Goal: Task Accomplishment & Management: Manage account settings

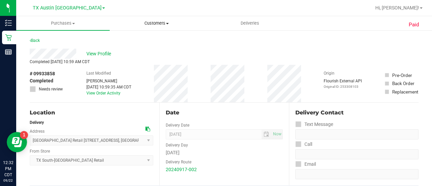
drag, startPoint x: 0, startPoint y: 0, endPoint x: 161, endPoint y: 21, distance: 161.9
click at [161, 21] on span "Customers" at bounding box center [156, 23] width 93 height 6
click at [157, 36] on ul "All customers Add a new customer All physicians" at bounding box center [156, 49] width 93 height 36
click at [156, 25] on span "Customers" at bounding box center [156, 23] width 93 height 6
click at [143, 35] on ul "All customers Add a new customer All physicians" at bounding box center [156, 49] width 93 height 36
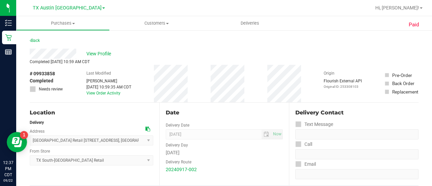
click at [158, 45] on div "Back" at bounding box center [224, 42] width 389 height 12
click at [150, 26] on uib-tab-heading "Customers All customers Add a new customer All physicians" at bounding box center [156, 23] width 93 height 14
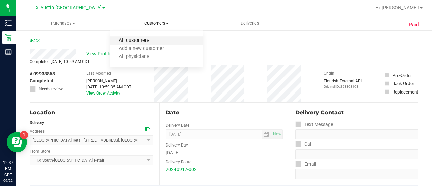
click at [148, 40] on span "All customers" at bounding box center [134, 41] width 49 height 6
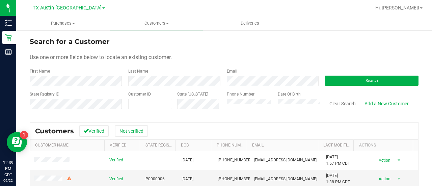
click at [238, 87] on form "Search for a Customer Use one or more fields below to locate an existing custom…" at bounding box center [224, 75] width 389 height 79
click at [232, 69] on label "Email" at bounding box center [232, 71] width 10 height 6
click at [236, 89] on form "Search for a Customer Use one or more fields below to locate an existing custom…" at bounding box center [224, 75] width 389 height 79
click at [234, 74] on div "Email" at bounding box center [271, 77] width 99 height 18
click at [226, 64] on form "Search for a Customer Use one or more fields below to locate an existing custom…" at bounding box center [224, 75] width 389 height 79
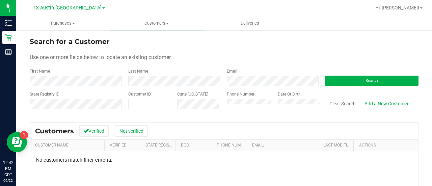
click at [330, 70] on div "Search" at bounding box center [369, 77] width 99 height 18
click at [330, 74] on div "Search" at bounding box center [369, 77] width 99 height 18
click at [330, 82] on button "Search" at bounding box center [371, 81] width 93 height 10
click at [327, 81] on button "Search" at bounding box center [371, 81] width 93 height 10
click at [344, 83] on button "Search" at bounding box center [371, 81] width 93 height 10
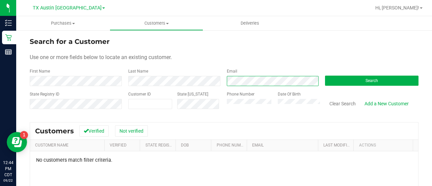
click at [196, 84] on div "First Name Last Name Email Search" at bounding box center [224, 77] width 389 height 18
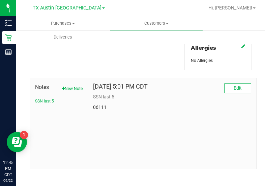
scroll to position [305, 0]
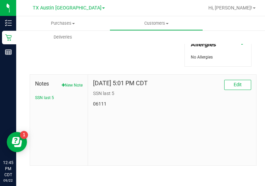
drag, startPoint x: 431, startPoint y: 1, endPoint x: 257, endPoint y: 60, distance: 184.0
click at [66, 83] on button "New Note" at bounding box center [72, 85] width 21 height 6
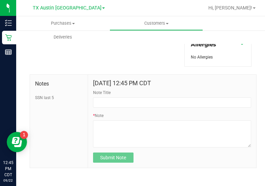
click at [147, 147] on form "Sep 22, 2025 12:45 PM CDT Note Title * Note Submit Note" at bounding box center [172, 121] width 158 height 83
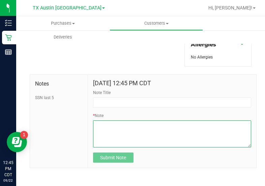
click at [154, 134] on textarea "* Note" at bounding box center [172, 133] width 158 height 27
paste textarea "Patient Name: Lynne Milburn Address: 5208 trading bnd Austin, TX, 78735 Phone N…"
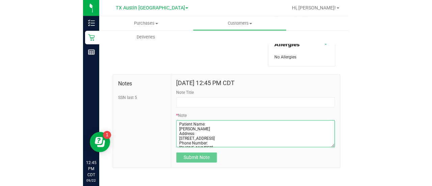
scroll to position [28, 0]
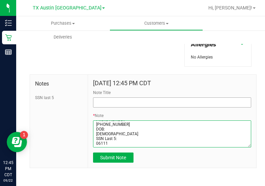
type textarea "Patient Name: Lynne Milburn Address: 5208 trading bnd Austin, TX, 78735 Phone N…"
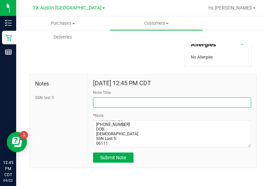
click at [153, 102] on input "Note Title" at bounding box center [172, 102] width 158 height 10
type input "CURT."
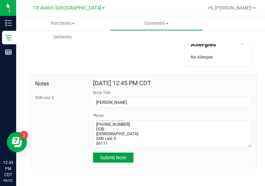
click at [118, 161] on button "Submit Note" at bounding box center [113, 157] width 40 height 10
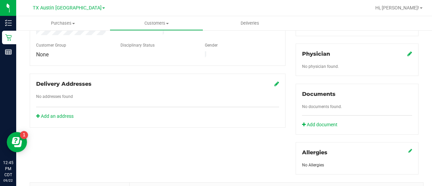
scroll to position [190, 0]
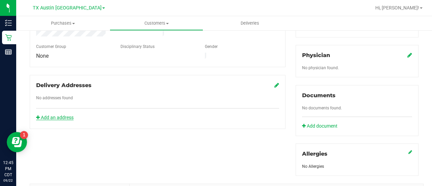
click at [55, 115] on link "Add an address" at bounding box center [54, 117] width 37 height 5
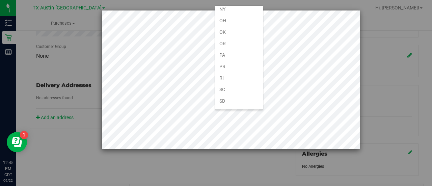
scroll to position [405, 0]
click at [231, 107] on li "[GEOGRAPHIC_DATA]" at bounding box center [239, 112] width 48 height 11
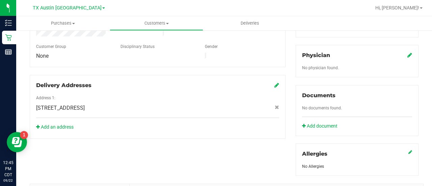
scroll to position [190, 0]
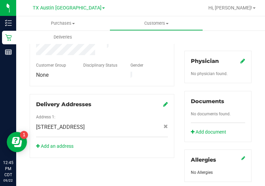
click at [241, 59] on icon at bounding box center [243, 60] width 5 height 5
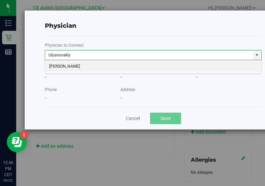
click at [199, 66] on li "PHILLIP ULYANOVSKIY" at bounding box center [153, 66] width 217 height 10
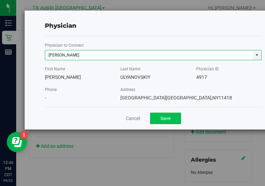
type input "PHILLIP ULYANOVSKIY"
click at [171, 119] on button "Save" at bounding box center [165, 117] width 31 height 11
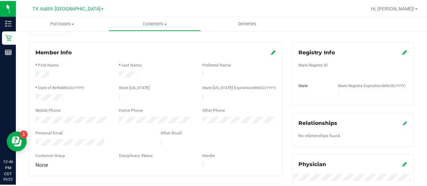
scroll to position [77, 0]
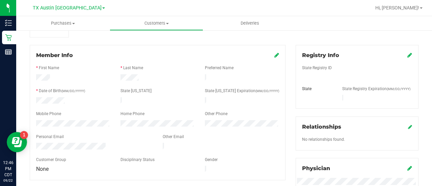
click at [407, 55] on icon at bounding box center [409, 54] width 5 height 5
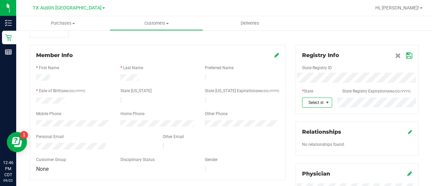
click at [325, 102] on span at bounding box center [327, 102] width 5 height 5
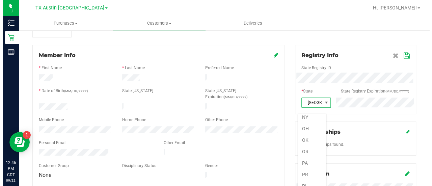
scroll to position [405, 0]
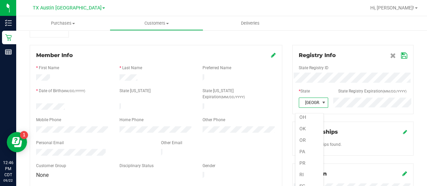
click at [342, 128] on div "Relationships No relationships found." at bounding box center [352, 138] width 121 height 34
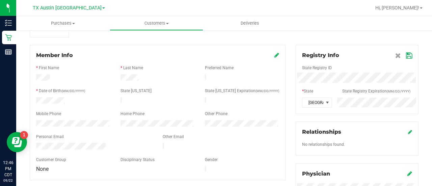
click at [406, 57] on icon at bounding box center [409, 55] width 6 height 5
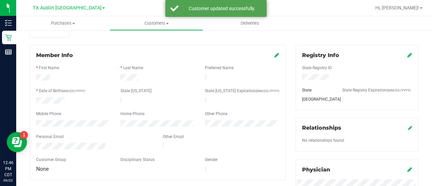
scroll to position [0, 0]
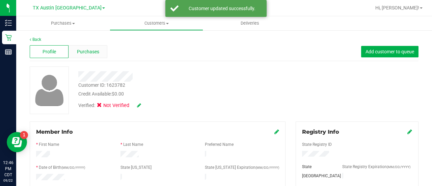
click at [85, 53] on span "Purchases" at bounding box center [88, 51] width 22 height 7
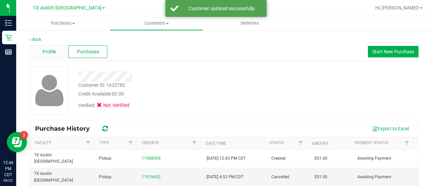
click at [52, 51] on span "Profile" at bounding box center [49, 51] width 13 height 7
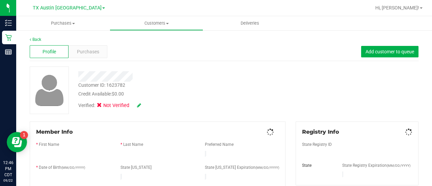
click at [137, 106] on icon at bounding box center [139, 105] width 4 height 5
click at [105, 108] on label "Medical" at bounding box center [112, 106] width 28 height 9
click at [0, 0] on input "Medical" at bounding box center [0, 0] width 0 height 0
click at [149, 108] on icon at bounding box center [147, 105] width 5 height 5
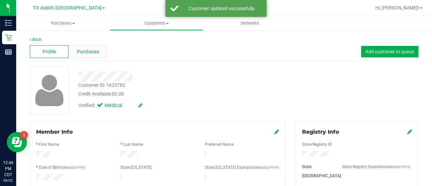
click at [91, 56] on div "Purchases" at bounding box center [87, 51] width 39 height 13
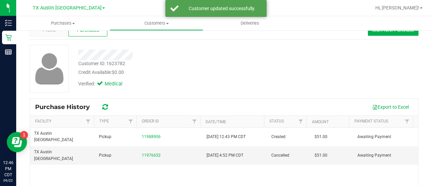
scroll to position [24, 0]
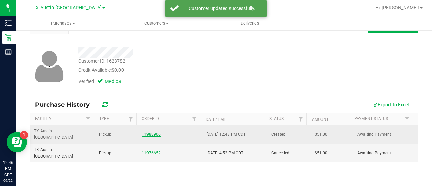
click at [147, 132] on link "11988906" at bounding box center [151, 134] width 19 height 5
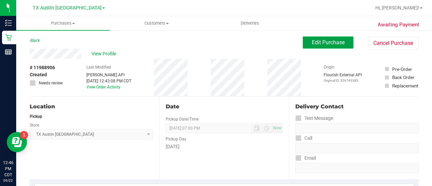
click at [323, 40] on span "Edit Purchase" at bounding box center [328, 42] width 33 height 6
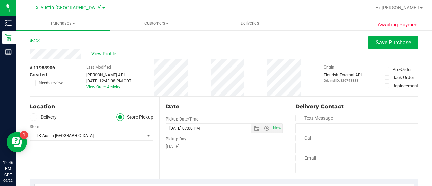
click at [38, 111] on div "Location Delivery Store Pickup Store TX Austin DC Select Store Bonita Springs W…" at bounding box center [95, 137] width 130 height 83
click at [37, 115] on span at bounding box center [34, 117] width 8 height 8
click at [0, 0] on input "Delivery" at bounding box center [0, 0] width 0 height 0
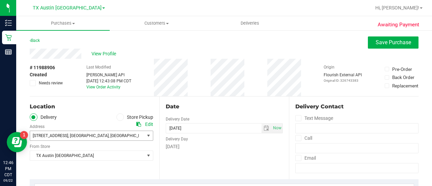
click at [56, 137] on span "7105 E Riverside Dr" at bounding box center [50, 135] width 35 height 5
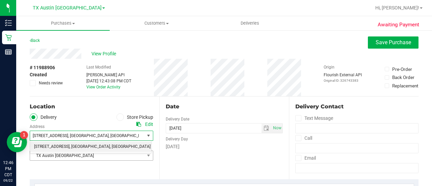
click at [121, 159] on span "TX Austin [GEOGRAPHIC_DATA]" at bounding box center [87, 155] width 114 height 9
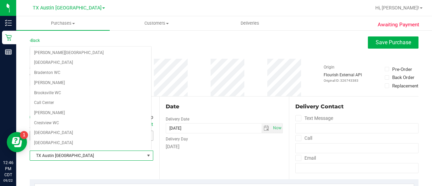
scroll to position [409, 0]
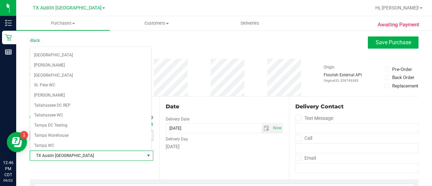
click at [121, 159] on span "TX Austin [GEOGRAPHIC_DATA]" at bounding box center [87, 155] width 114 height 9
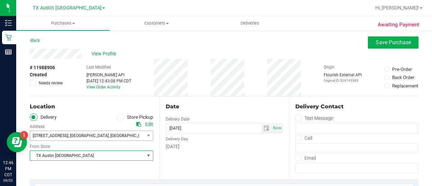
drag, startPoint x: 122, startPoint y: 159, endPoint x: 136, endPoint y: 152, distance: 15.1
click at [123, 159] on span "TX Austin [GEOGRAPHIC_DATA]" at bounding box center [87, 155] width 114 height 9
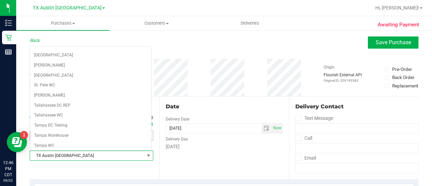
scroll to position [477, 0]
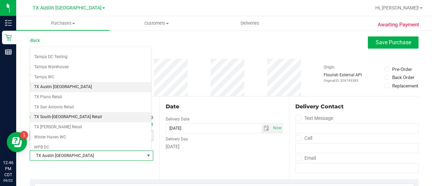
click at [53, 112] on li "TX South-[GEOGRAPHIC_DATA] Retail" at bounding box center [90, 117] width 121 height 10
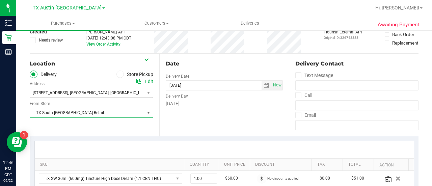
scroll to position [45, 0]
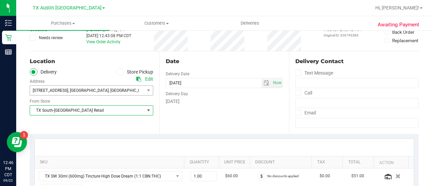
click at [221, 120] on div "Date Delivery Date 09/23/2025 Now 09/23/2025 07:00 PM Now Delivery Day Tuesday" at bounding box center [224, 92] width 130 height 83
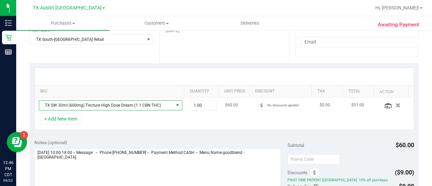
click at [120, 107] on span "TX SW 30ml (600mg) Tincture High Dose Dream (1:1 CBN:THC)" at bounding box center [106, 105] width 134 height 9
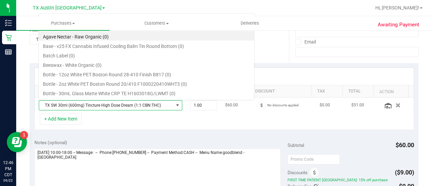
scroll to position [10, 136]
type input "h"
type input "i"
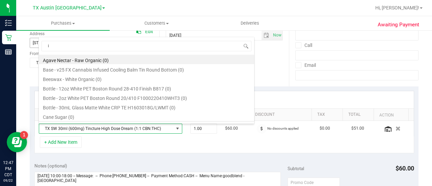
scroll to position [92, 0]
type input "high dose"
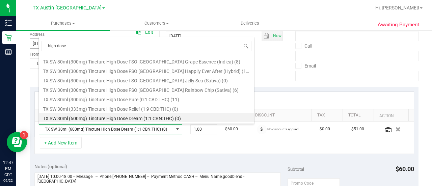
scroll to position [140, 0]
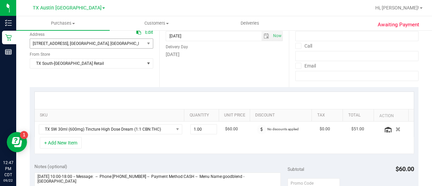
click at [255, 108] on div at bounding box center [224, 100] width 379 height 17
click at [209, 139] on div "+ Add New Item" at bounding box center [224, 145] width 380 height 17
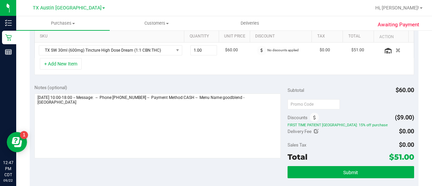
scroll to position [186, 0]
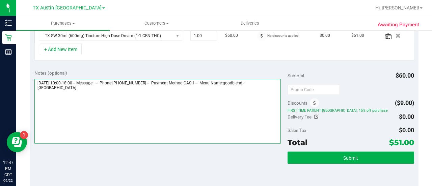
click at [235, 114] on textarea at bounding box center [157, 111] width 246 height 65
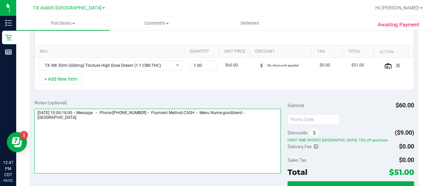
scroll to position [156, 0]
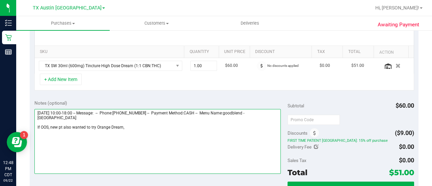
click at [49, 127] on textarea at bounding box center [157, 141] width 246 height 65
click at [146, 123] on textarea at bounding box center [157, 141] width 246 height 65
click at [146, 127] on textarea at bounding box center [157, 141] width 246 height 65
drag, startPoint x: 186, startPoint y: 129, endPoint x: 139, endPoint y: 128, distance: 46.9
click at [139, 128] on textarea at bounding box center [157, 141] width 246 height 65
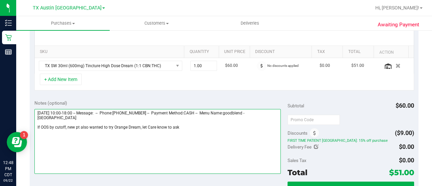
click at [40, 124] on textarea at bounding box center [157, 141] width 246 height 65
drag, startPoint x: 206, startPoint y: 130, endPoint x: 149, endPoint y: 132, distance: 56.4
click at [149, 132] on textarea at bounding box center [157, 141] width 246 height 65
drag, startPoint x: 189, startPoint y: 131, endPoint x: 148, endPoint y: 125, distance: 40.9
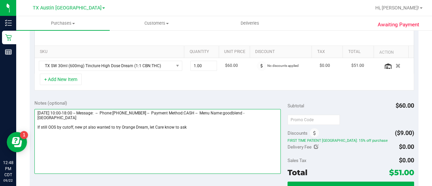
click at [148, 125] on textarea at bounding box center [157, 141] width 246 height 65
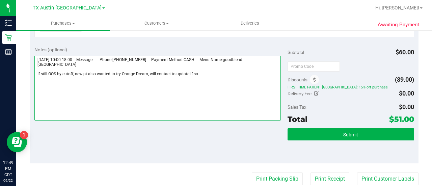
scroll to position [212, 0]
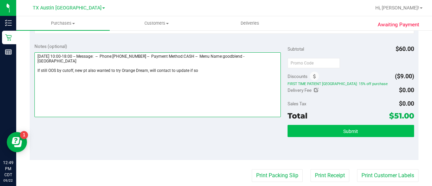
type textarea "Tuesday 09/23/2025 10:00-18:00 -- Message: -- Phone:5125295129 -- Payment Metho…"
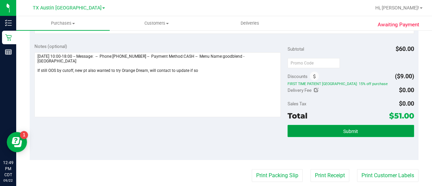
click at [289, 130] on button "Submit" at bounding box center [350, 131] width 127 height 12
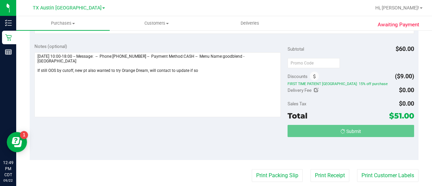
scroll to position [111, 0]
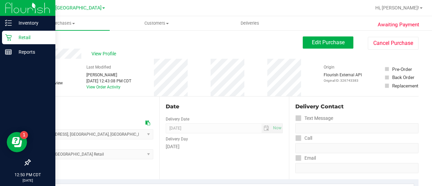
click at [15, 39] on p "Retail" at bounding box center [32, 37] width 40 height 8
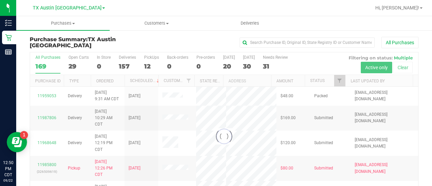
click at [273, 58] on div at bounding box center [224, 136] width 388 height 168
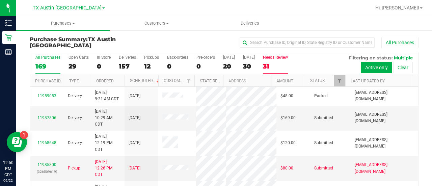
click at [272, 67] on div "31" at bounding box center [275, 66] width 25 height 8
click at [0, 0] on input "Needs Review 31" at bounding box center [0, 0] width 0 height 0
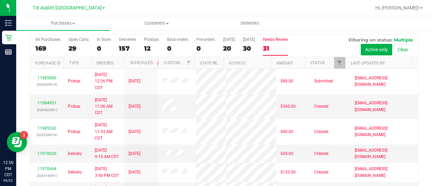
scroll to position [18, 0]
click at [337, 63] on span "Filter" at bounding box center [339, 62] width 5 height 5
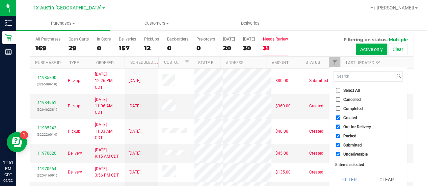
click at [338, 91] on input "Select All" at bounding box center [338, 90] width 4 height 4
checkbox input "true"
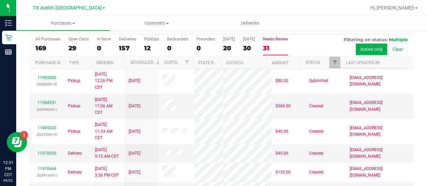
click at [416, 61] on div "Purchase Summary: TX Austin DC All Purchases All Purchases 169 Open Carts 29 In…" at bounding box center [221, 109] width 411 height 197
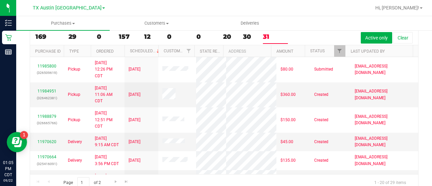
scroll to position [29, 0]
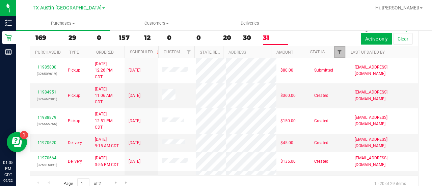
click at [337, 52] on span "Filter" at bounding box center [339, 51] width 5 height 5
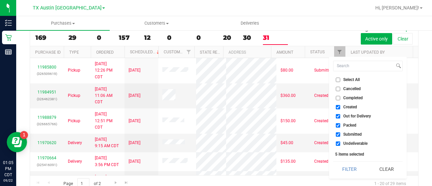
click at [338, 80] on input "Select All" at bounding box center [338, 80] width 4 height 4
checkbox input "true"
click at [338, 80] on input "Select All" at bounding box center [338, 80] width 4 height 4
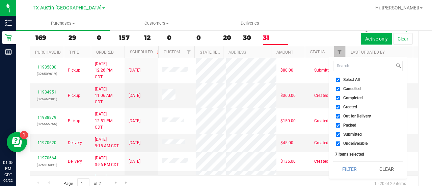
checkbox input "false"
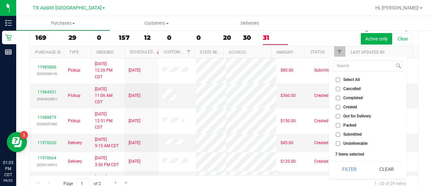
checkbox input "false"
click at [336, 107] on input "Created" at bounding box center [338, 107] width 4 height 4
click at [271, 35] on div "31" at bounding box center [275, 38] width 25 height 8
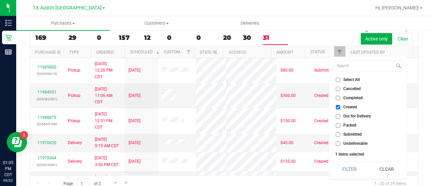
click at [0, 0] on input "Needs Review 31" at bounding box center [0, 0] width 0 height 0
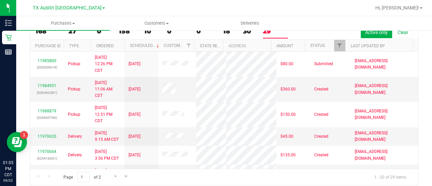
scroll to position [36, 0]
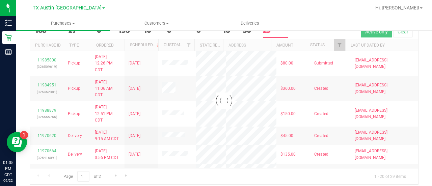
checkbox input "true"
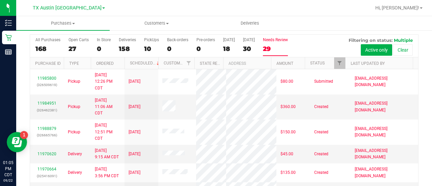
scroll to position [19, 0]
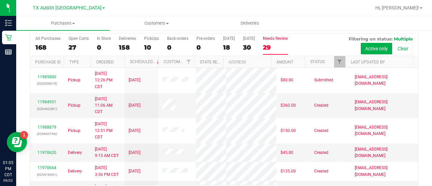
click at [339, 58] on div at bounding box center [340, 62] width 3 height 12
click at [337, 61] on span "Filter" at bounding box center [339, 61] width 5 height 5
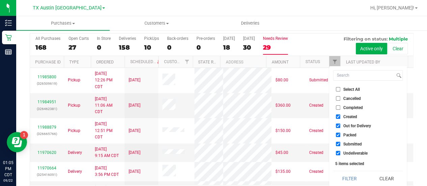
click at [313, 38] on div "All Purchases 168 Open Carts 27 In Store 0 Deliveries 158 PickUps 10 Back-order…" at bounding box center [221, 44] width 383 height 23
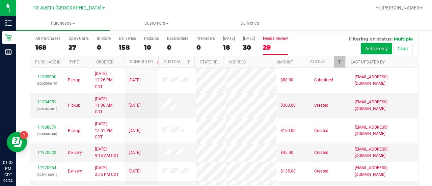
click at [356, 62] on link "Last Updated By" at bounding box center [368, 62] width 34 height 5
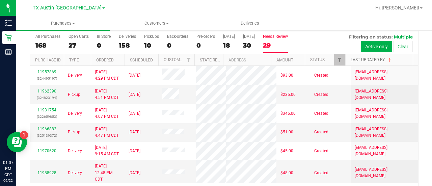
scroll to position [21, 0]
drag, startPoint x: 51, startPoint y: 71, endPoint x: 22, endPoint y: 74, distance: 28.5
click at [22, 74] on div "Purchase Summary: TX Austin DC All Purchases All Purchases 168 Open Carts 27 In…" at bounding box center [224, 107] width 416 height 197
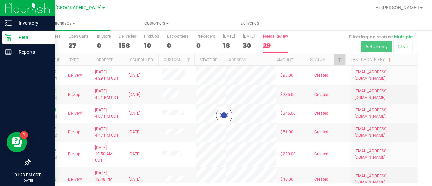
click at [22, 36] on p "Retail" at bounding box center [32, 37] width 40 height 8
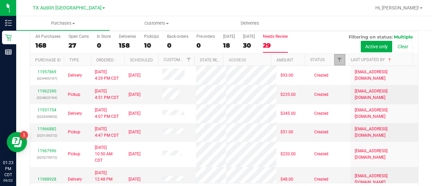
click at [335, 56] on link "Filter" at bounding box center [339, 59] width 11 height 11
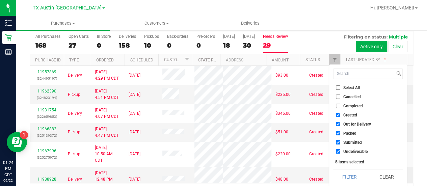
click at [273, 46] on div "29" at bounding box center [275, 45] width 25 height 8
click at [0, 0] on input "Needs Review 29" at bounding box center [0, 0] width 0 height 0
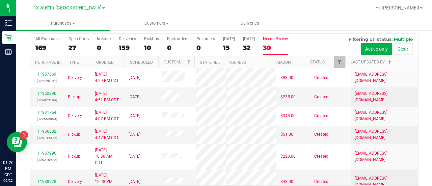
scroll to position [20, 0]
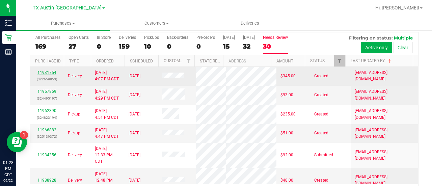
click at [51, 75] on link "11931754" at bounding box center [46, 72] width 19 height 5
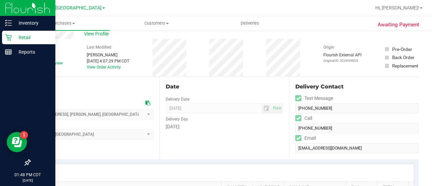
click at [16, 35] on p "Retail" at bounding box center [32, 37] width 40 height 8
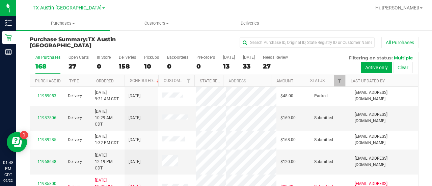
click at [270, 64] on div "27" at bounding box center [275, 66] width 25 height 8
click at [0, 0] on input "Needs Review 27" at bounding box center [0, 0] width 0 height 0
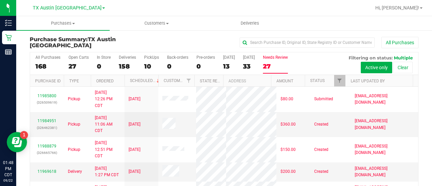
click at [269, 69] on div "27" at bounding box center [275, 66] width 25 height 8
click at [0, 0] on input "Needs Review 27" at bounding box center [0, 0] width 0 height 0
click at [354, 79] on link "Last Updated By" at bounding box center [368, 81] width 34 height 5
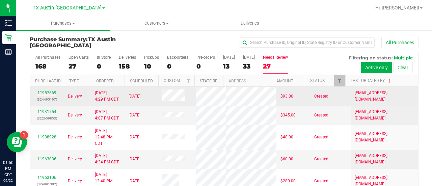
click at [38, 95] on link "11957869" at bounding box center [46, 92] width 19 height 5
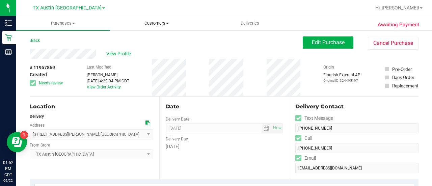
click at [157, 24] on span "Customers" at bounding box center [156, 23] width 93 height 6
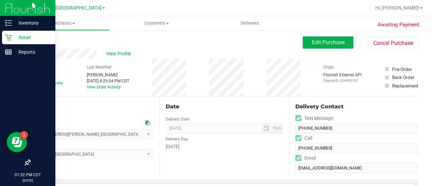
click at [7, 39] on icon at bounding box center [8, 37] width 7 height 7
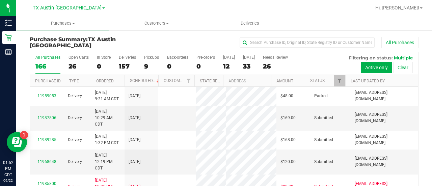
click at [276, 65] on div "26" at bounding box center [275, 66] width 25 height 8
click at [0, 0] on input "Needs Review 26" at bounding box center [0, 0] width 0 height 0
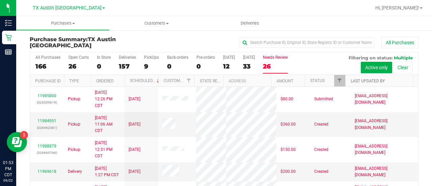
click at [351, 81] on link "Last Updated By" at bounding box center [368, 81] width 34 height 5
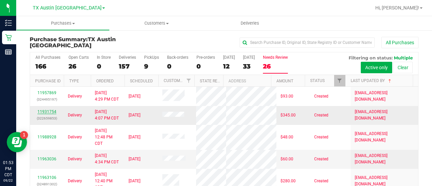
click at [40, 114] on link "11931754" at bounding box center [46, 111] width 19 height 5
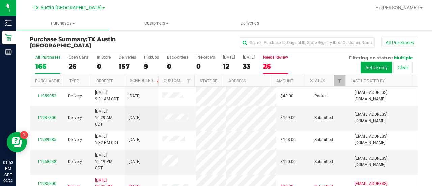
click at [276, 61] on label "Needs Review 26" at bounding box center [275, 64] width 25 height 19
click at [0, 0] on input "Needs Review 26" at bounding box center [0, 0] width 0 height 0
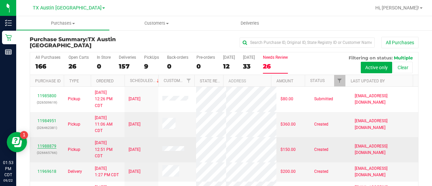
click at [48, 146] on link "11988879" at bounding box center [46, 146] width 19 height 5
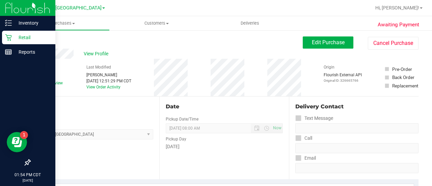
click at [5, 40] on icon at bounding box center [8, 37] width 7 height 7
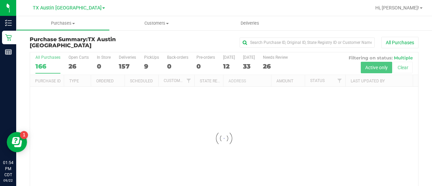
click at [274, 63] on div at bounding box center [224, 138] width 388 height 172
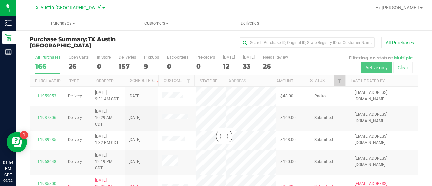
click at [274, 63] on div at bounding box center [224, 136] width 388 height 168
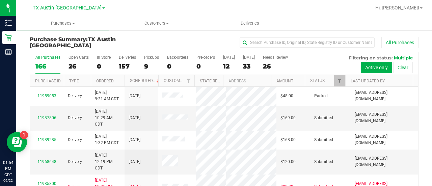
click at [274, 63] on div "26" at bounding box center [275, 66] width 25 height 8
click at [0, 0] on input "Needs Review 26" at bounding box center [0, 0] width 0 height 0
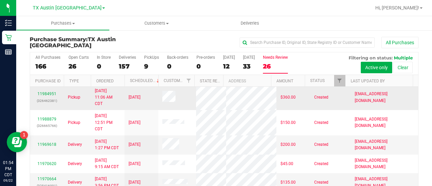
scroll to position [28, 0]
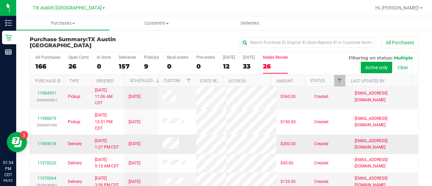
click at [43, 147] on div "11969618" at bounding box center [47, 144] width 26 height 6
click at [45, 146] on link "11969618" at bounding box center [46, 143] width 19 height 5
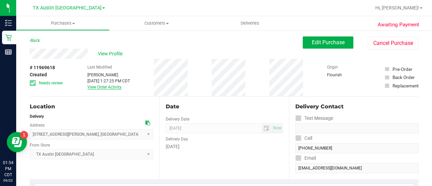
click at [107, 85] on link "View Order Activity" at bounding box center [104, 87] width 34 height 5
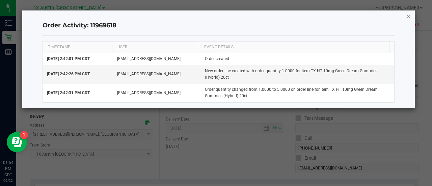
click at [408, 18] on icon "button" at bounding box center [408, 16] width 5 height 8
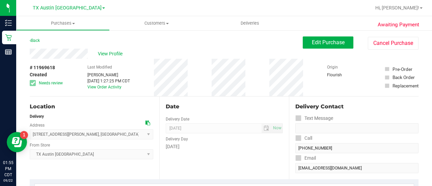
click at [69, 46] on div "Back Edit Purchase Cancel Purchase" at bounding box center [224, 42] width 389 height 12
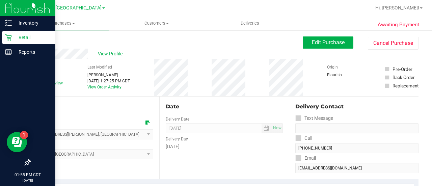
click at [9, 39] on icon at bounding box center [8, 37] width 7 height 7
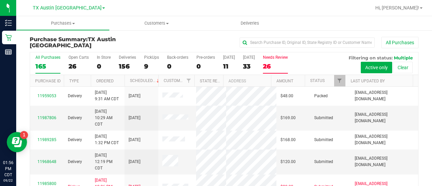
click at [279, 60] on label "Needs Review 26" at bounding box center [275, 64] width 25 height 19
click at [0, 0] on input "Needs Review 26" at bounding box center [0, 0] width 0 height 0
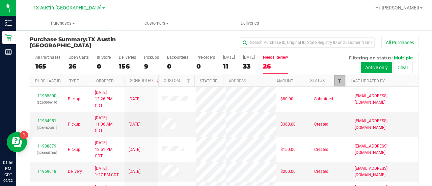
click at [337, 82] on span "Filter" at bounding box center [339, 80] width 5 height 5
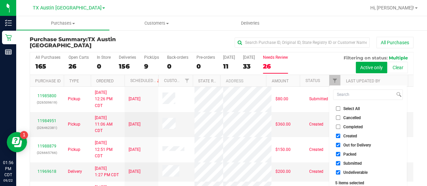
click at [337, 108] on input "Select All" at bounding box center [338, 108] width 4 height 4
checkbox input "true"
click at [337, 108] on input "Select All" at bounding box center [338, 108] width 4 height 4
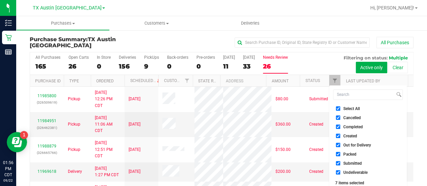
checkbox input "false"
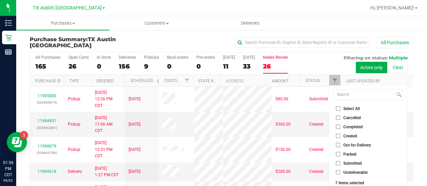
checkbox input "false"
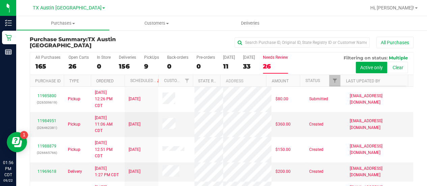
click at [310, 61] on div "All Purchases 165 Open Carts 26 In Store 0 Deliveries 156 PickUps 9 Back-orders…" at bounding box center [221, 63] width 383 height 23
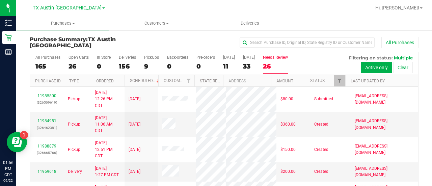
click at [356, 85] on th "Last Updated By" at bounding box center [378, 81] width 67 height 12
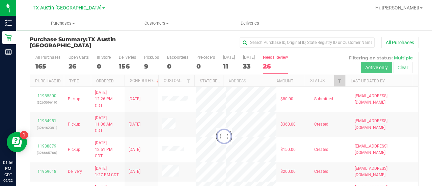
click at [359, 80] on div at bounding box center [224, 136] width 388 height 168
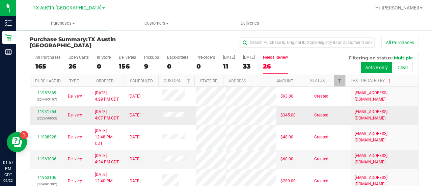
click at [47, 114] on link "11931754" at bounding box center [46, 111] width 19 height 5
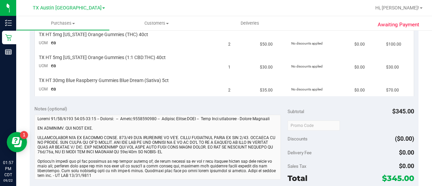
scroll to position [255, 0]
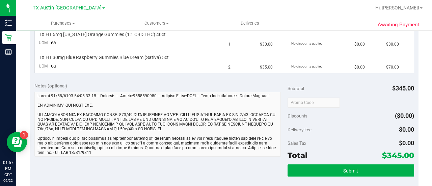
click at [277, 112] on div "Notes (optional)" at bounding box center [160, 120] width 253 height 76
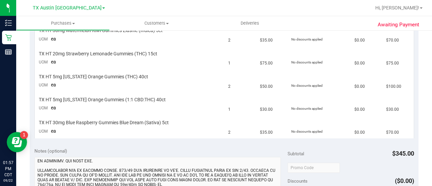
scroll to position [0, 0]
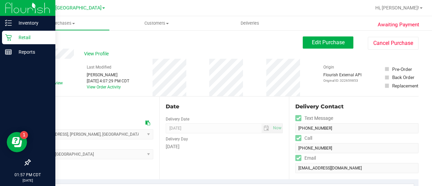
click at [11, 39] on icon at bounding box center [8, 37] width 7 height 7
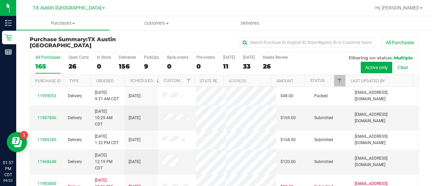
click at [271, 65] on div "26" at bounding box center [275, 66] width 25 height 8
click at [0, 0] on input "Needs Review 26" at bounding box center [0, 0] width 0 height 0
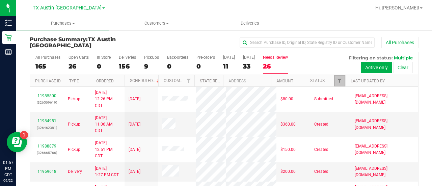
click at [335, 83] on link "Filter" at bounding box center [339, 80] width 11 height 11
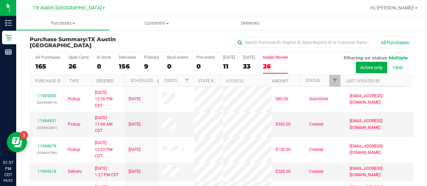
click at [348, 84] on th "Last Updated By" at bounding box center [373, 81] width 67 height 12
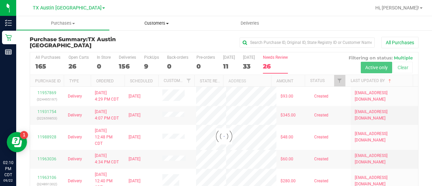
click at [152, 19] on uib-tab-heading "Customers All customers Add a new customer All physicians" at bounding box center [156, 23] width 93 height 14
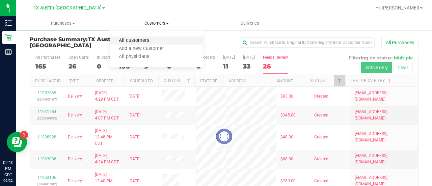
click at [142, 42] on span "All customers" at bounding box center [134, 41] width 49 height 6
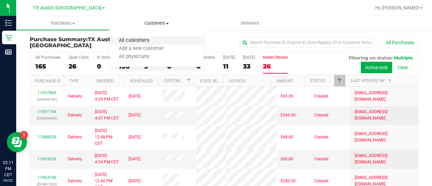
click at [143, 40] on span "All customers" at bounding box center [134, 41] width 49 height 6
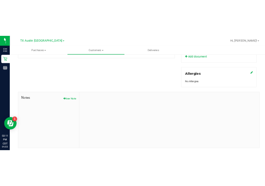
scroll to position [292, 0]
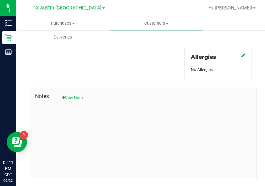
drag, startPoint x: 63, startPoint y: 93, endPoint x: 78, endPoint y: 101, distance: 17.2
click at [63, 94] on button "New Note" at bounding box center [72, 97] width 21 height 6
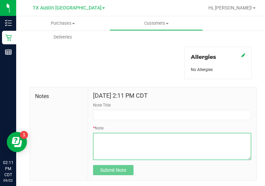
click at [130, 139] on textarea "* Note" at bounding box center [172, 146] width 158 height 27
paste textarea "Patient Name: Gene Klodetsky Address: 4718 Kmart Dr #101 Wichita falls, TX, 763…"
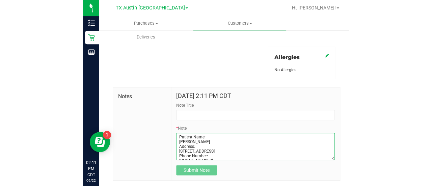
scroll to position [24, 0]
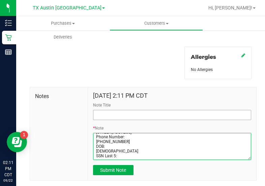
type textarea "Patient Name: Gene Klodetsky Address: 4718 Kmart Dr #101 Wichita falls, TX, 763…"
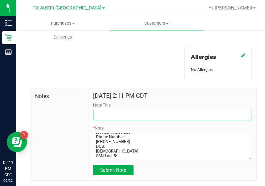
click at [131, 112] on input "Note Title" at bounding box center [172, 115] width 158 height 10
type input "CURT."
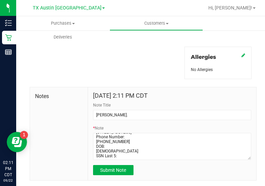
click at [117, 174] on div "Sep 22, 2025 2:11 PM CDT Note Title CURT. * Note Submit Note" at bounding box center [172, 133] width 168 height 93
click at [108, 172] on button "Submit Note" at bounding box center [113, 170] width 40 height 10
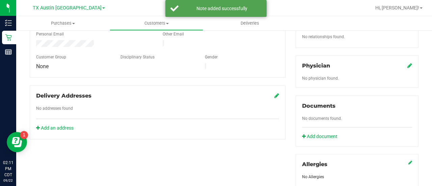
scroll to position [0, 0]
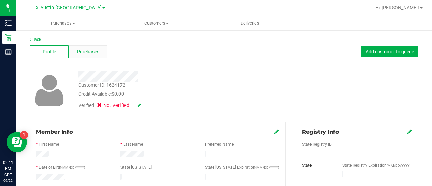
click at [101, 53] on div "Purchases" at bounding box center [87, 51] width 39 height 13
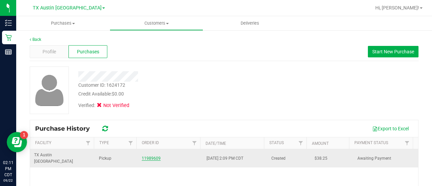
click at [156, 156] on link "11989609" at bounding box center [151, 158] width 19 height 5
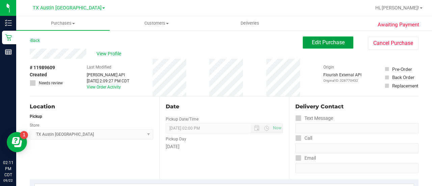
click at [329, 42] on span "Edit Purchase" at bounding box center [328, 42] width 33 height 6
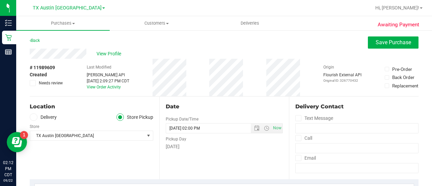
click at [40, 111] on div "Location Delivery Store Pickup Store TX Austin DC Select Store Bonita Springs W…" at bounding box center [95, 137] width 130 height 83
click at [42, 116] on label "Delivery" at bounding box center [43, 117] width 27 height 8
click at [0, 0] on input "Delivery" at bounding box center [0, 0] width 0 height 0
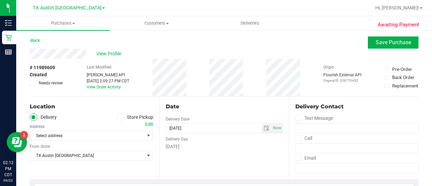
click at [148, 122] on div "Edit" at bounding box center [149, 124] width 8 height 7
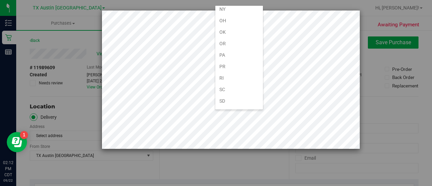
scroll to position [405, 0]
click at [241, 107] on li "[GEOGRAPHIC_DATA]" at bounding box center [239, 112] width 48 height 11
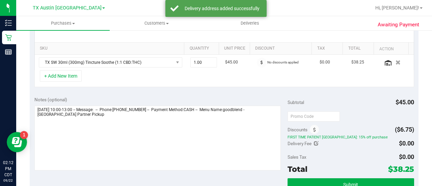
scroll to position [173, 0]
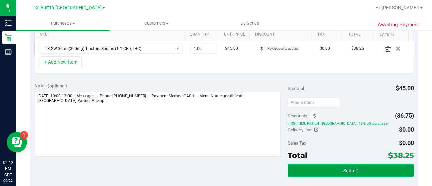
click at [347, 170] on span "Submit" at bounding box center [350, 170] width 15 height 5
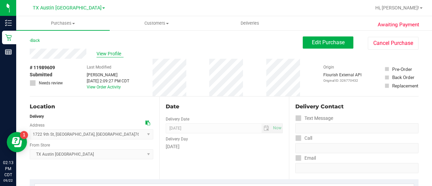
click at [105, 51] on span "View Profile" at bounding box center [109, 53] width 27 height 7
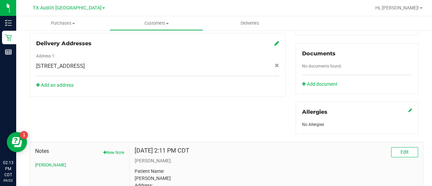
scroll to position [293, 0]
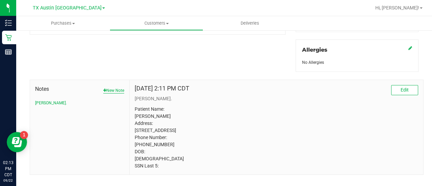
click at [117, 87] on button "New Note" at bounding box center [113, 90] width 21 height 6
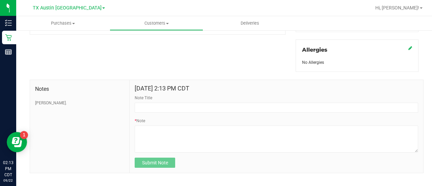
click at [190, 146] on form "Sep 22, 2025 2:13 PM CDT Note Title * Note Submit Note" at bounding box center [276, 126] width 283 height 83
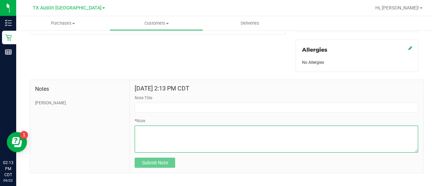
click at [192, 138] on textarea "* Note" at bounding box center [276, 138] width 283 height 27
paste textarea "PSA; SPEAK CLEARLY AND CONFIRM TWICE."
drag, startPoint x: 145, startPoint y: 122, endPoint x: 114, endPoint y: 127, distance: 32.1
click at [114, 127] on div "Notes CURT. Sep 22, 2025 2:13 PM CDT Note Title * Note Submit Note" at bounding box center [227, 127] width 394 height 94
type textarea "SPEAK CLEARLY AND CONFIRM TWICE."
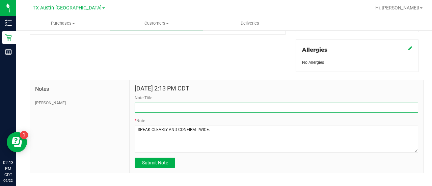
click at [201, 103] on input "Note Title" at bounding box center [276, 108] width 283 height 10
type input "PSA to Staff."
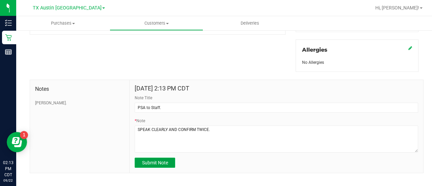
click at [155, 160] on span "Submit Note" at bounding box center [155, 162] width 26 height 5
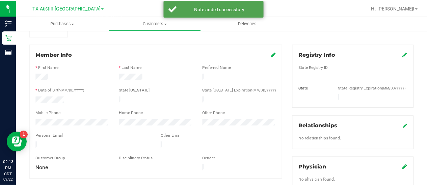
scroll to position [93, 0]
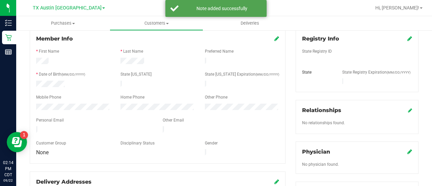
click at [52, 79] on div at bounding box center [157, 80] width 243 height 2
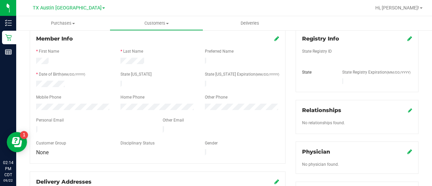
click at [407, 39] on icon at bounding box center [409, 38] width 5 height 5
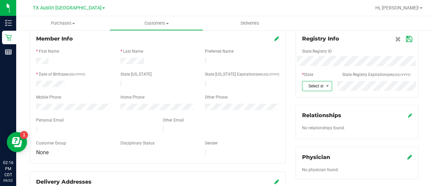
click at [310, 86] on span "Select state" at bounding box center [312, 85] width 21 height 9
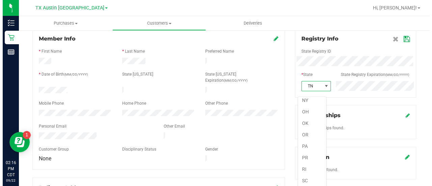
scroll to position [405, 0]
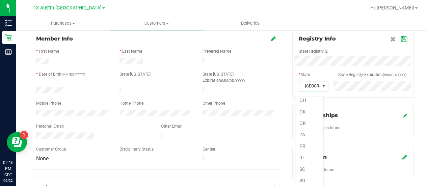
click at [354, 119] on div "Relationships" at bounding box center [353, 115] width 108 height 8
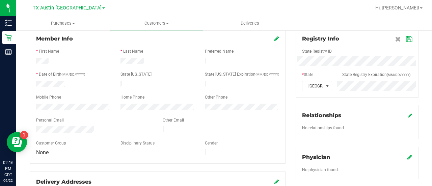
click at [406, 38] on icon at bounding box center [409, 38] width 6 height 5
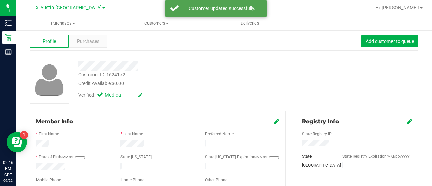
scroll to position [0, 0]
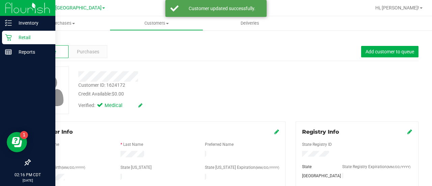
click at [2, 41] on div "Retail" at bounding box center [28, 37] width 53 height 13
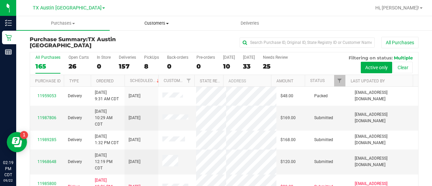
click at [147, 25] on span "Customers" at bounding box center [156, 23] width 93 height 6
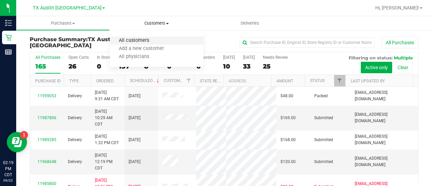
click at [132, 40] on span "All customers" at bounding box center [134, 41] width 49 height 6
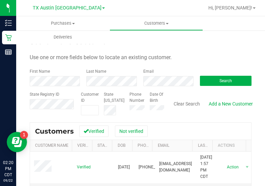
click at [208, 48] on form "Search for a Customer Use one or more fields below to locate an existing custom…" at bounding box center [141, 75] width 222 height 79
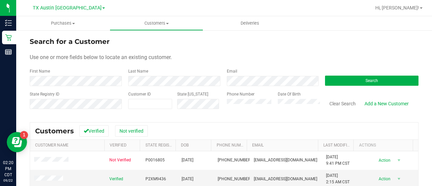
click at [295, 94] on label "Date Of Birth" at bounding box center [289, 94] width 23 height 6
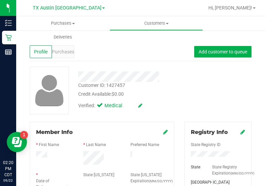
click at [186, 98] on div "Verified: Medical" at bounding box center [131, 104] width 116 height 15
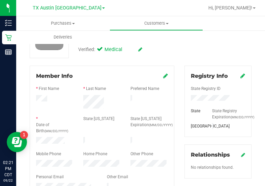
scroll to position [69, 0]
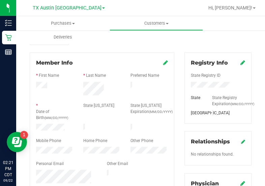
drag, startPoint x: 102, startPoint y: 94, endPoint x: 81, endPoint y: 84, distance: 23.5
click at [81, 84] on div at bounding box center [101, 89] width 47 height 15
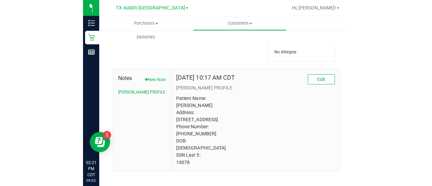
scroll to position [338, 0]
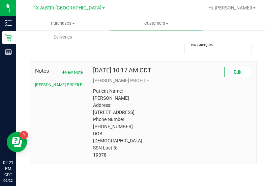
click at [225, 121] on p "Patient Name: Dora C Fuentes-Colwell Address: 10210 Kentington Oak Drive Humble…" at bounding box center [172, 122] width 158 height 71
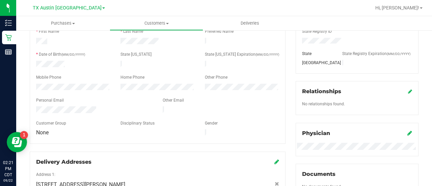
scroll to position [0, 0]
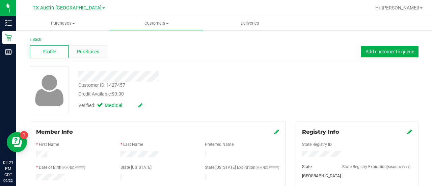
click at [93, 53] on span "Purchases" at bounding box center [88, 51] width 22 height 7
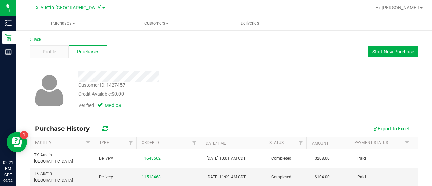
click at [184, 77] on div at bounding box center [172, 76] width 199 height 10
click at [277, 98] on div "Customer ID: 1427457 Credit Available: $0.00 Verified: Medical" at bounding box center [224, 90] width 399 height 48
click at [372, 51] on span "Start New Purchase" at bounding box center [393, 51] width 42 height 5
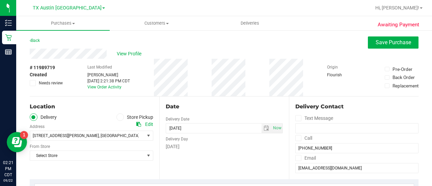
click at [243, 158] on div "Date Delivery Date 09/22/2025 Now 09/22/2025 02:21 PM Now Delivery Day Monday" at bounding box center [224, 137] width 130 height 83
click at [261, 127] on span "select" at bounding box center [266, 127] width 10 height 9
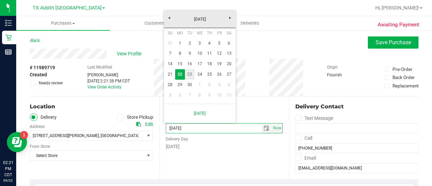
click at [192, 75] on link "23" at bounding box center [190, 74] width 10 height 10
type input "[DATE]"
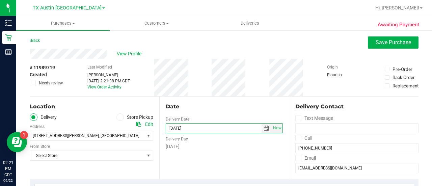
click at [155, 162] on div "Location Delivery Store Pickup Address Edit 9432 Katy Fwy , Houston , TX 77055 …" at bounding box center [95, 137] width 130 height 83
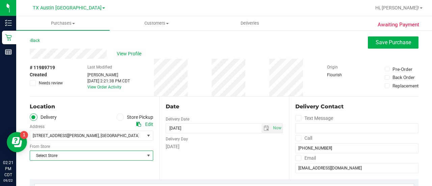
click at [135, 157] on span "Select Store" at bounding box center [87, 155] width 114 height 9
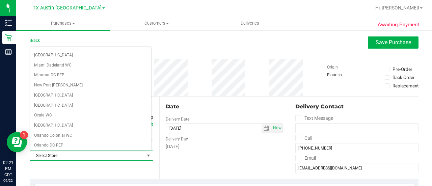
scroll to position [477, 0]
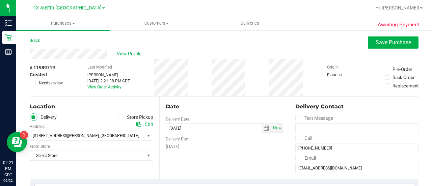
click at [206, 79] on div "# 11989719 Created Needs review Last Modified Lauren Myers Sep 22, 2025 2:21:38…" at bounding box center [224, 77] width 389 height 37
click at [147, 85] on div "# 11989719 Created Needs review Last Modified Lauren Myers Sep 22, 2025 2:21:38…" at bounding box center [224, 77] width 389 height 37
click at [147, 82] on div "# 11989719 Created Needs review Last Modified Lauren Myers Sep 22, 2025 2:21:38…" at bounding box center [224, 77] width 389 height 37
click at [126, 151] on span "Select Store" at bounding box center [87, 155] width 114 height 9
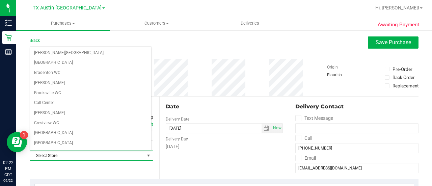
drag, startPoint x: 151, startPoint y: 62, endPoint x: 150, endPoint y: 73, distance: 10.9
click at [152, 89] on body "Inventory Retail Reports 02:22 PM CDT 09/22/2025 09/22 TX Austin DC Hi, Lauren!…" at bounding box center [216, 93] width 432 height 186
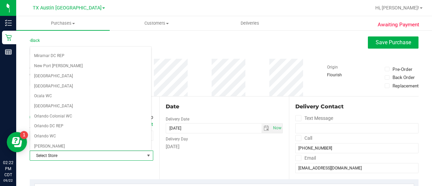
scroll to position [477, 0]
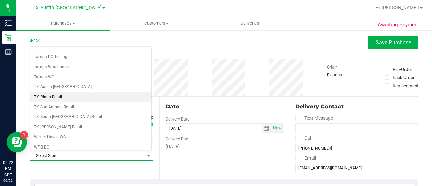
click at [61, 92] on li "TX Plano Retail" at bounding box center [90, 97] width 121 height 10
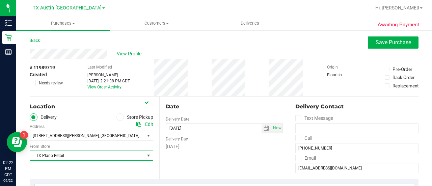
click at [94, 155] on span "TX Plano Retail" at bounding box center [87, 155] width 114 height 9
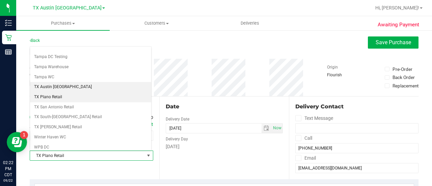
click at [64, 82] on li "TX Austin [GEOGRAPHIC_DATA]" at bounding box center [90, 87] width 121 height 10
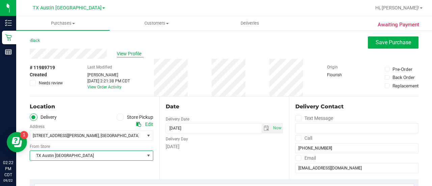
click at [120, 51] on span "View Profile" at bounding box center [130, 53] width 27 height 7
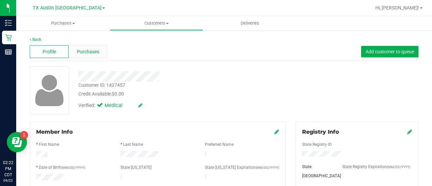
click at [96, 54] on span "Purchases" at bounding box center [88, 51] width 22 height 7
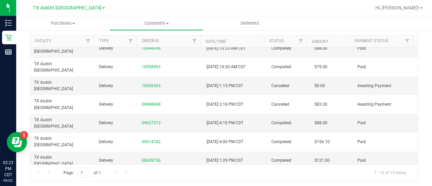
scroll to position [103, 0]
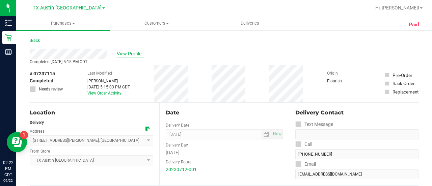
click at [127, 56] on span "View Profile" at bounding box center [130, 53] width 27 height 7
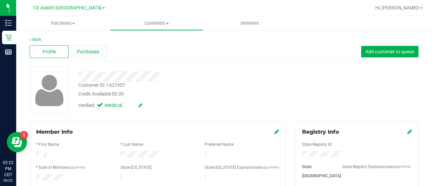
click at [96, 56] on div "Purchases" at bounding box center [87, 51] width 39 height 13
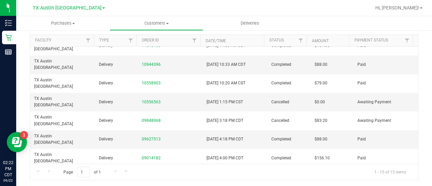
scroll to position [64, 0]
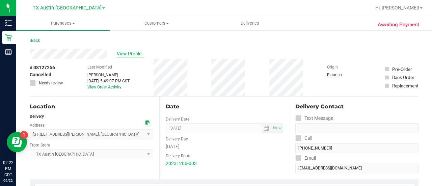
click at [129, 56] on span "View Profile" at bounding box center [130, 53] width 27 height 7
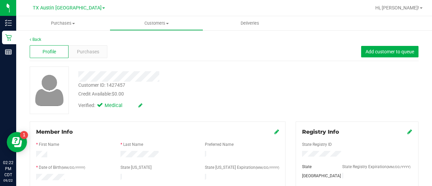
click at [99, 57] on div "Purchases" at bounding box center [87, 51] width 39 height 13
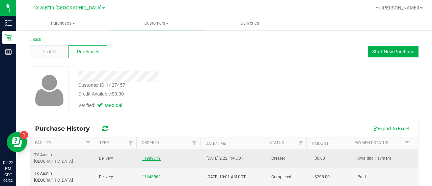
click at [151, 156] on link "11989719" at bounding box center [151, 158] width 19 height 5
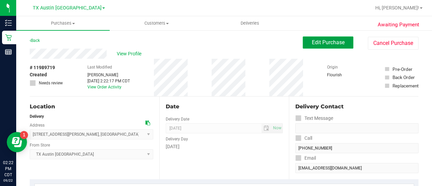
click at [329, 41] on span "Edit Purchase" at bounding box center [328, 42] width 33 height 6
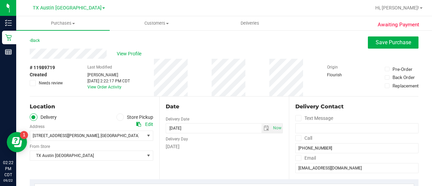
click at [200, 85] on div "# 11989719 Created Needs review Last Modified Lauren Myers Sep 22, 2025 2:22:17…" at bounding box center [224, 77] width 389 height 37
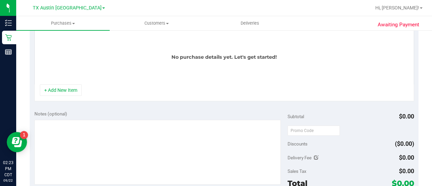
scroll to position [177, 0]
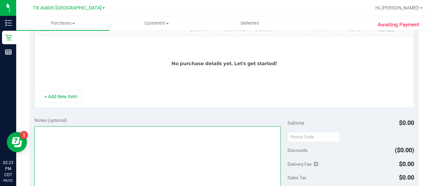
click at [138, 140] on textarea at bounding box center [157, 158] width 246 height 65
click at [71, 128] on textarea at bounding box center [157, 158] width 246 height 65
click at [99, 127] on textarea at bounding box center [157, 158] width 246 height 65
type textarea "HOUSTON PU 9/23 CCLM9/22"
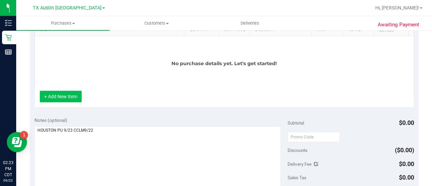
click at [77, 99] on button "+ Add New Item" at bounding box center [61, 96] width 42 height 11
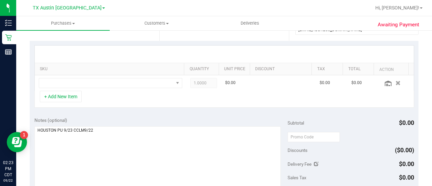
scroll to position [138, 0]
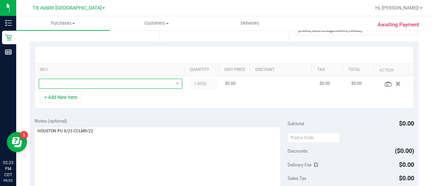
click at [86, 84] on span "NO DATA FOUND" at bounding box center [106, 83] width 134 height 9
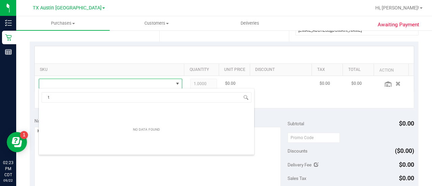
scroll to position [10, 136]
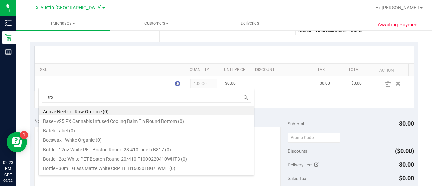
type input "trop"
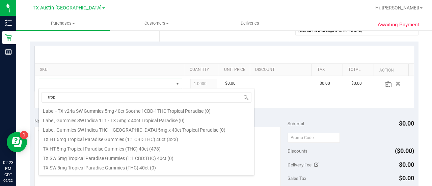
scroll to position [92, 0]
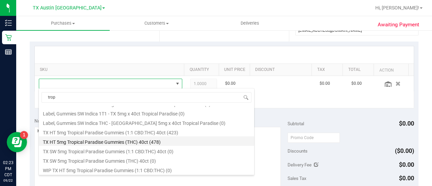
click at [185, 136] on li "TX HT 5mg Tropical Paradise Gummies (THC) 40ct (478)" at bounding box center [146, 140] width 215 height 9
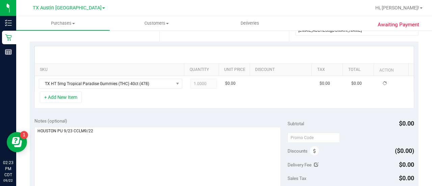
click at [175, 107] on div "SKU Quantity Unit Price Discount Tax Total Action TX HT 5mg Tropical Paradise G…" at bounding box center [224, 77] width 389 height 72
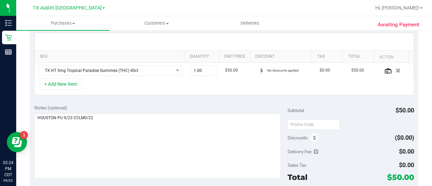
scroll to position [173, 0]
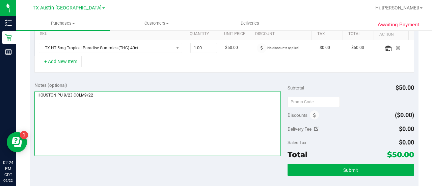
click at [204, 140] on textarea at bounding box center [157, 123] width 246 height 65
click at [188, 122] on textarea at bounding box center [157, 123] width 246 height 65
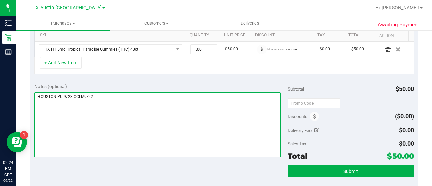
scroll to position [168, 0]
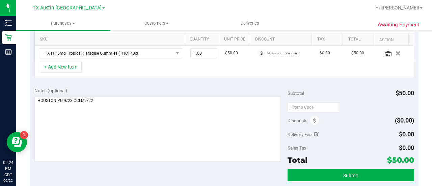
click at [204, 79] on div "SKU Quantity Unit Price Discount Tax Total Action TX HT 5mg Tropical Paradise G…" at bounding box center [224, 47] width 389 height 72
click at [142, 73] on div "+ Add New Item" at bounding box center [224, 69] width 380 height 17
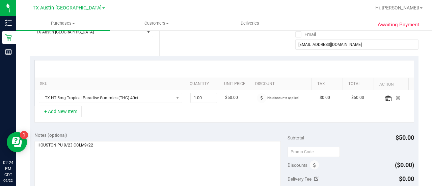
scroll to position [123, 0]
click at [177, 134] on div "Notes (optional)" at bounding box center [160, 135] width 253 height 7
click at [176, 124] on div "SKU Quantity Unit Price Discount Tax Total Action TX HT 5mg Tropical Paradise G…" at bounding box center [224, 92] width 389 height 72
click at [67, 112] on button "+ Add New Item" at bounding box center [61, 111] width 42 height 11
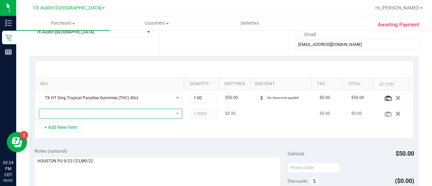
click at [136, 116] on span "NO DATA FOUND" at bounding box center [106, 113] width 134 height 9
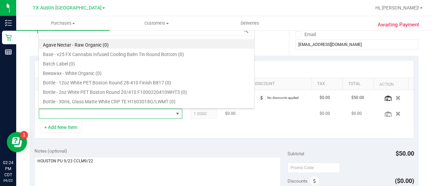
scroll to position [10, 136]
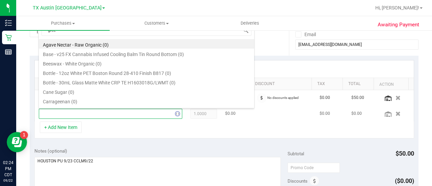
type input "green"
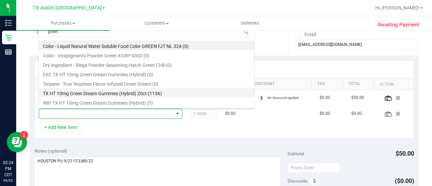
click at [150, 94] on li "TX HT 10mg Green Dream Gummies (Hybrid) 20ct (1136)" at bounding box center [146, 92] width 215 height 9
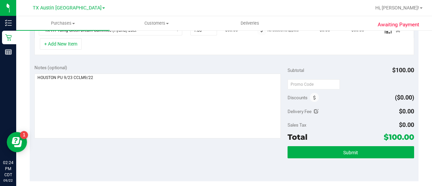
scroll to position [211, 0]
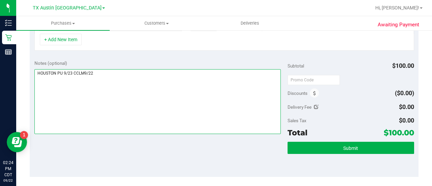
click at [191, 125] on textarea at bounding box center [157, 101] width 246 height 65
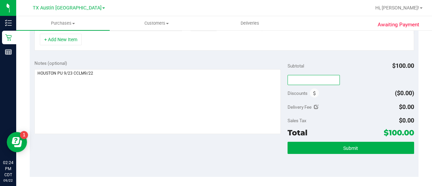
click at [291, 78] on input "text" at bounding box center [313, 80] width 52 height 10
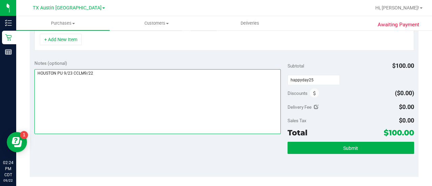
type input "HAPPYDAY25"
click at [227, 70] on textarea at bounding box center [157, 101] width 246 height 65
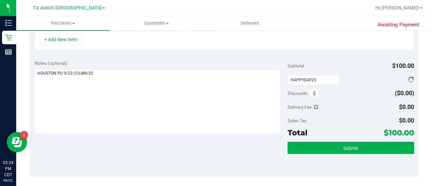
click at [324, 46] on div "+ Add New Item" at bounding box center [224, 42] width 380 height 17
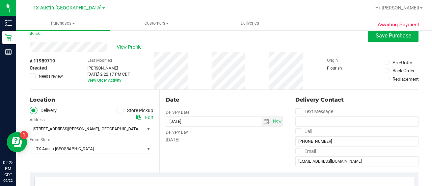
scroll to position [5, 0]
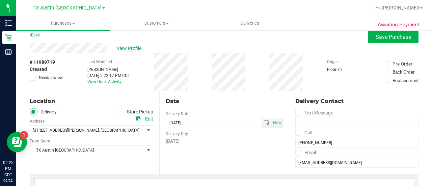
click at [132, 48] on span "View Profile" at bounding box center [130, 48] width 27 height 7
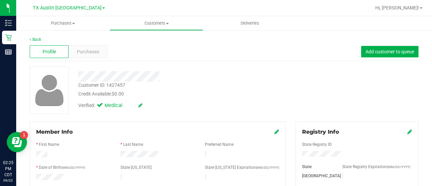
click at [99, 53] on div "Purchases" at bounding box center [87, 51] width 39 height 13
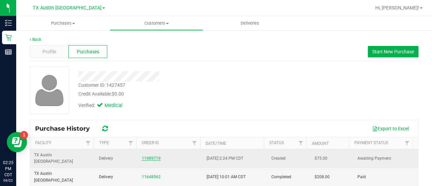
click at [142, 156] on link "11989719" at bounding box center [151, 158] width 19 height 5
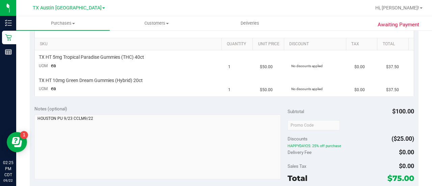
scroll to position [189, 0]
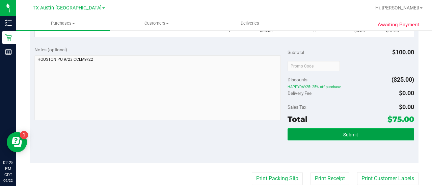
click at [307, 135] on button "Submit" at bounding box center [350, 134] width 127 height 12
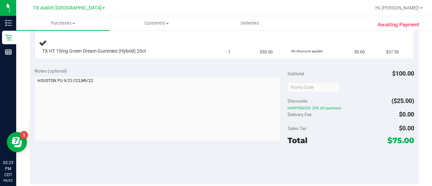
scroll to position [8, 0]
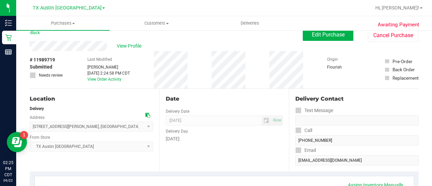
click at [321, 151] on div "Email" at bounding box center [356, 150] width 123 height 10
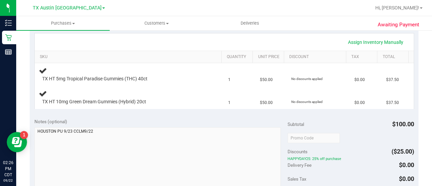
scroll to position [152, 0]
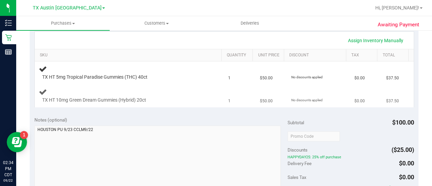
click at [142, 89] on div "TX HT 10mg Green Dream Gummies (Hybrid) 20ct" at bounding box center [129, 96] width 181 height 16
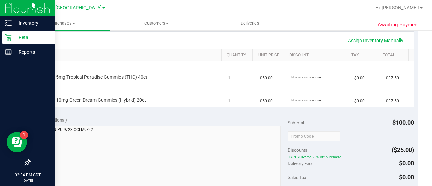
click at [10, 43] on div "Retail" at bounding box center [28, 37] width 53 height 13
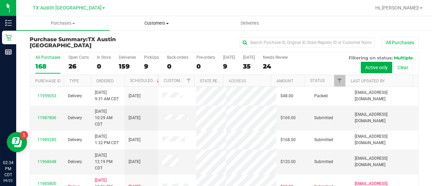
click at [146, 26] on uib-tab-heading "Customers All customers Add a new customer All physicians" at bounding box center [156, 23] width 93 height 13
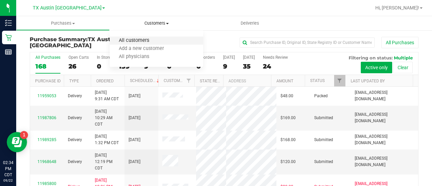
click at [134, 41] on span "All customers" at bounding box center [134, 41] width 49 height 6
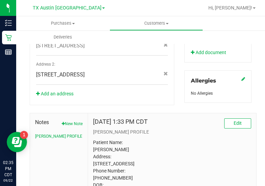
scroll to position [324, 0]
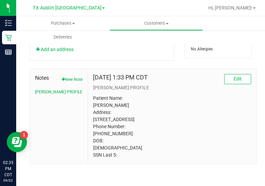
click at [111, 99] on p "Patient Name: Chloe Fuller Address: 4306 Waterfall Cv Pasadena, TX, 77505 Phone…" at bounding box center [172, 126] width 158 height 64
click at [102, 144] on p "Patient Name: Chloe Fuller Address: 4306 Waterfall Cv Pasadena, TX, 77505 Phone…" at bounding box center [172, 126] width 158 height 64
click at [102, 145] on p "Patient Name: Chloe Fuller Address: 4306 Waterfall Cv Pasadena, TX, 77505 Phone…" at bounding box center [172, 126] width 158 height 64
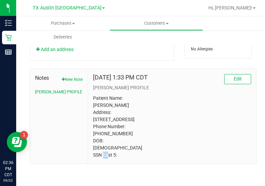
click at [102, 145] on p "Patient Name: Chloe Fuller Address: 4306 Waterfall Cv Pasadena, TX, 77505 Phone…" at bounding box center [172, 126] width 158 height 64
click at [106, 137] on p "Patient Name: Chloe Fuller Address: 4306 Waterfall Cv Pasadena, TX, 77505 Phone…" at bounding box center [172, 126] width 158 height 64
click at [107, 133] on p "Patient Name: Chloe Fuller Address: 4306 Waterfall Cv Pasadena, TX, 77505 Phone…" at bounding box center [172, 126] width 158 height 64
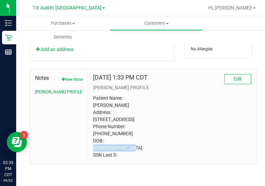
click at [107, 133] on p "Patient Name: Chloe Fuller Address: 4306 Waterfall Cv Pasadena, TX, 77505 Phone…" at bounding box center [172, 126] width 158 height 64
drag, startPoint x: 140, startPoint y: 122, endPoint x: 123, endPoint y: 118, distance: 17.4
click at [123, 118] on p "Patient Name: Chloe Fuller Address: 4306 Waterfall Cv Pasadena, TX, 77505 Phone…" at bounding box center [172, 126] width 158 height 64
drag, startPoint x: 89, startPoint y: 117, endPoint x: 113, endPoint y: 120, distance: 23.6
click at [113, 120] on div "Oct 5, 2022 1:33 PM CDT Edit CURT PROFILE Patient Name: Chloe Fuller Address: 4…" at bounding box center [172, 116] width 168 height 94
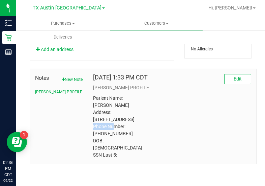
click at [94, 101] on p "Patient Name: Chloe Fuller Address: 4306 Waterfall Cv Pasadena, TX, 77505 Phone…" at bounding box center [172, 126] width 158 height 64
click at [95, 99] on p "Patient Name: Chloe Fuller Address: 4306 Waterfall Cv Pasadena, TX, 77505 Phone…" at bounding box center [172, 126] width 158 height 64
drag, startPoint x: 132, startPoint y: 114, endPoint x: 90, endPoint y: 115, distance: 41.2
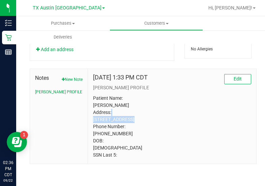
click at [90, 115] on div "Oct 5, 2022 1:33 PM CDT Edit CURT PROFILE Patient Name: Chloe Fuller Address: 4…" at bounding box center [172, 116] width 168 height 94
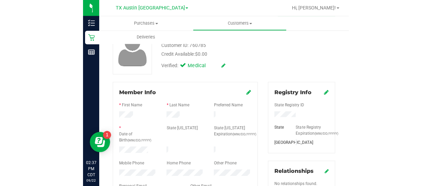
scroll to position [0, 0]
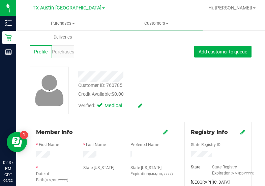
click at [63, 45] on div "Profile Purchases Add customer to queue" at bounding box center [141, 52] width 222 height 19
click at [64, 50] on span "Purchases" at bounding box center [63, 51] width 22 height 7
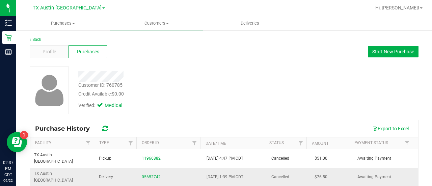
click at [147, 174] on link "05652742" at bounding box center [151, 176] width 19 height 5
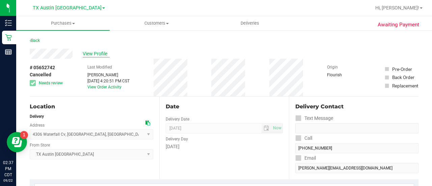
click at [103, 52] on span "View Profile" at bounding box center [96, 53] width 27 height 7
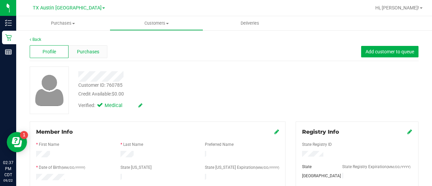
click at [91, 51] on span "Purchases" at bounding box center [88, 51] width 22 height 7
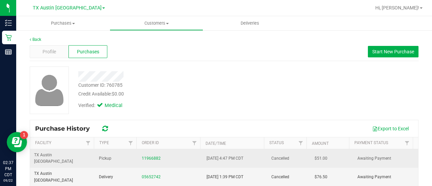
click at [146, 150] on td "11966882" at bounding box center [170, 158] width 65 height 19
click at [146, 156] on link "11966882" at bounding box center [151, 158] width 19 height 5
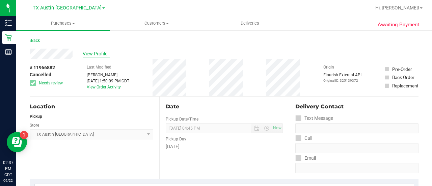
click at [95, 56] on span "View Profile" at bounding box center [96, 53] width 27 height 7
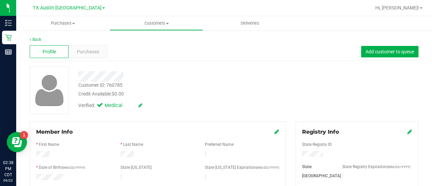
click at [215, 169] on div "State ID Expiration (MM/DD/YYYY)" at bounding box center [242, 168] width 84 height 8
click at [191, 93] on div "Credit Available: $0.00" at bounding box center [172, 93] width 189 height 7
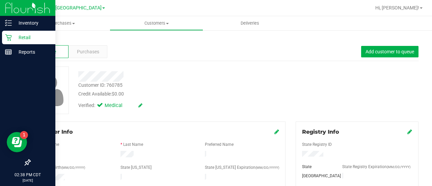
click at [11, 37] on icon at bounding box center [8, 37] width 7 height 7
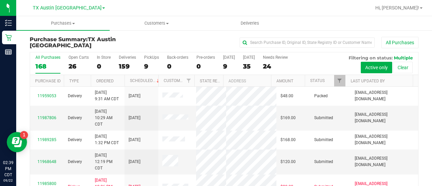
click at [267, 65] on div "All Purchases 168 Open Carts 26 In Store 0 Deliveries 159 PickUps 9 Back-orders…" at bounding box center [224, 63] width 388 height 23
click at [268, 65] on div "All Purchases 168 Open Carts 26 In Store 0 Deliveries 159 PickUps 9 Back-orders…" at bounding box center [224, 63] width 388 height 23
drag, startPoint x: 268, startPoint y: 65, endPoint x: 273, endPoint y: 65, distance: 5.4
click at [268, 65] on div "All Purchases 168 Open Carts 26 In Store 0 Deliveries 159 PickUps 9 Back-orders…" at bounding box center [224, 63] width 388 height 23
click at [276, 65] on div "24" at bounding box center [275, 66] width 25 height 8
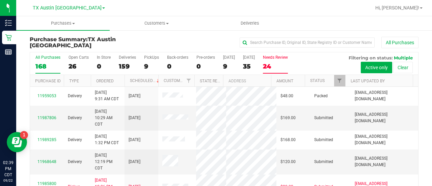
click at [0, 0] on input "Needs Review 24" at bounding box center [0, 0] width 0 height 0
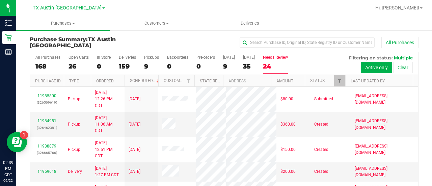
click at [321, 58] on div "All Purchases 168 Open Carts 26 In Store 0 Deliveries 159 PickUps 9 Back-orders…" at bounding box center [224, 63] width 388 height 23
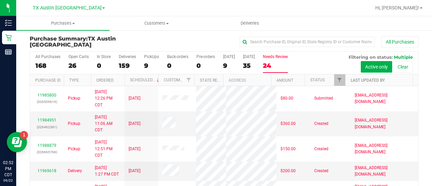
click at [354, 80] on link "Last Updated By" at bounding box center [368, 80] width 34 height 5
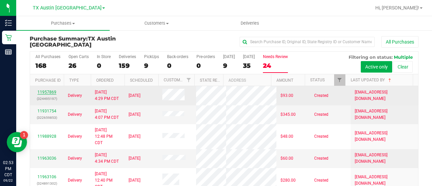
click at [51, 92] on link "11957869" at bounding box center [46, 92] width 19 height 5
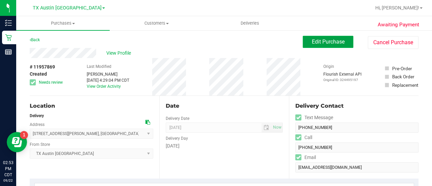
click at [334, 46] on button "Edit Purchase" at bounding box center [328, 42] width 51 height 12
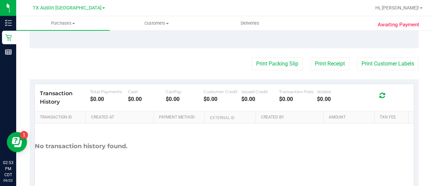
scroll to position [218, 0]
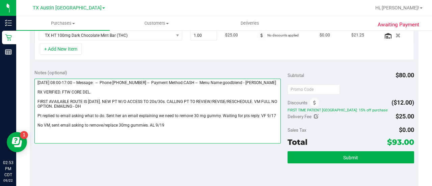
click at [133, 92] on textarea at bounding box center [157, 111] width 246 height 65
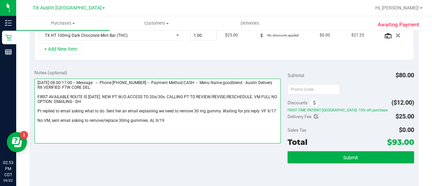
click at [177, 122] on textarea at bounding box center [157, 111] width 246 height 65
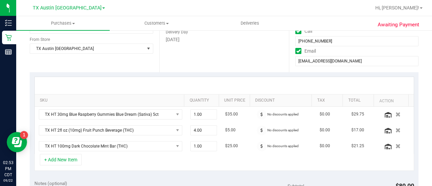
scroll to position [0, 0]
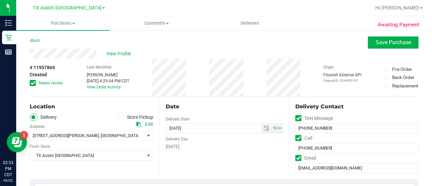
type textarea "Wednesday 09/17/2025 08:00-17:00 -- Message: -- Phone:9727306513 -- Payment Met…"
click at [389, 53] on div "View Profile" at bounding box center [224, 54] width 389 height 10
click at [383, 42] on span "Save Purchase" at bounding box center [392, 42] width 35 height 6
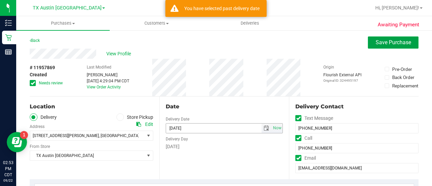
click at [263, 127] on span "select" at bounding box center [265, 127] width 5 height 5
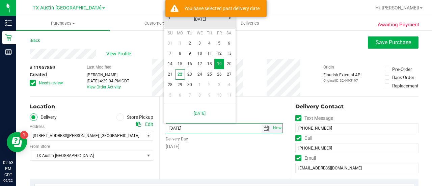
click at [182, 70] on link "22" at bounding box center [180, 74] width 10 height 10
type input "[DATE]"
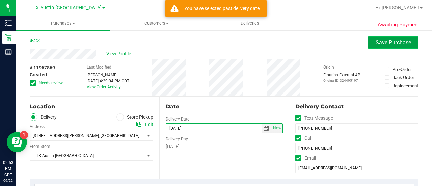
click at [384, 47] on button "Save Purchase" at bounding box center [393, 42] width 51 height 12
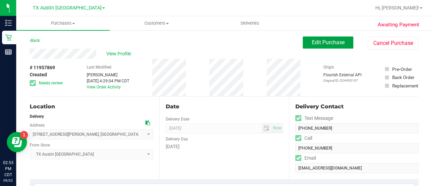
click at [336, 39] on span "Edit Purchase" at bounding box center [328, 42] width 33 height 6
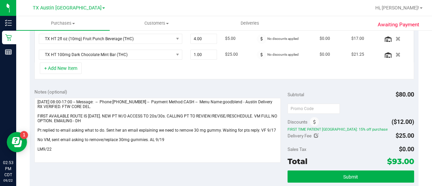
scroll to position [201, 0]
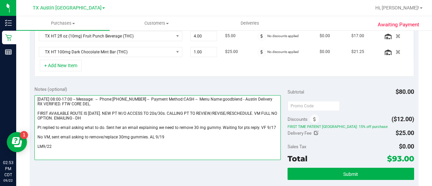
click at [202, 152] on textarea at bounding box center [157, 127] width 246 height 65
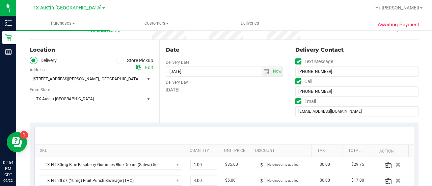
scroll to position [0, 0]
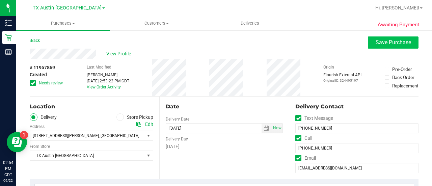
type textarea "Wednesday 09/17/2025 08:00-17:00 -- Message: -- Phone:9727306513 -- Payment Met…"
click at [385, 38] on button "Save Purchase" at bounding box center [393, 42] width 51 height 12
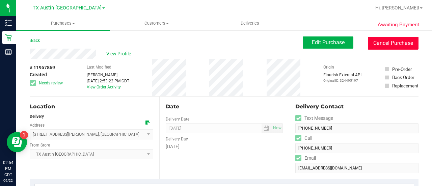
click at [385, 41] on button "Cancel Purchase" at bounding box center [393, 43] width 51 height 13
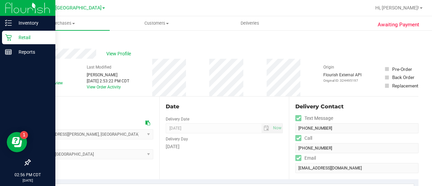
click at [12, 37] on p "Retail" at bounding box center [32, 37] width 40 height 8
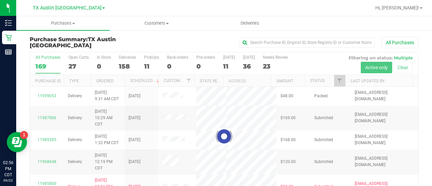
click at [274, 64] on div at bounding box center [224, 136] width 388 height 168
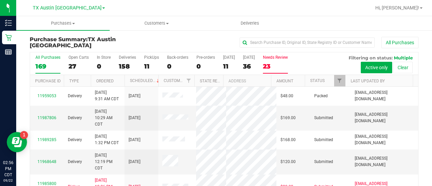
click at [280, 66] on div "23" at bounding box center [275, 66] width 25 height 8
click at [0, 0] on input "Needs Review 23" at bounding box center [0, 0] width 0 height 0
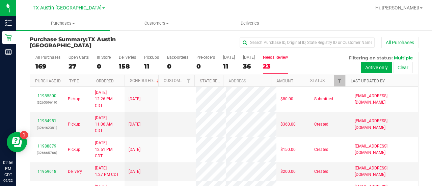
click at [367, 79] on link "Last Updated By" at bounding box center [368, 81] width 34 height 5
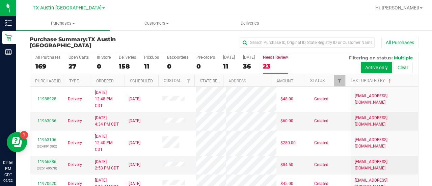
click at [47, 93] on td "11988928" at bounding box center [47, 99] width 34 height 25
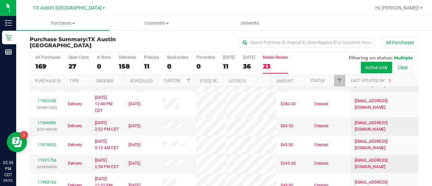
scroll to position [39, 0]
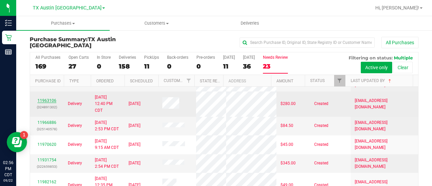
click at [53, 98] on link "11963106" at bounding box center [46, 100] width 19 height 5
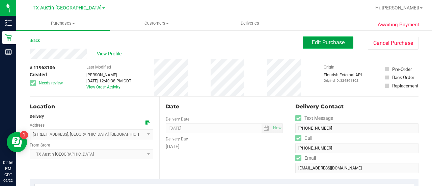
click at [332, 47] on button "Edit Purchase" at bounding box center [328, 42] width 51 height 12
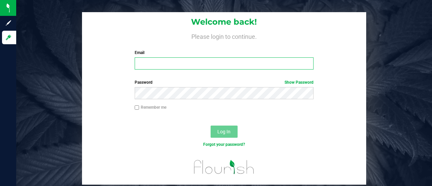
type input "[EMAIL_ADDRESS][DOMAIN_NAME]"
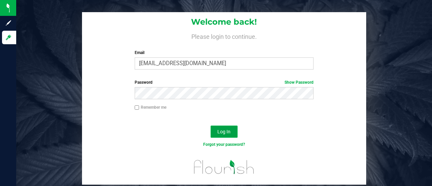
click at [217, 135] on button "Log In" at bounding box center [224, 131] width 27 height 12
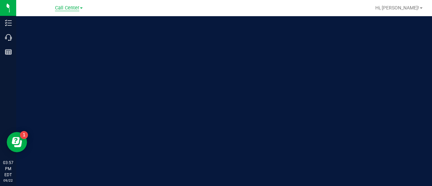
click at [66, 10] on span "Call Center" at bounding box center [67, 8] width 24 height 6
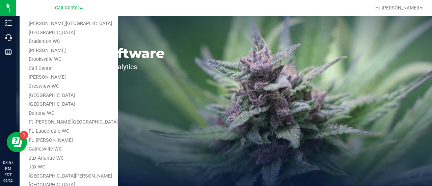
scroll to position [305, 0]
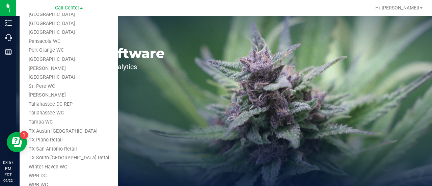
click at [50, 131] on link "TX Austin [GEOGRAPHIC_DATA]" at bounding box center [69, 131] width 99 height 9
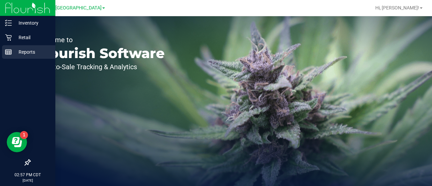
click at [10, 46] on div "Reports" at bounding box center [28, 51] width 53 height 13
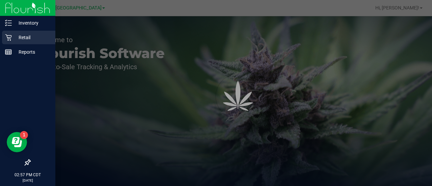
click at [11, 41] on div "Retail" at bounding box center [28, 37] width 53 height 13
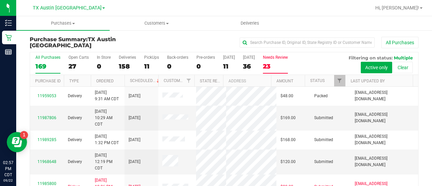
click at [278, 64] on div "23" at bounding box center [275, 66] width 25 height 8
click at [0, 0] on input "Needs Review 23" at bounding box center [0, 0] width 0 height 0
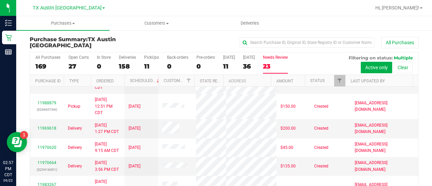
scroll to position [48, 0]
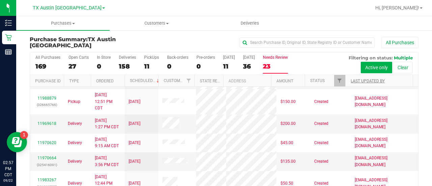
click at [352, 80] on link "Last Updated By" at bounding box center [368, 81] width 34 height 5
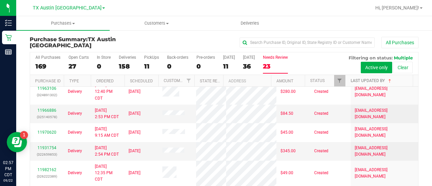
scroll to position [50, 0]
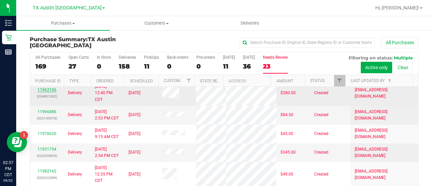
click at [53, 87] on link "11963106" at bounding box center [46, 89] width 19 height 5
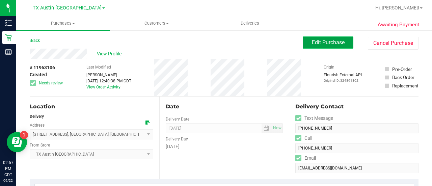
click at [337, 37] on button "Edit Purchase" at bounding box center [328, 42] width 51 height 12
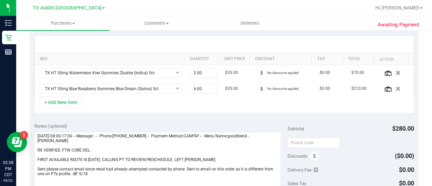
scroll to position [216, 0]
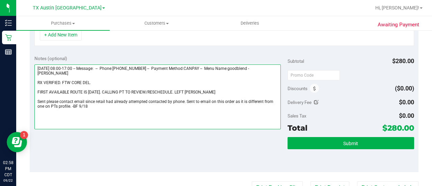
click at [64, 75] on textarea at bounding box center [157, 96] width 246 height 65
click at [135, 106] on textarea at bounding box center [157, 96] width 246 height 65
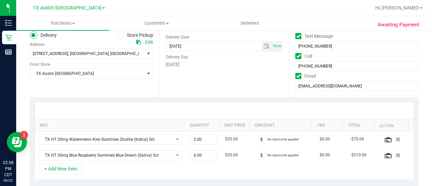
scroll to position [0, 0]
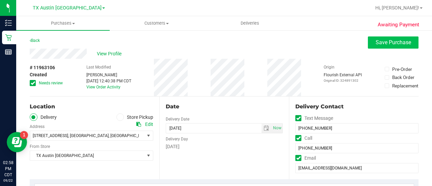
type textarea "Thursday 09/18/2025 08:00-17:00 -- Message: -- Phone:9729004586 -- Payment Meth…"
click at [396, 40] on span "Save Purchase" at bounding box center [392, 42] width 35 height 6
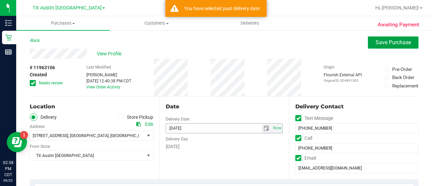
click at [264, 127] on span "select" at bounding box center [265, 127] width 5 height 5
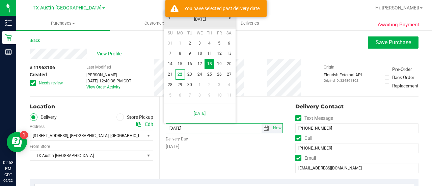
click at [189, 71] on link "23" at bounding box center [190, 74] width 10 height 10
type input "[DATE]"
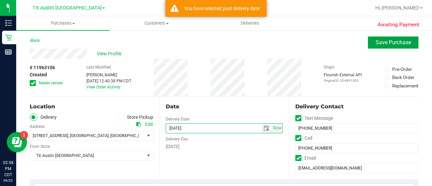
click at [380, 47] on button "Save Purchase" at bounding box center [393, 42] width 51 height 12
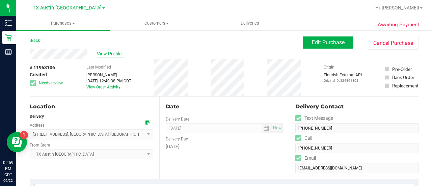
click at [118, 54] on span "View Profile" at bounding box center [110, 53] width 27 height 7
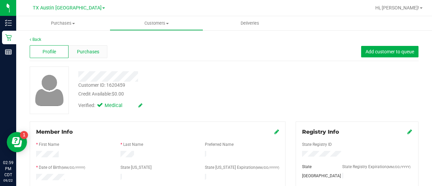
click at [82, 55] on div "Purchases" at bounding box center [87, 51] width 39 height 13
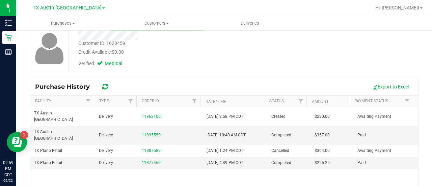
scroll to position [48, 0]
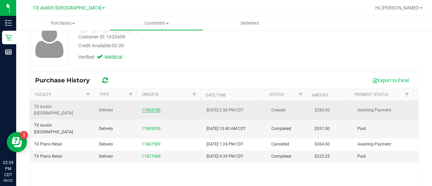
click at [150, 108] on link "11963106" at bounding box center [151, 110] width 19 height 5
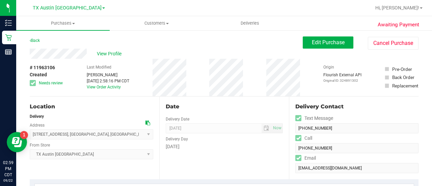
click at [146, 123] on icon at bounding box center [147, 122] width 5 height 5
click at [321, 39] on span "Edit Purchase" at bounding box center [328, 42] width 33 height 6
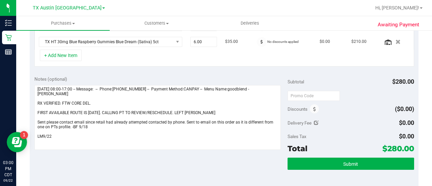
scroll to position [197, 0]
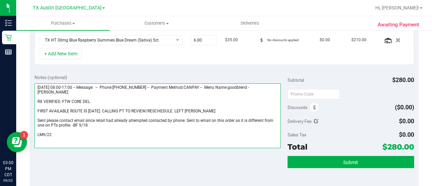
click at [163, 96] on textarea at bounding box center [157, 115] width 246 height 65
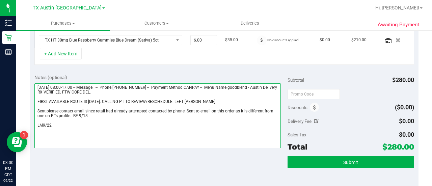
click at [162, 102] on textarea at bounding box center [157, 115] width 246 height 65
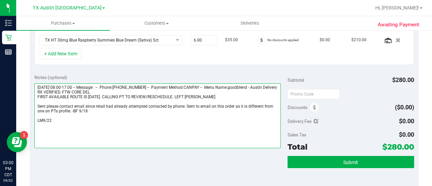
click at [162, 102] on textarea at bounding box center [157, 115] width 246 height 65
click at [162, 103] on textarea at bounding box center [157, 115] width 246 height 65
click at [162, 105] on textarea at bounding box center [157, 115] width 246 height 65
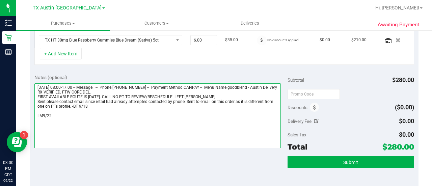
click at [162, 115] on textarea at bounding box center [157, 115] width 246 height 65
drag, startPoint x: 165, startPoint y: 124, endPoint x: 35, endPoint y: 131, distance: 130.0
click at [35, 131] on textarea at bounding box center [157, 115] width 246 height 65
drag, startPoint x: 129, startPoint y: 123, endPoint x: 33, endPoint y: 116, distance: 95.4
click at [33, 116] on div "Notes (optional) Subtotal $280.00 Discounts ($0.00) Delivery Fee $0.00 Sales Ta…" at bounding box center [224, 129] width 389 height 121
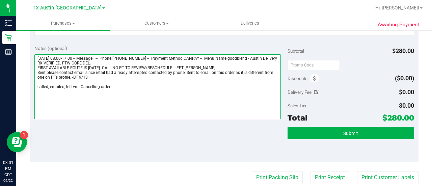
scroll to position [225, 0]
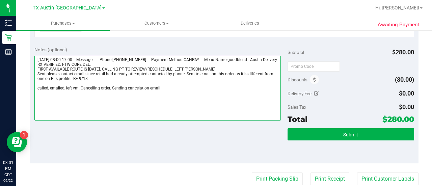
click at [147, 93] on textarea at bounding box center [157, 88] width 246 height 65
click at [158, 95] on textarea at bounding box center [157, 88] width 246 height 65
drag, startPoint x: 182, startPoint y: 95, endPoint x: 24, endPoint y: 98, distance: 157.9
click at [24, 98] on div "Awaiting Payment Back Save Purchase View Profile # 11963106 Created Needs revie…" at bounding box center [224, 64] width 416 height 519
drag, startPoint x: 131, startPoint y: 89, endPoint x: 109, endPoint y: 93, distance: 22.7
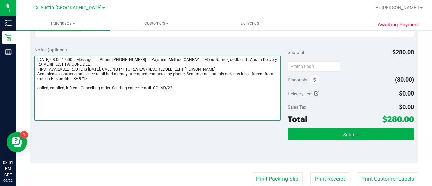
click at [109, 94] on textarea at bounding box center [157, 88] width 246 height 65
click at [109, 92] on textarea at bounding box center [157, 88] width 246 height 65
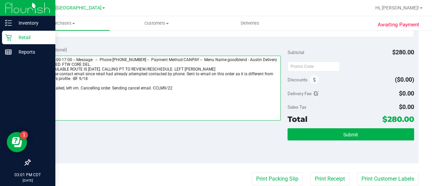
drag, startPoint x: 182, startPoint y: 92, endPoint x: 9, endPoint y: 92, distance: 173.4
click at [7, 92] on div "Inventory Retail Reports 03:01 PM CDT 09/22/2025 09/22 TX Austin DC Bonita Spri…" at bounding box center [216, 93] width 432 height 186
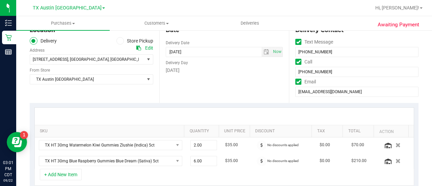
scroll to position [0, 0]
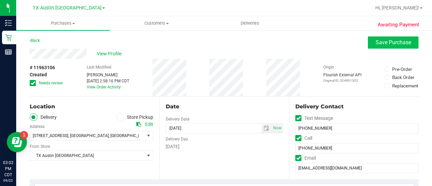
type textarea "Thursday 09/18/2025 08:00-17:00 -- Message: -- Phone:9729004586 -- Payment Meth…"
click at [388, 44] on span "Save Purchase" at bounding box center [392, 42] width 35 height 6
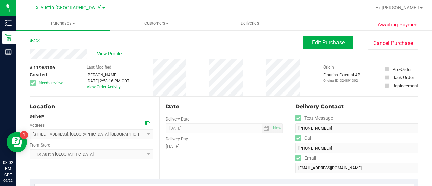
click at [106, 83] on div "Sep 22, 2025 2:58:16 PM CDT" at bounding box center [108, 81] width 43 height 6
click at [106, 87] on link "View Order Activity" at bounding box center [104, 87] width 34 height 5
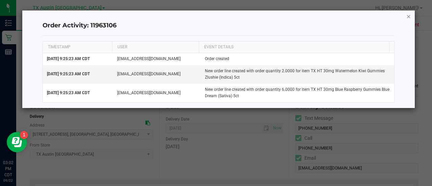
click at [408, 18] on icon "button" at bounding box center [408, 16] width 5 height 8
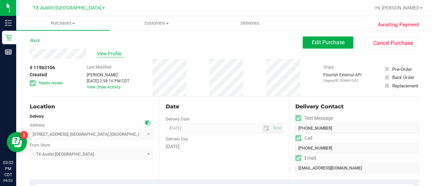
click at [120, 57] on span "View Profile" at bounding box center [110, 53] width 27 height 7
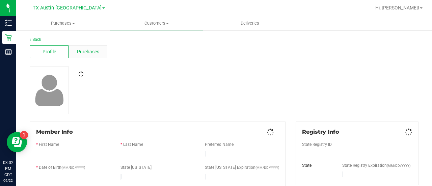
click at [100, 53] on div "Purchases" at bounding box center [87, 51] width 39 height 13
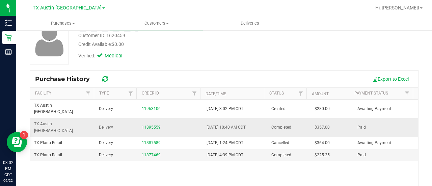
scroll to position [61, 0]
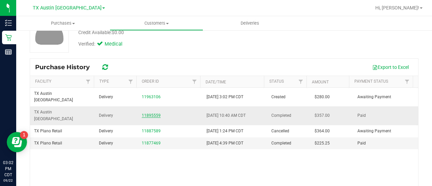
click at [150, 113] on link "11895559" at bounding box center [151, 115] width 19 height 5
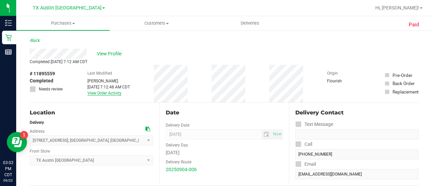
click at [97, 91] on link "View Order Activity" at bounding box center [104, 93] width 34 height 5
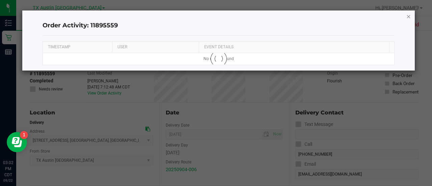
click at [410, 19] on icon "button" at bounding box center [408, 16] width 5 height 8
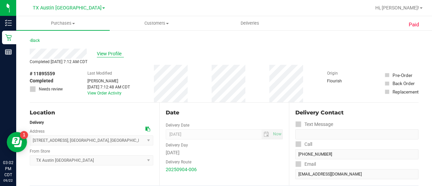
click at [115, 53] on span "View Profile" at bounding box center [110, 53] width 27 height 7
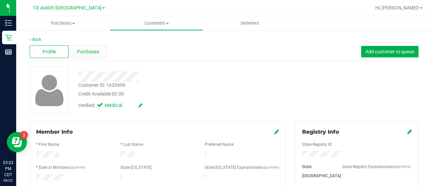
click at [83, 58] on div "Profile Purchases Add customer to queue" at bounding box center [224, 52] width 389 height 19
click at [83, 58] on div "Purchases" at bounding box center [87, 51] width 39 height 13
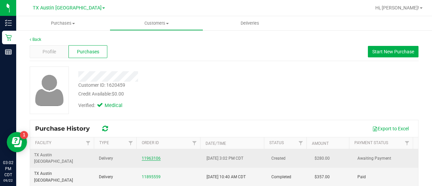
click at [149, 156] on link "11963106" at bounding box center [151, 158] width 19 height 5
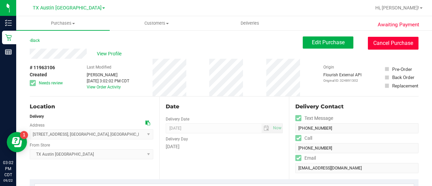
click at [386, 40] on button "Cancel Purchase" at bounding box center [393, 43] width 51 height 13
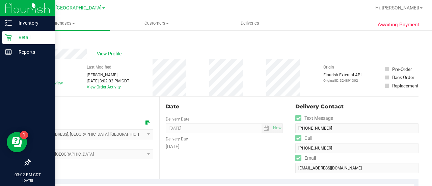
click at [10, 40] on icon at bounding box center [8, 37] width 6 height 6
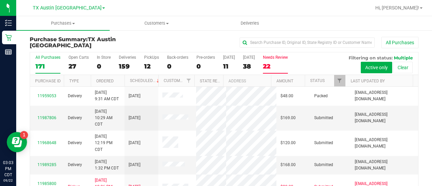
click at [275, 71] on label "Needs Review 22" at bounding box center [275, 64] width 25 height 19
click at [0, 0] on input "Needs Review 22" at bounding box center [0, 0] width 0 height 0
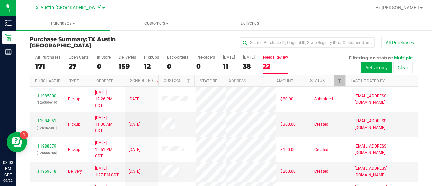
click at [360, 75] on th "Last Updated By" at bounding box center [378, 81] width 67 height 12
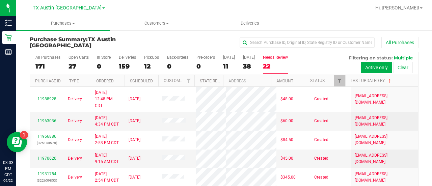
scroll to position [39, 0]
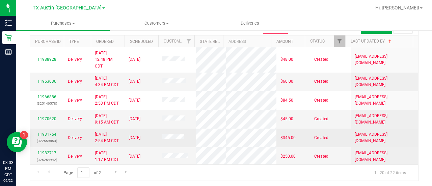
click at [43, 144] on p "(322659853)" at bounding box center [47, 141] width 26 height 6
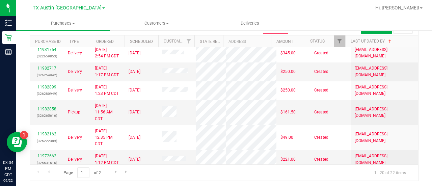
scroll to position [88, 0]
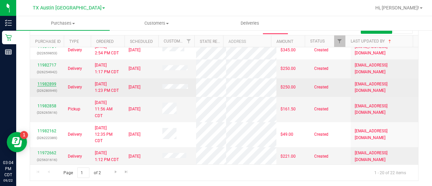
click at [46, 86] on link "11982899" at bounding box center [46, 84] width 19 height 5
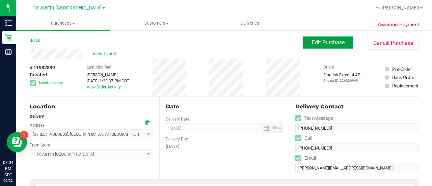
click at [326, 44] on span "Edit Purchase" at bounding box center [328, 42] width 33 height 6
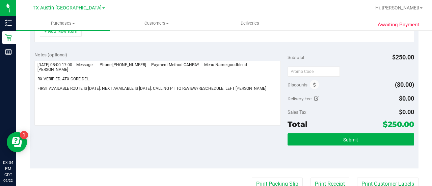
scroll to position [236, 0]
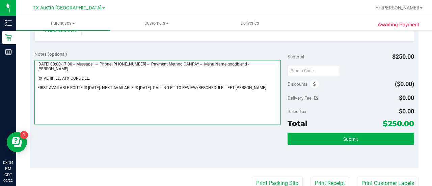
click at [215, 104] on textarea at bounding box center [157, 92] width 246 height 65
click at [259, 86] on textarea at bounding box center [157, 92] width 246 height 65
click at [266, 88] on textarea at bounding box center [157, 92] width 246 height 65
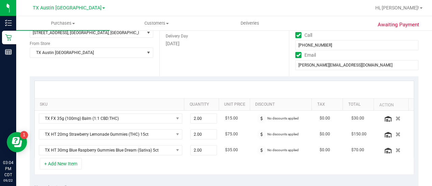
scroll to position [0, 0]
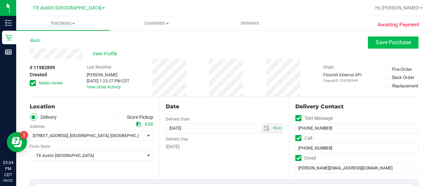
type textarea "Monday 09/22/2025 08:00-17:00 -- Message: -- Phone:5129204320 -- Payment Method…"
click at [388, 45] on span "Save Purchase" at bounding box center [392, 42] width 35 height 6
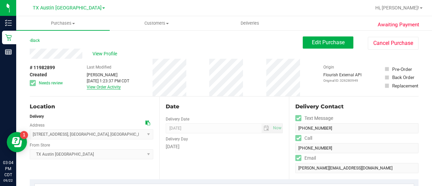
click at [110, 87] on link "View Order Activity" at bounding box center [104, 87] width 34 height 5
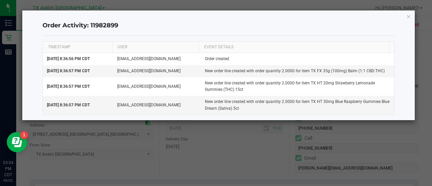
click at [403, 11] on div "Order Activity: 11982899 TIMESTAMP USER EVENT DETAILS Sep 20, 2025 8:36:56 PM C…" at bounding box center [218, 65] width 393 height 110
click at [405, 13] on div "Order Activity: 11982899 TIMESTAMP USER EVENT DETAILS Sep 20, 2025 8:36:56 PM C…" at bounding box center [218, 65] width 393 height 110
click at [407, 16] on icon "button" at bounding box center [408, 16] width 5 height 8
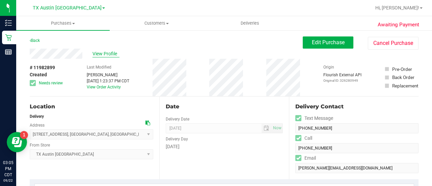
click at [106, 55] on span "View Profile" at bounding box center [105, 53] width 27 height 7
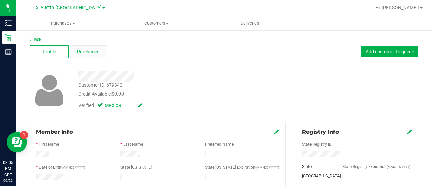
click at [91, 53] on span "Purchases" at bounding box center [88, 51] width 22 height 7
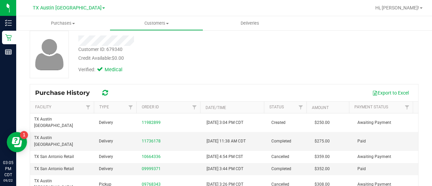
scroll to position [41, 0]
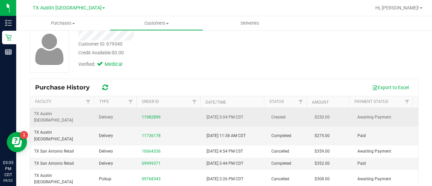
click at [150, 118] on td "11982899" at bounding box center [170, 117] width 65 height 19
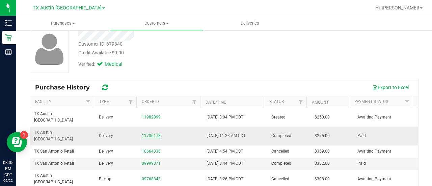
click at [145, 133] on link "11736178" at bounding box center [151, 135] width 19 height 5
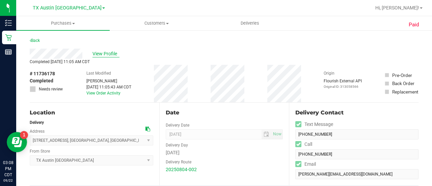
click at [106, 53] on span "View Profile" at bounding box center [105, 53] width 27 height 7
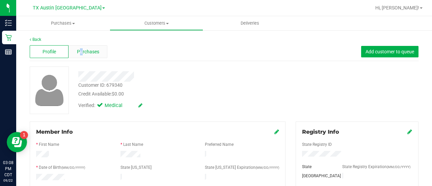
click at [81, 48] on div "Purchases" at bounding box center [87, 51] width 39 height 13
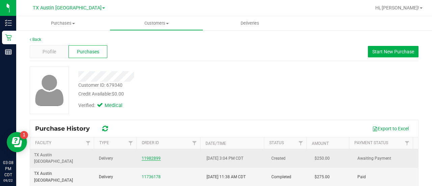
click at [149, 156] on link "11982899" at bounding box center [151, 158] width 19 height 5
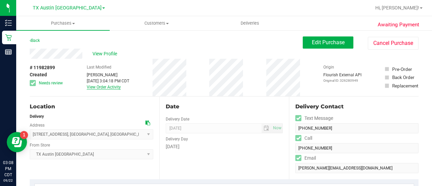
click at [105, 88] on link "View Order Activity" at bounding box center [104, 87] width 34 height 5
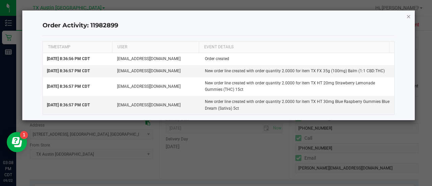
click at [409, 15] on icon "button" at bounding box center [408, 16] width 5 height 8
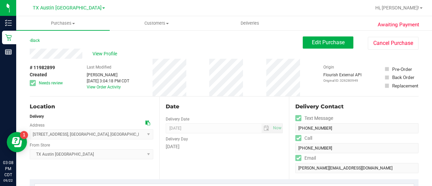
click at [332, 42] on span "Edit Purchase" at bounding box center [328, 42] width 33 height 6
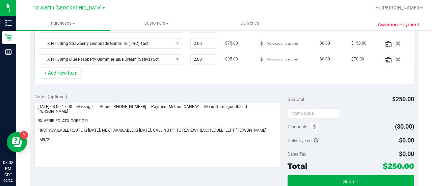
scroll to position [217, 0]
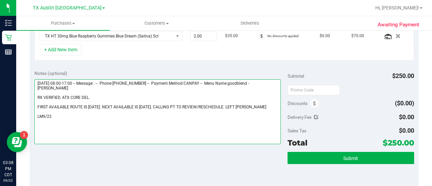
click at [74, 89] on textarea at bounding box center [157, 111] width 246 height 65
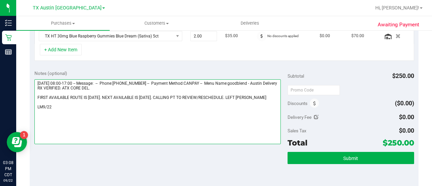
click at [74, 95] on textarea at bounding box center [157, 111] width 246 height 65
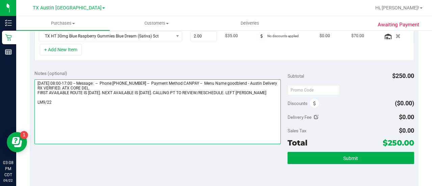
drag, startPoint x: 53, startPoint y: 106, endPoint x: 28, endPoint y: 106, distance: 25.3
click at [28, 106] on div "Awaiting Payment Back Save Purchase View Profile # 11982899 Created Needs revie…" at bounding box center [224, 80] width 416 height 535
drag, startPoint x: 163, startPoint y: 103, endPoint x: 110, endPoint y: 102, distance: 53.3
click at [91, 105] on textarea at bounding box center [157, 111] width 246 height 65
click at [171, 109] on textarea at bounding box center [157, 111] width 246 height 65
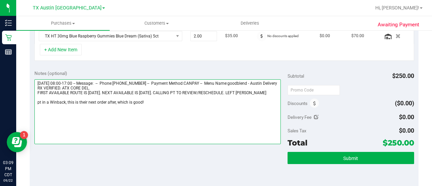
drag, startPoint x: 155, startPoint y: 105, endPoint x: 43, endPoint y: 108, distance: 112.7
click at [43, 108] on textarea at bounding box center [157, 111] width 246 height 65
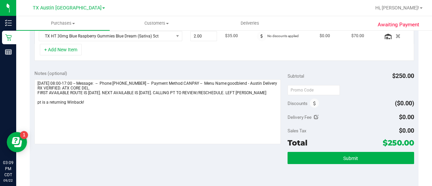
click at [267, 185] on div "Notes (optional) Subtotal $250.00 Discounts ($0.00) Delivery Fee $0.00 Sales Ta…" at bounding box center [224, 125] width 389 height 121
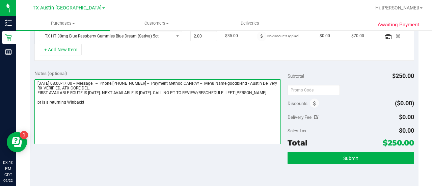
click at [197, 112] on textarea at bounding box center [157, 111] width 246 height 65
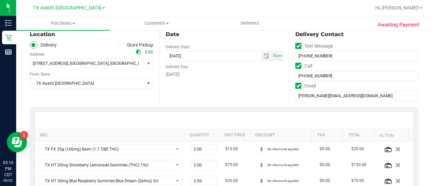
scroll to position [56, 0]
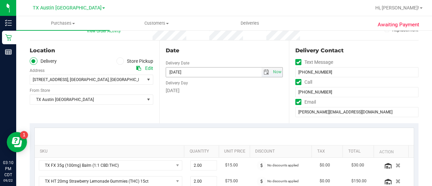
click at [264, 72] on span "select" at bounding box center [265, 71] width 5 height 5
type textarea "Monday 09/22/2025 08:00-17:00 -- Message: -- Phone:5129204320 -- Payment Method…"
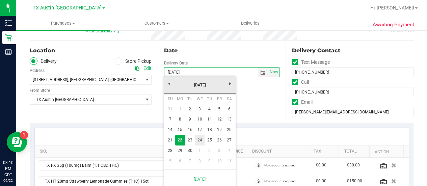
click at [201, 141] on link "24" at bounding box center [200, 140] width 10 height 10
type input "[DATE]"
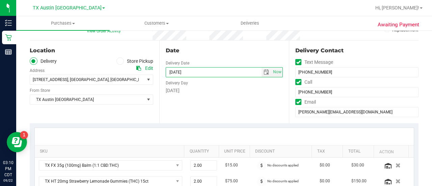
click at [245, 117] on div "Date Delivery Date 09/24/2025 Now 09/24/2025 08:00 AM Now Delivery Day Wednesday" at bounding box center [224, 81] width 130 height 83
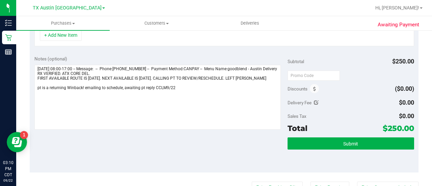
scroll to position [0, 0]
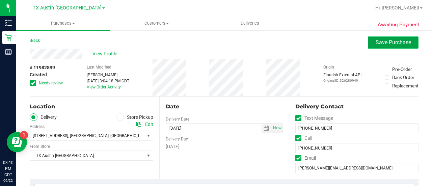
click at [379, 39] on span "Save Purchase" at bounding box center [392, 42] width 35 height 6
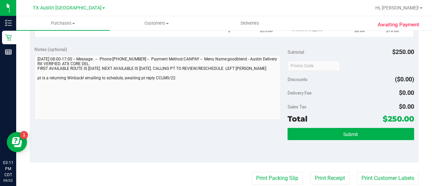
scroll to position [252, 0]
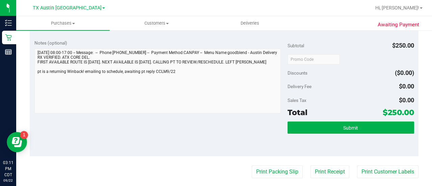
click at [24, 65] on div "Awaiting Payment Back Edit Purchase Cancel Purchase View Profile # 11982899 Cre…" at bounding box center [224, 48] width 416 height 540
drag, startPoint x: 65, startPoint y: 69, endPoint x: 78, endPoint y: 78, distance: 15.1
click at [28, 84] on div "Awaiting Payment Back Edit Purchase Cancel Purchase View Profile # 11982899 Cre…" at bounding box center [224, 48] width 416 height 540
click at [32, 61] on div "Notes (optional) Subtotal $250.00 Discounts ($0.00) Delivery Fee $0.00 Sales Ta…" at bounding box center [224, 95] width 389 height 121
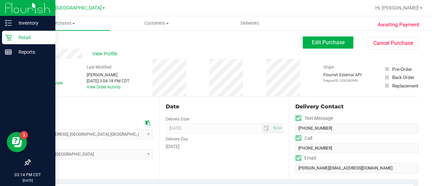
drag, startPoint x: 8, startPoint y: 41, endPoint x: 17, endPoint y: 42, distance: 8.8
click at [8, 41] on div "Retail" at bounding box center [28, 37] width 53 height 13
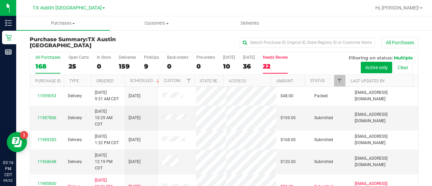
click at [275, 65] on div "22" at bounding box center [275, 66] width 25 height 8
click at [0, 0] on input "Needs Review 22" at bounding box center [0, 0] width 0 height 0
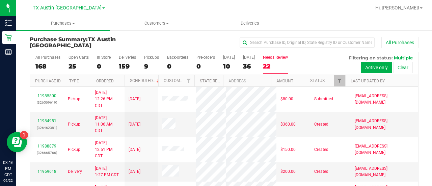
click at [350, 75] on th "Last Updated By" at bounding box center [378, 81] width 67 height 12
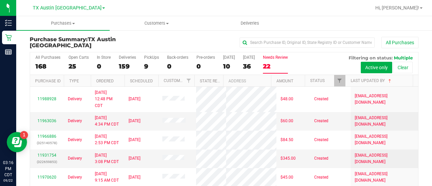
click at [418, 60] on div "All Purchases 168 Open Carts 25 In Store 0 Deliveries 159 PickUps 9 Back-orders…" at bounding box center [224, 136] width 399 height 169
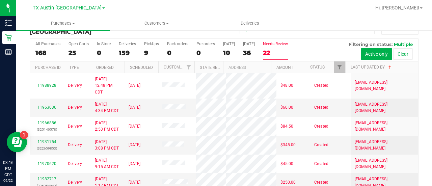
scroll to position [58, 0]
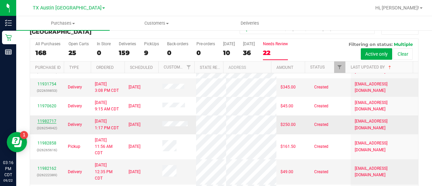
click at [51, 123] on link "11982717" at bounding box center [46, 121] width 19 height 5
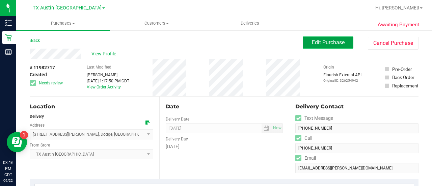
click at [327, 41] on span "Edit Purchase" at bounding box center [328, 42] width 33 height 6
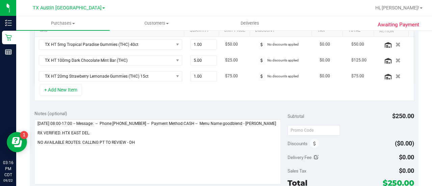
scroll to position [202, 0]
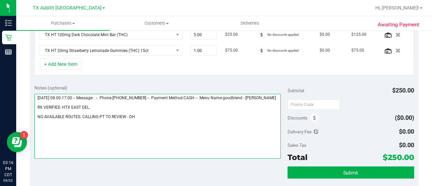
click at [197, 125] on textarea at bounding box center [157, 126] width 246 height 65
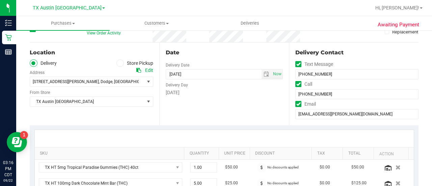
scroll to position [0, 0]
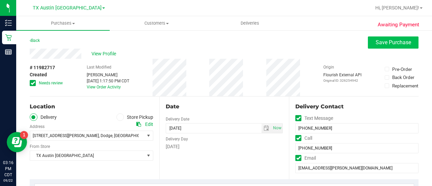
type textarea "[DATE] 08:00-17:00 -- Message: -- Phone:[PHONE_NUMBER] -- Payment Method:CASH -…"
click at [381, 41] on span "Save Purchase" at bounding box center [392, 42] width 35 height 6
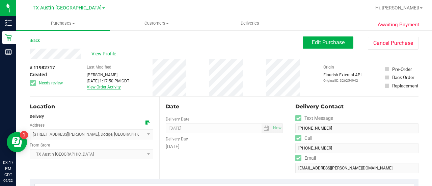
click at [92, 89] on link "View Order Activity" at bounding box center [104, 87] width 34 height 5
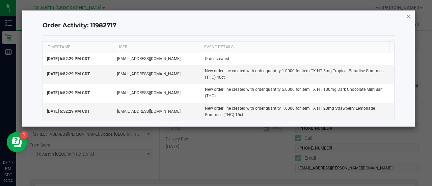
click at [409, 16] on icon "button" at bounding box center [408, 16] width 5 height 8
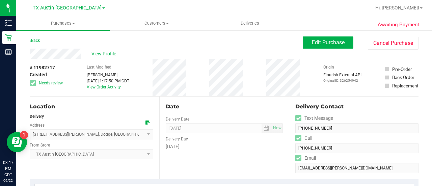
click at [324, 49] on div "Edit Purchase Cancel Purchase" at bounding box center [361, 42] width 116 height 13
click at [330, 39] on span "Edit Purchase" at bounding box center [328, 42] width 33 height 6
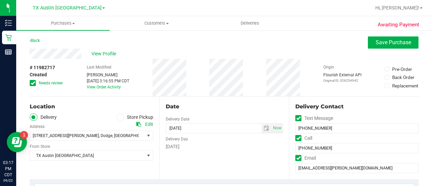
click at [136, 123] on icon at bounding box center [138, 124] width 5 height 5
click at [263, 128] on span "select" at bounding box center [265, 127] width 5 height 5
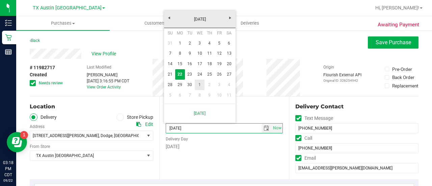
click at [202, 80] on link "1" at bounding box center [200, 85] width 10 height 10
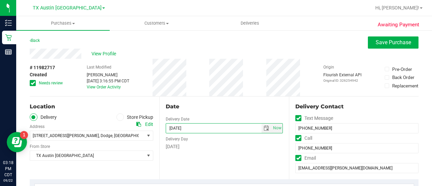
click at [191, 133] on div "Delivery Day" at bounding box center [224, 138] width 117 height 10
click at [196, 124] on input "[DATE]" at bounding box center [213, 127] width 95 height 9
click at [263, 130] on span "select" at bounding box center [265, 127] width 5 height 5
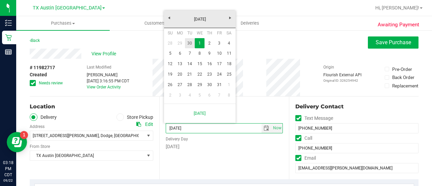
click at [190, 41] on link "30" at bounding box center [190, 43] width 10 height 10
type input "[DATE]"
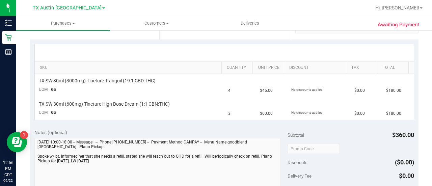
scroll to position [165, 0]
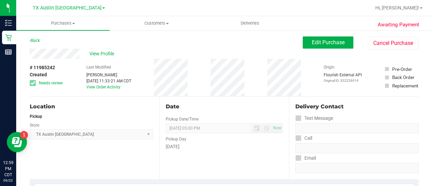
click at [323, 50] on div "View Profile # 11985242 Created Needs review Last Modified Lauran Wallace Sep 2…" at bounding box center [224, 73] width 389 height 48
click at [321, 40] on span "Edit Purchase" at bounding box center [328, 42] width 33 height 6
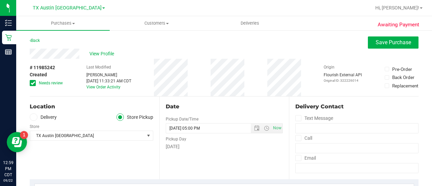
click at [35, 85] on span at bounding box center [33, 83] width 6 height 6
click at [0, 0] on input "Needs review" at bounding box center [0, 0] width 0 height 0
click at [32, 117] on icon at bounding box center [33, 117] width 4 height 0
click at [0, 0] on input "Delivery" at bounding box center [0, 0] width 0 height 0
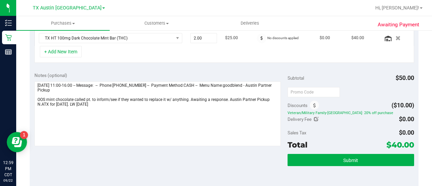
scroll to position [200, 0]
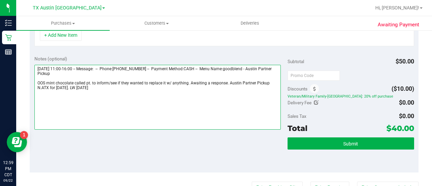
click at [80, 79] on textarea at bounding box center [157, 97] width 246 height 65
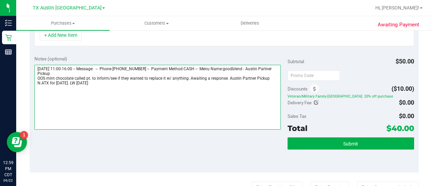
click at [126, 81] on textarea at bounding box center [157, 97] width 246 height 65
click at [211, 100] on textarea at bounding box center [157, 97] width 246 height 65
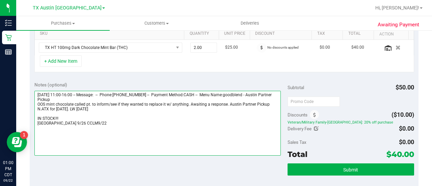
scroll to position [173, 0]
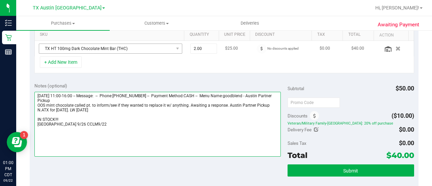
type textarea "Friday 09/26/2025 11:00-16:00 -- Message: -- Phone:5127486762 -- Payment Method…"
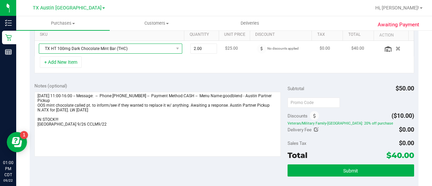
click at [141, 44] on span "TX HT 100mg Dark Chocolate Mint Bar (THC)" at bounding box center [106, 48] width 134 height 9
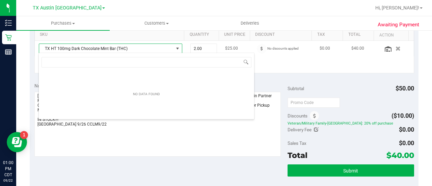
scroll to position [10, 136]
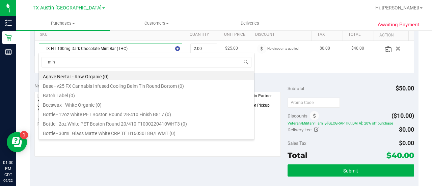
type input "mint"
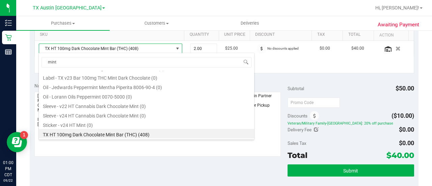
click at [303, 68] on div "+ Add New Item" at bounding box center [224, 64] width 380 height 17
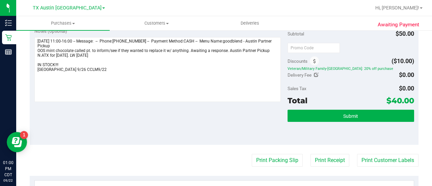
scroll to position [229, 0]
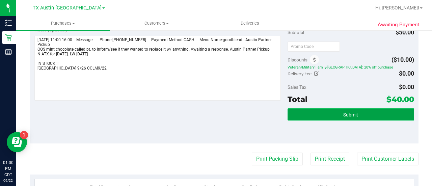
click at [330, 111] on button "Submit" at bounding box center [350, 114] width 127 height 12
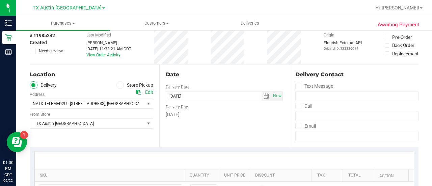
scroll to position [0, 0]
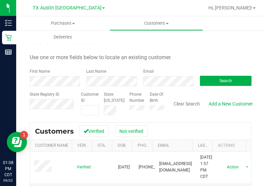
click at [157, 75] on div "Email" at bounding box center [166, 77] width 57 height 18
click at [155, 87] on form "Search for a Customer Use one or more fields below to locate an existing custom…" at bounding box center [141, 75] width 222 height 79
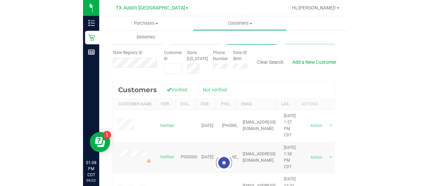
scroll to position [44, 0]
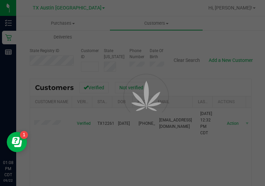
click at [113, 156] on div at bounding box center [132, 93] width 265 height 186
click at [200, 97] on div at bounding box center [132, 93] width 265 height 186
click at [98, 134] on div at bounding box center [132, 93] width 265 height 186
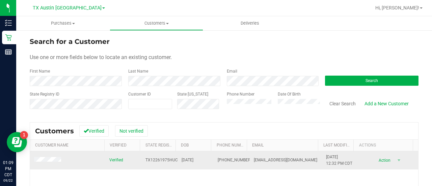
click at [36, 164] on td at bounding box center [67, 160] width 75 height 18
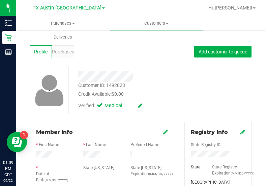
click at [196, 88] on div "Customer ID: 1492823 Credit Available: $0.00 Verified: Medical" at bounding box center [141, 90] width 232 height 48
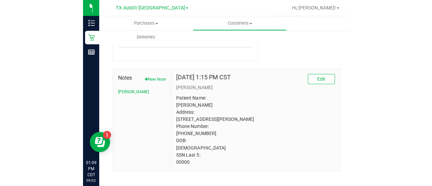
scroll to position [338, 0]
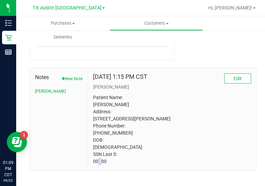
click at [100, 165] on p "Patient Name: Hunter Carson Address: 2818 Golden Leaf Dr Humble, TX, 77339 Phon…" at bounding box center [172, 129] width 158 height 71
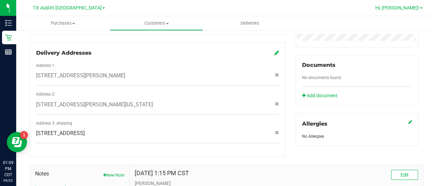
scroll to position [211, 0]
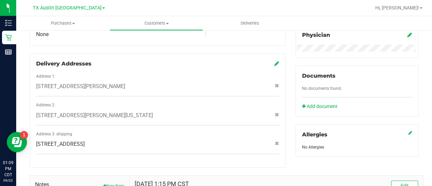
drag, startPoint x: 152, startPoint y: 141, endPoint x: 144, endPoint y: 138, distance: 7.9
click at [144, 140] on div "4610 Riverside Oaks Dr , Kingwood , TX 77345" at bounding box center [157, 144] width 253 height 8
copy span "4610 Riverside Oaks Dr , Kingwood , TX 77345"
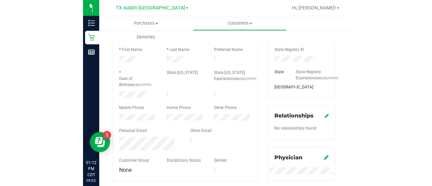
scroll to position [94, 0]
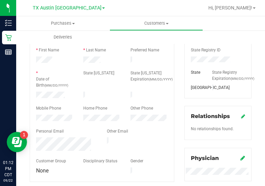
click at [61, 131] on div "Personal Email" at bounding box center [66, 132] width 71 height 8
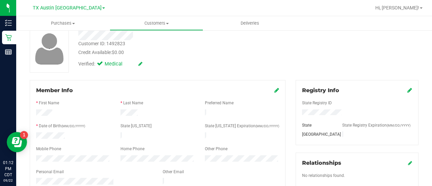
scroll to position [0, 0]
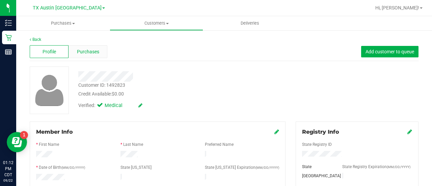
click at [99, 55] on div "Purchases" at bounding box center [87, 51] width 39 height 13
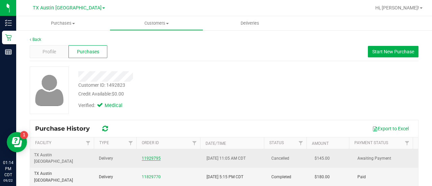
click at [153, 156] on link "11929795" at bounding box center [151, 158] width 19 height 5
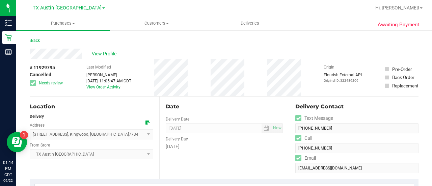
click at [106, 49] on div "View Profile" at bounding box center [224, 54] width 389 height 10
click at [106, 52] on span "View Profile" at bounding box center [105, 53] width 27 height 7
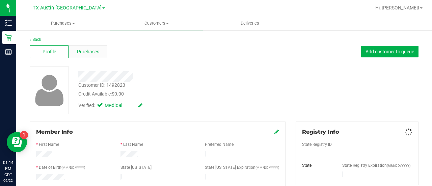
click at [77, 54] on span "Purchases" at bounding box center [88, 51] width 22 height 7
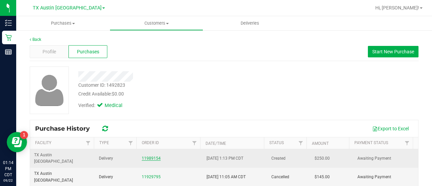
click at [145, 156] on link "11989154" at bounding box center [151, 158] width 19 height 5
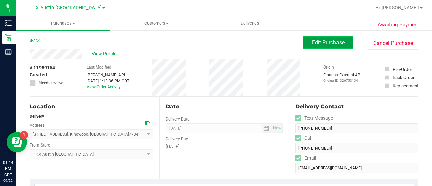
click at [337, 39] on span "Edit Purchase" at bounding box center [328, 42] width 33 height 6
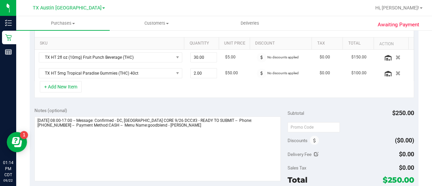
scroll to position [183, 0]
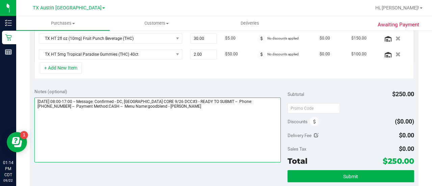
drag, startPoint x: 137, startPoint y: 99, endPoint x: 197, endPoint y: 98, distance: 60.1
click at [197, 98] on textarea at bounding box center [157, 129] width 246 height 65
click at [199, 101] on textarea at bounding box center [157, 129] width 246 height 65
click at [203, 109] on textarea at bounding box center [157, 129] width 246 height 65
paste textarea "DC, HOUSTON CORE 9/26 DCC#3"
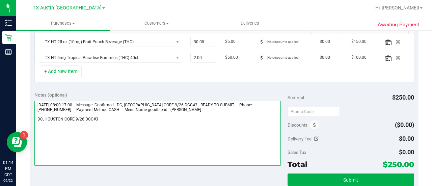
scroll to position [182, 0]
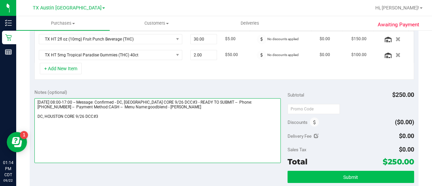
type textarea "Friday 09/26/2025 08:00-17:00 -- Message: Confirmed - DC, HOUSTON CORE 9/26 DCC…"
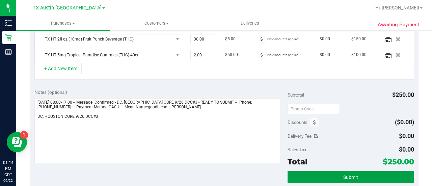
click at [322, 176] on button "Submit" at bounding box center [350, 177] width 127 height 12
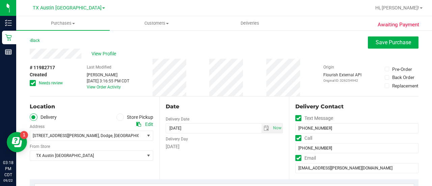
click at [33, 83] on icon at bounding box center [33, 83] width 4 height 0
click at [0, 0] on input "Needs review" at bounding box center [0, 0] width 0 height 0
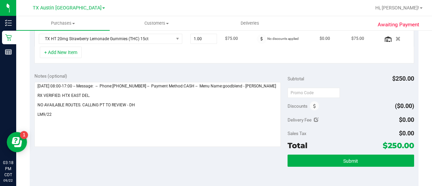
scroll to position [215, 0]
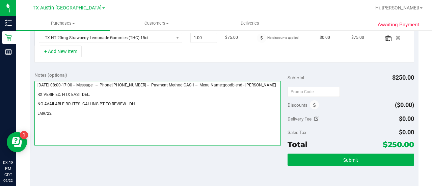
click at [65, 91] on textarea at bounding box center [157, 113] width 246 height 65
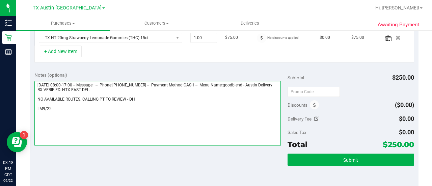
click at [64, 98] on textarea at bounding box center [157, 113] width 246 height 65
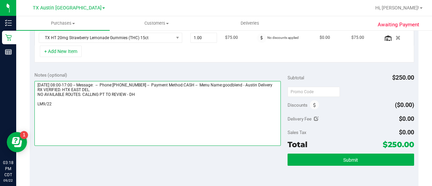
drag, startPoint x: 64, startPoint y: 107, endPoint x: 29, endPoint y: 104, distance: 35.2
click at [29, 104] on div "Awaiting Payment Back Save Purchase View Profile # 11982717 Created Needs revie…" at bounding box center [224, 81] width 416 height 535
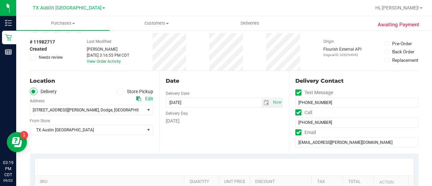
scroll to position [0, 0]
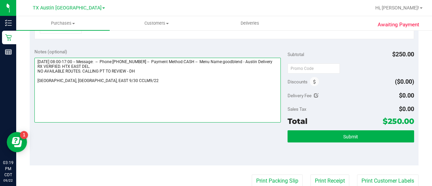
type textarea "[DATE] 08:00-17:00 -- Message: -- Phone:[PHONE_NUMBER] -- Payment Method:CASH -…"
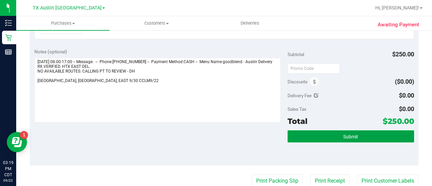
click at [321, 133] on button "Submit" at bounding box center [350, 136] width 127 height 12
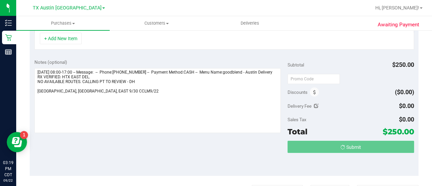
scroll to position [217, 0]
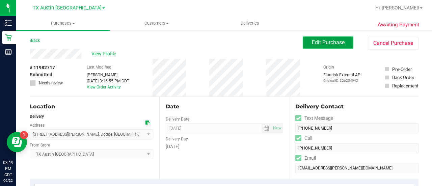
click at [323, 44] on span "Edit Purchase" at bounding box center [328, 42] width 33 height 6
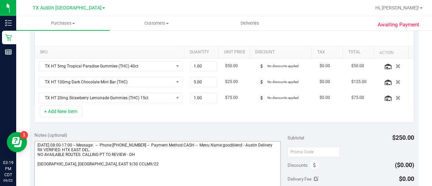
scroll to position [158, 0]
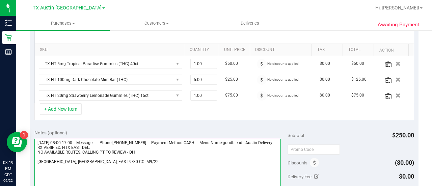
click at [85, 167] on textarea at bounding box center [157, 171] width 246 height 65
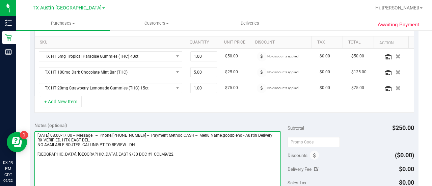
scroll to position [0, 0]
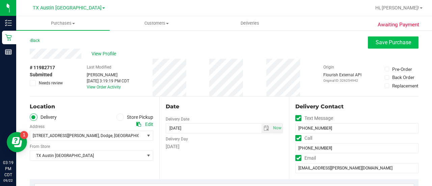
type textarea "[DATE] 08:00-17:00 -- Message: -- Phone:[PHONE_NUMBER] -- Payment Method:CASH -…"
click at [379, 37] on button "Save Purchase" at bounding box center [393, 42] width 51 height 12
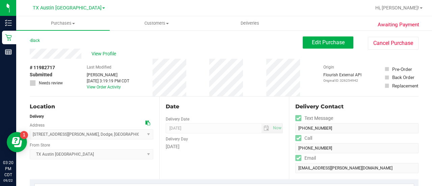
click at [114, 108] on div "Location" at bounding box center [91, 107] width 123 height 8
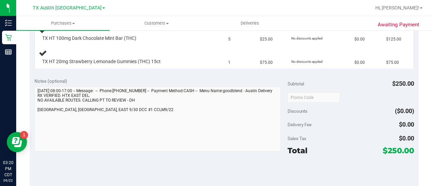
scroll to position [271, 0]
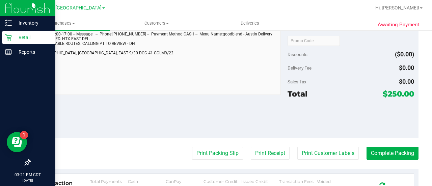
click at [0, 35] on link "Retail" at bounding box center [27, 38] width 55 height 15
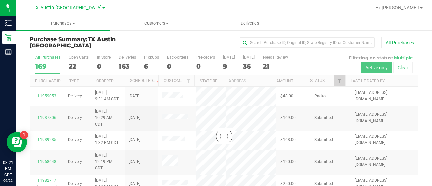
click at [270, 65] on div at bounding box center [224, 136] width 388 height 168
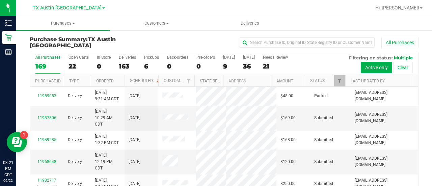
click at [272, 66] on div "21" at bounding box center [275, 66] width 25 height 8
click at [0, 0] on input "Needs Review 21" at bounding box center [0, 0] width 0 height 0
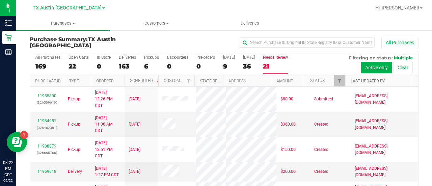
click at [364, 81] on link "Last Updated By" at bounding box center [368, 81] width 34 height 5
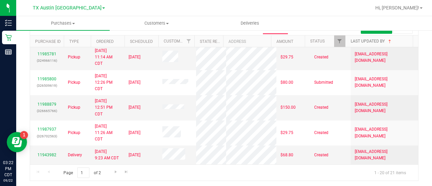
scroll to position [358, 0]
click at [48, 152] on link "11943982" at bounding box center [46, 154] width 19 height 5
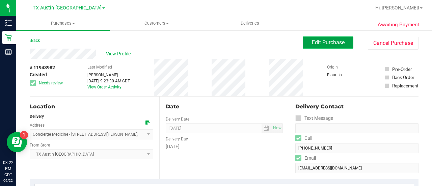
click at [327, 40] on span "Edit Purchase" at bounding box center [328, 42] width 33 height 6
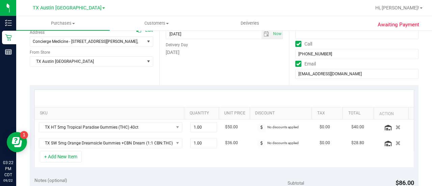
scroll to position [145, 0]
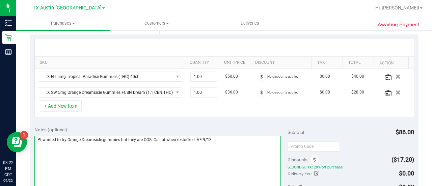
click at [238, 138] on textarea at bounding box center [157, 168] width 246 height 65
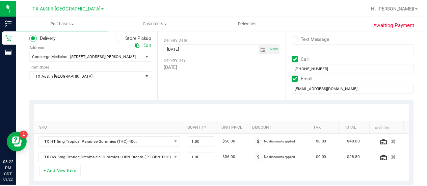
scroll to position [61, 0]
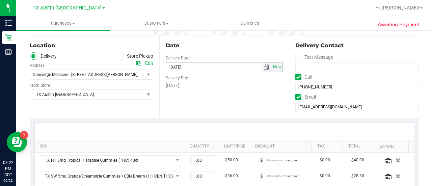
click at [263, 64] on span "select" at bounding box center [265, 66] width 5 height 5
type textarea "Pt wanted to try Orange Dreamsicle gummies but they are OOS. Call pt when resto…"
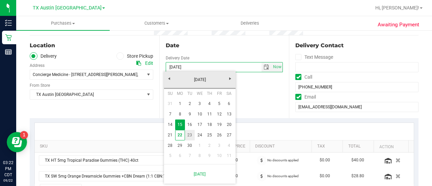
click at [187, 135] on link "23" at bounding box center [190, 135] width 10 height 10
type input "[DATE]"
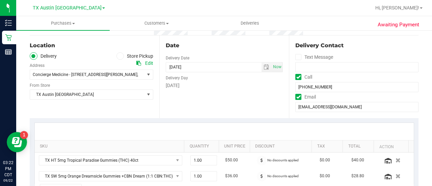
click at [175, 109] on div "Date Delivery Date [DATE] Now [DATE] 08:00 AM Now Delivery Day [DATE]" at bounding box center [224, 76] width 130 height 83
click at [129, 96] on span "TX Austin [GEOGRAPHIC_DATA]" at bounding box center [87, 94] width 114 height 9
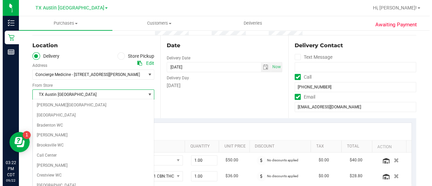
scroll to position [409, 0]
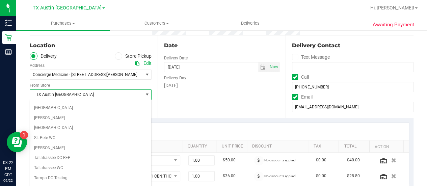
click at [218, 106] on div "Date Delivery Date [DATE] Now [DATE] 08:00 AM Now Delivery Day [DATE]" at bounding box center [222, 76] width 128 height 83
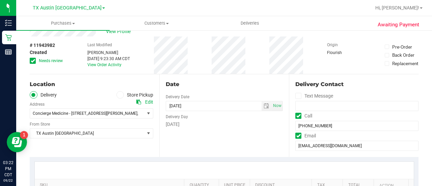
scroll to position [22, 0]
click at [36, 58] on label "Needs review" at bounding box center [47, 61] width 34 height 6
click at [0, 0] on input "Needs review" at bounding box center [0, 0] width 0 height 0
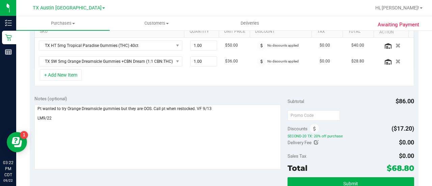
scroll to position [185, 0]
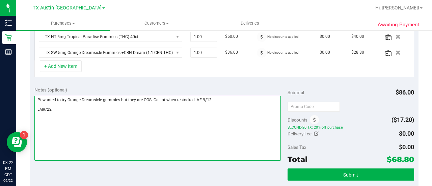
click at [225, 101] on textarea at bounding box center [157, 128] width 246 height 65
drag, startPoint x: 56, startPoint y: 108, endPoint x: 24, endPoint y: 111, distance: 32.6
click at [24, 111] on div "Awaiting Payment Back Save Purchase View Profile # 11943982 Created Needs revie…" at bounding box center [224, 104] width 416 height 519
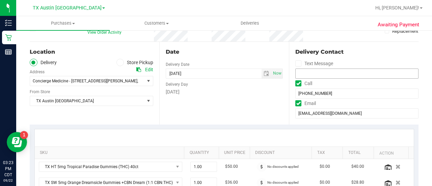
scroll to position [38, 0]
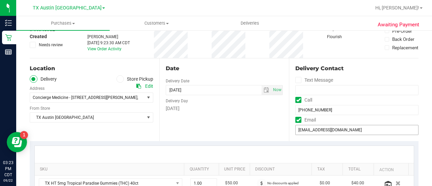
type textarea "Pt wanted to try Orange Dreamsicle gummies but they are OOS. Call pt when resto…"
click at [319, 127] on input "[EMAIL_ADDRESS][DOMAIN_NAME]" at bounding box center [356, 130] width 123 height 10
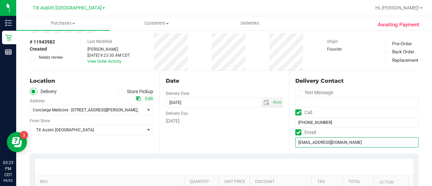
scroll to position [0, 0]
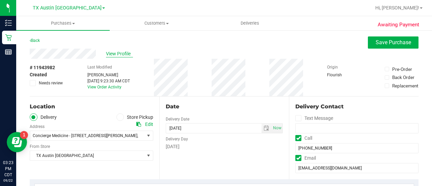
click at [126, 55] on span "View Profile" at bounding box center [119, 53] width 27 height 7
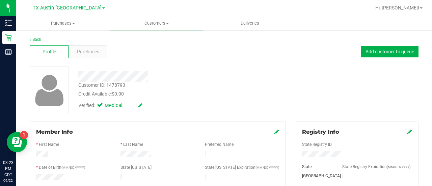
click at [89, 52] on span "Purchases" at bounding box center [88, 51] width 22 height 7
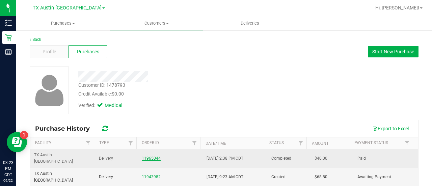
click at [153, 156] on link "11965044" at bounding box center [151, 158] width 19 height 5
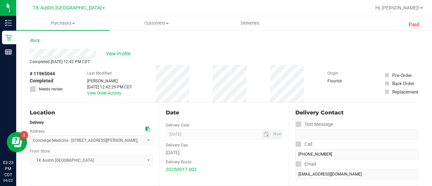
click at [125, 50] on div "View Profile" at bounding box center [224, 54] width 389 height 10
click at [119, 56] on span "View Profile" at bounding box center [119, 53] width 27 height 7
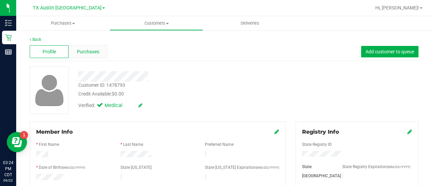
click at [94, 54] on span "Purchases" at bounding box center [88, 51] width 22 height 7
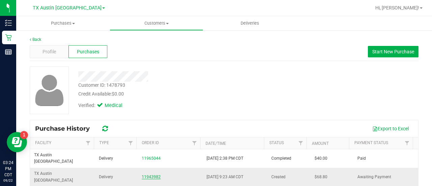
click at [146, 174] on link "11943982" at bounding box center [151, 176] width 19 height 5
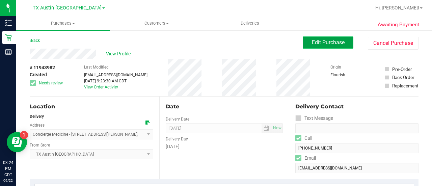
click at [313, 38] on button "Edit Purchase" at bounding box center [328, 42] width 51 height 12
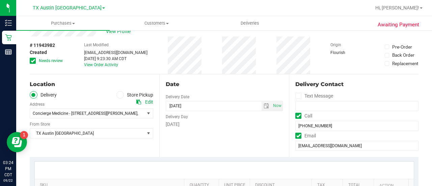
scroll to position [24, 0]
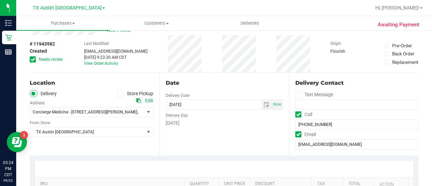
click at [35, 58] on span at bounding box center [33, 59] width 6 height 6
click at [0, 0] on input "Needs review" at bounding box center [0, 0] width 0 height 0
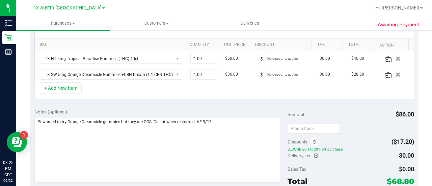
scroll to position [156, 0]
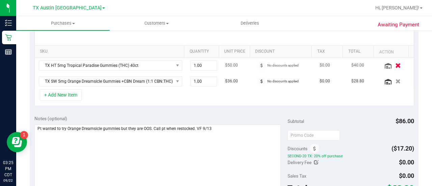
click at [395, 63] on icon "button" at bounding box center [398, 65] width 6 height 5
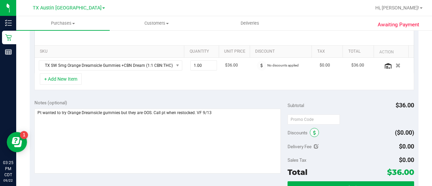
click at [310, 132] on span at bounding box center [314, 132] width 9 height 9
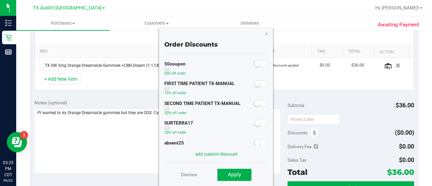
click at [254, 101] on small at bounding box center [257, 103] width 6 height 6
click at [230, 170] on button "Apply" at bounding box center [234, 175] width 34 height 12
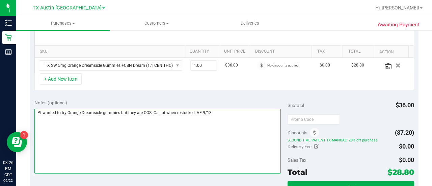
click at [220, 110] on textarea at bounding box center [157, 141] width 246 height 65
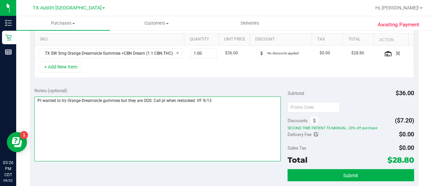
scroll to position [171, 0]
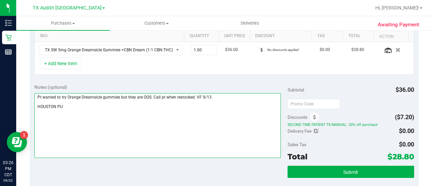
click at [234, 94] on textarea at bounding box center [157, 125] width 246 height 65
click at [203, 106] on textarea at bounding box center [157, 125] width 246 height 65
click at [231, 97] on textarea at bounding box center [157, 125] width 246 height 65
click at [221, 108] on textarea at bounding box center [157, 125] width 246 height 65
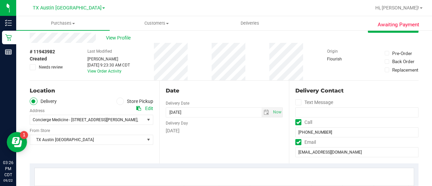
scroll to position [0, 0]
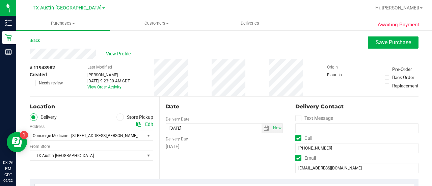
type textarea "Pt wanted to try Orange Dreamsicle gummies but they are OOS. Call pt when resto…"
click at [32, 83] on icon at bounding box center [33, 83] width 4 height 0
click at [0, 0] on input "Needs review" at bounding box center [0, 0] width 0 height 0
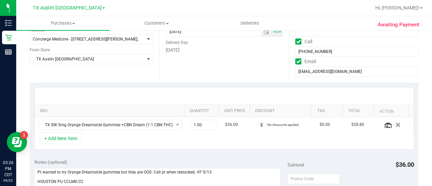
scroll to position [84, 0]
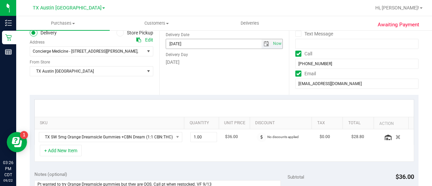
click at [263, 45] on span "select" at bounding box center [265, 43] width 5 height 5
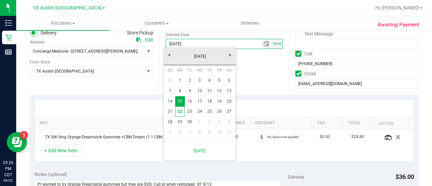
click at [191, 111] on link "23" at bounding box center [190, 111] width 10 height 10
type input "[DATE]"
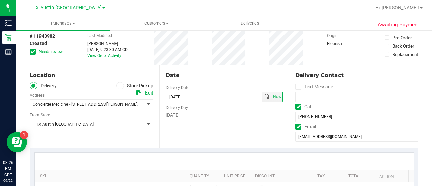
scroll to position [0, 0]
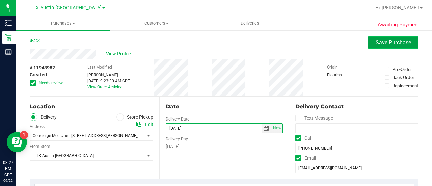
click at [391, 43] on span "Save Purchase" at bounding box center [392, 42] width 35 height 6
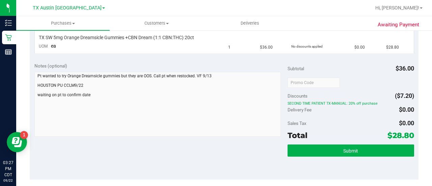
scroll to position [180, 0]
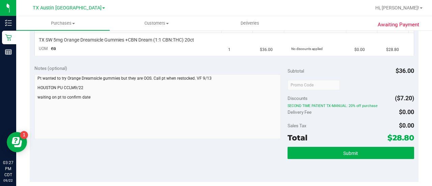
click at [32, 68] on div "Notes (optional) Subtotal $36.00 Discounts ($7.20) SECOND TIME PATIENT TX-MANUA…" at bounding box center [224, 120] width 389 height 121
click at [68, 38] on span "TX SW 5mg Orange Dreamsicle Gummies +CBN Dream (1:1 CBN:THC) 20ct" at bounding box center [116, 40] width 155 height 6
drag, startPoint x: 64, startPoint y: 39, endPoint x: 137, endPoint y: 40, distance: 72.9
click at [137, 40] on span "TX SW 5mg Orange Dreamsicle Gummies +CBN Dream (1:1 CBN:THC) 20ct" at bounding box center [116, 40] width 155 height 6
drag, startPoint x: 137, startPoint y: 40, endPoint x: 147, endPoint y: 45, distance: 11.2
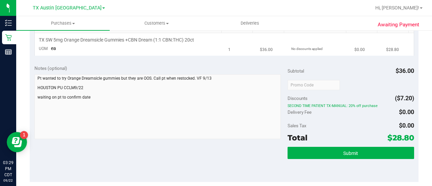
click at [146, 44] on td "TX SW 5mg Orange Dreamsicle Gummies +CBN Dream (1:1 CBN:THC) 20ct UOM ea" at bounding box center [130, 44] width 190 height 23
drag, startPoint x: 65, startPoint y: 39, endPoint x: 138, endPoint y: 41, distance: 73.2
click at [138, 41] on span "TX SW 5mg Orange Dreamsicle Gummies +CBN Dream (1:1 CBN:THC) 20ct" at bounding box center [116, 40] width 155 height 6
copy span "Orange Dreamsicle Gummies +CBN"
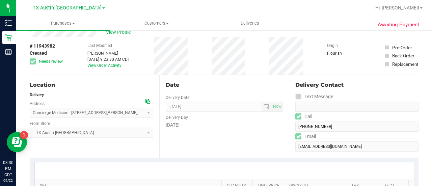
scroll to position [0, 0]
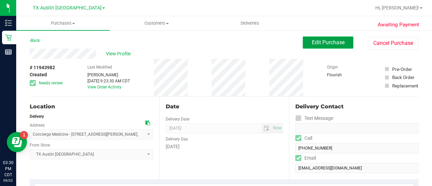
click at [332, 44] on span "Edit Purchase" at bounding box center [328, 42] width 33 height 6
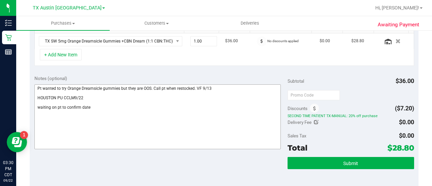
scroll to position [185, 0]
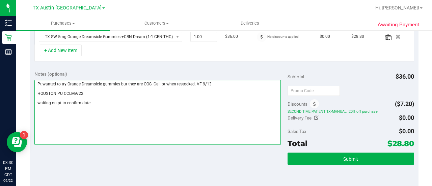
click at [185, 122] on textarea at bounding box center [157, 112] width 246 height 65
click at [107, 100] on textarea at bounding box center [157, 112] width 246 height 65
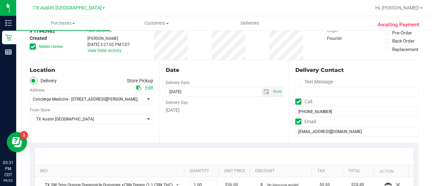
scroll to position [0, 0]
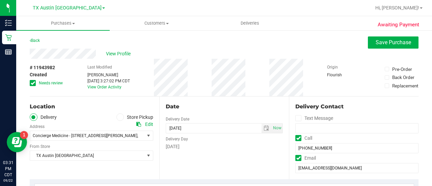
type textarea "Pt wanted to try Orange Dreamsicle gummies but they are OOS. Call pt when resto…"
click at [377, 43] on span "Save Purchase" at bounding box center [392, 42] width 35 height 6
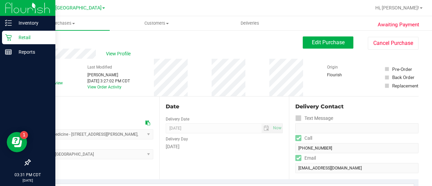
click at [4, 34] on div "Retail" at bounding box center [28, 37] width 53 height 13
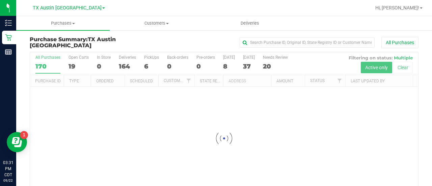
click at [273, 66] on div at bounding box center [224, 138] width 388 height 172
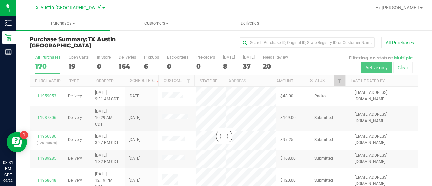
click at [280, 67] on div at bounding box center [224, 136] width 388 height 168
click at [276, 67] on div at bounding box center [224, 136] width 388 height 168
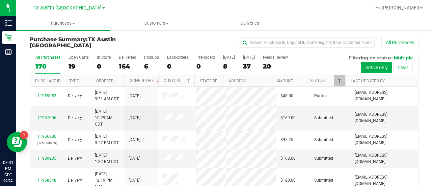
click at [276, 67] on div "20" at bounding box center [275, 66] width 25 height 8
click at [0, 0] on input "Needs Review 20" at bounding box center [0, 0] width 0 height 0
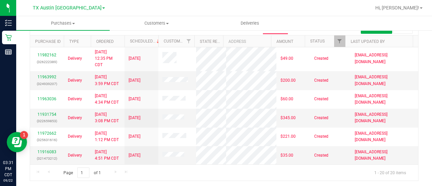
scroll to position [358, 0]
click at [43, 149] on link "11916083" at bounding box center [46, 151] width 19 height 5
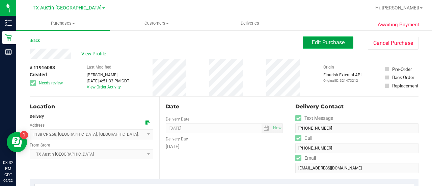
click at [334, 40] on span "Edit Purchase" at bounding box center [328, 42] width 33 height 6
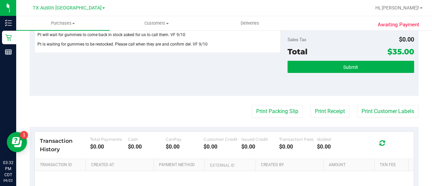
scroll to position [218, 0]
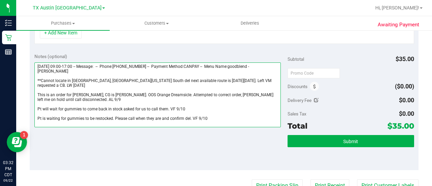
click at [241, 117] on textarea at bounding box center [157, 94] width 246 height 65
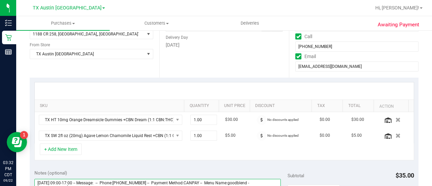
scroll to position [0, 0]
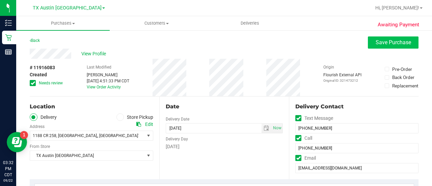
type textarea "[DATE] 09:00-17:00 -- Message: -- Phone:[PHONE_NUMBER] -- Payment Method:CANPAY…"
click at [383, 46] on button "Save Purchase" at bounding box center [393, 42] width 51 height 12
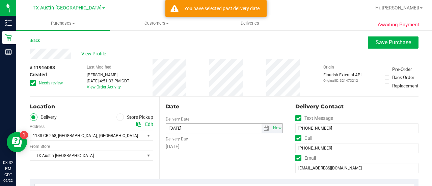
click at [191, 128] on input "[DATE]" at bounding box center [213, 127] width 95 height 9
click at [263, 127] on span "select" at bounding box center [265, 127] width 5 height 5
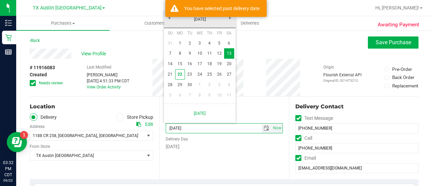
click at [191, 73] on link "23" at bounding box center [190, 74] width 10 height 10
type input "[DATE]"
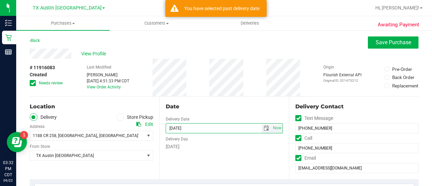
click at [263, 127] on span "select" at bounding box center [265, 127] width 5 height 5
click at [373, 38] on button "Save Purchase" at bounding box center [393, 42] width 51 height 12
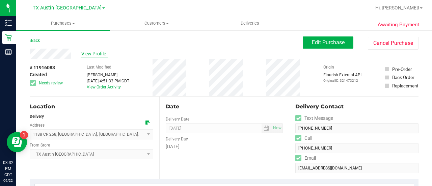
click at [89, 54] on span "View Profile" at bounding box center [94, 53] width 27 height 7
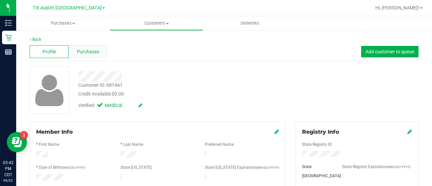
click at [93, 48] on div "Purchases" at bounding box center [87, 51] width 39 height 13
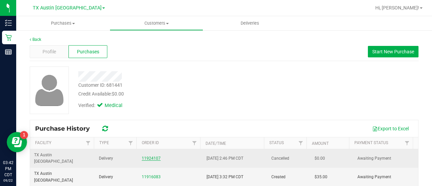
click at [144, 156] on link "11924107" at bounding box center [151, 158] width 19 height 5
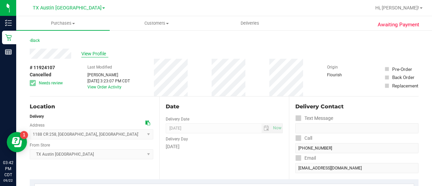
click at [90, 50] on span "View Profile" at bounding box center [94, 53] width 27 height 7
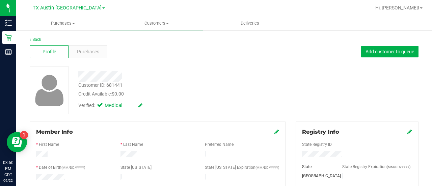
click at [162, 109] on div "Verified: Medical" at bounding box center [172, 104] width 199 height 15
click at [99, 56] on div "Purchases" at bounding box center [87, 51] width 39 height 13
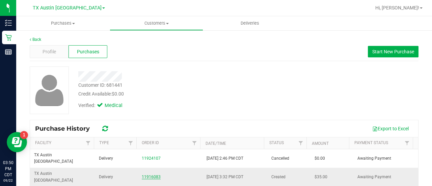
click at [146, 174] on link "11916083" at bounding box center [151, 176] width 19 height 5
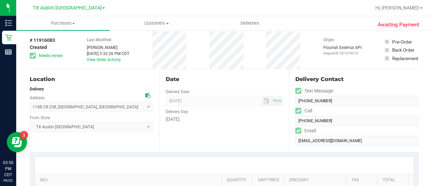
scroll to position [16, 0]
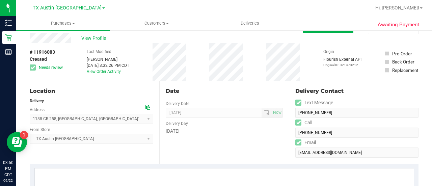
click at [143, 110] on div "1188 CR 258 , [GEOGRAPHIC_DATA], , [GEOGRAPHIC_DATA] 75972 Select address [STRE…" at bounding box center [91, 114] width 123 height 20
click at [145, 109] on icon at bounding box center [147, 107] width 5 height 5
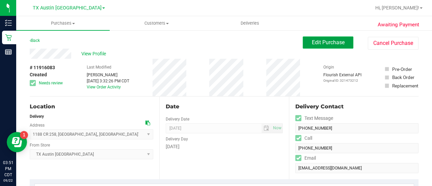
click at [327, 38] on button "Edit Purchase" at bounding box center [328, 42] width 51 height 12
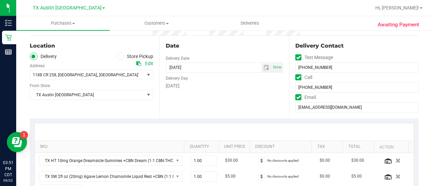
scroll to position [63, 0]
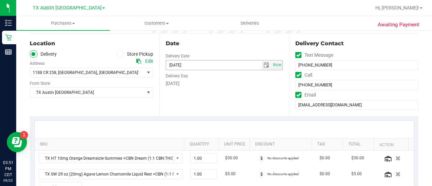
click at [261, 63] on span "select" at bounding box center [266, 64] width 10 height 9
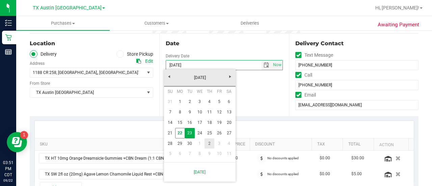
click at [207, 143] on link "2" at bounding box center [209, 143] width 10 height 10
type input "[DATE]"
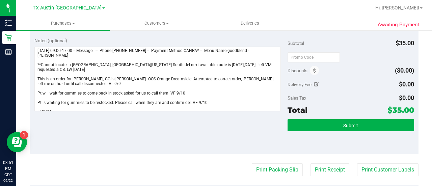
scroll to position [234, 0]
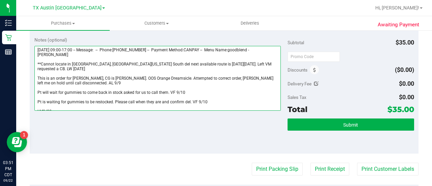
click at [146, 53] on textarea at bounding box center [157, 78] width 246 height 65
click at [147, 57] on textarea at bounding box center [157, 78] width 246 height 65
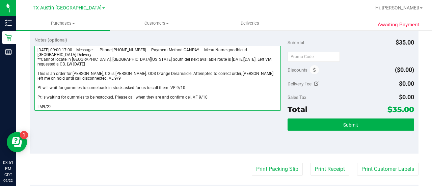
click at [132, 59] on textarea at bounding box center [157, 78] width 246 height 65
click at [172, 63] on textarea at bounding box center [157, 78] width 246 height 65
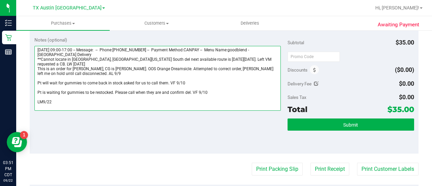
click at [160, 71] on textarea at bounding box center [157, 78] width 246 height 65
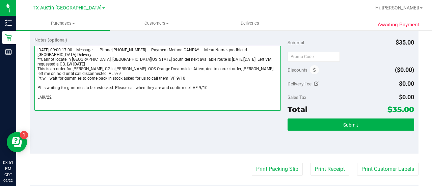
click at [156, 73] on textarea at bounding box center [157, 78] width 246 height 65
click at [118, 76] on textarea at bounding box center [157, 78] width 246 height 65
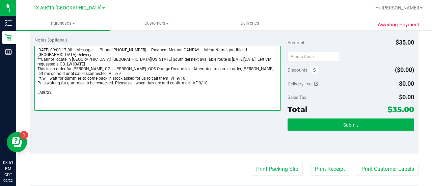
click at [147, 88] on textarea at bounding box center [157, 78] width 246 height 65
drag, startPoint x: 81, startPoint y: 88, endPoint x: 30, endPoint y: 80, distance: 51.5
click at [30, 80] on div "Notes (optional) Subtotal $35.00 Discounts ($0.00) Delivery Fee $0.00 Sales Tax…" at bounding box center [224, 92] width 389 height 121
click at [72, 89] on textarea at bounding box center [157, 78] width 246 height 65
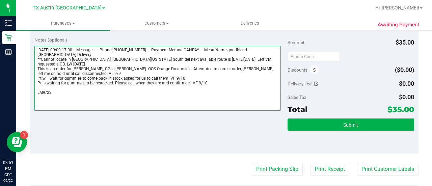
click at [72, 89] on textarea at bounding box center [157, 78] width 246 height 65
click at [64, 89] on textarea at bounding box center [157, 78] width 246 height 65
drag, startPoint x: 57, startPoint y: 89, endPoint x: 33, endPoint y: 88, distance: 24.3
click at [33, 88] on div "Notes (optional) Subtotal $35.00 Discounts ($0.00) Delivery Fee $0.00 Sales Tax…" at bounding box center [224, 92] width 389 height 121
drag, startPoint x: 83, startPoint y: 56, endPoint x: 119, endPoint y: 59, distance: 36.5
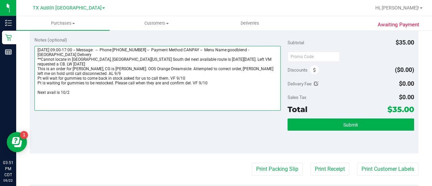
click at [119, 59] on textarea at bounding box center [157, 78] width 246 height 65
click at [120, 59] on textarea at bounding box center [157, 78] width 246 height 65
click at [86, 89] on textarea at bounding box center [157, 78] width 246 height 65
click at [55, 89] on textarea at bounding box center [157, 78] width 246 height 65
click at [124, 87] on textarea at bounding box center [157, 78] width 246 height 65
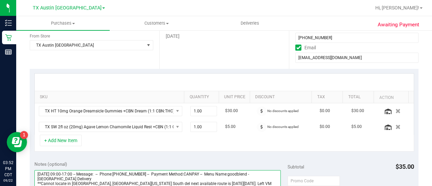
scroll to position [0, 0]
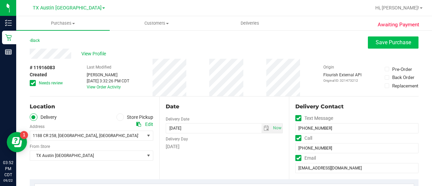
type textarea "[DATE] 09:00-17:00 -- Message: -- Phone:[PHONE_NUMBER] -- Payment Method:CANPAY…"
click at [403, 40] on span "Save Purchase" at bounding box center [392, 42] width 35 height 6
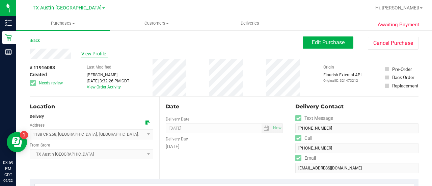
click at [91, 55] on span "View Profile" at bounding box center [94, 53] width 27 height 7
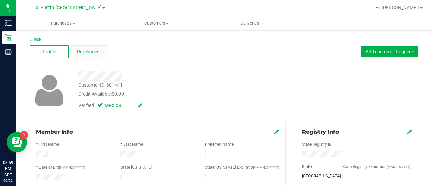
click at [91, 50] on span "Purchases" at bounding box center [88, 51] width 22 height 7
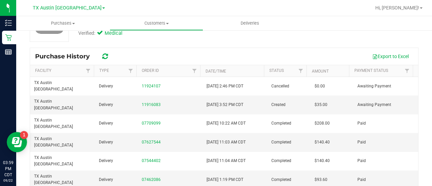
scroll to position [73, 0]
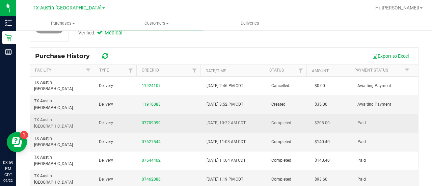
click at [155, 120] on link "07709099" at bounding box center [151, 122] width 19 height 5
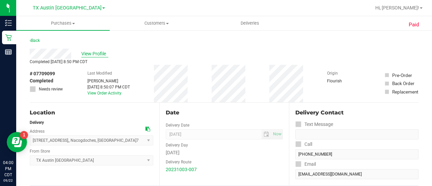
click at [90, 54] on span "View Profile" at bounding box center [94, 53] width 27 height 7
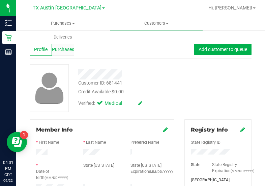
click at [65, 53] on div "Purchases" at bounding box center [63, 49] width 22 height 13
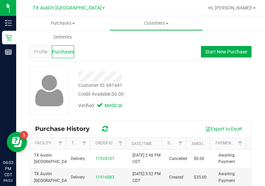
click at [209, 105] on div "Customer ID: 681441 Credit Available: $0.00 Verified: Medical" at bounding box center [141, 90] width 232 height 48
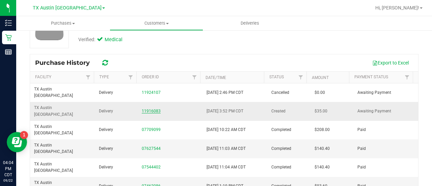
click at [146, 109] on link "11916083" at bounding box center [151, 111] width 19 height 5
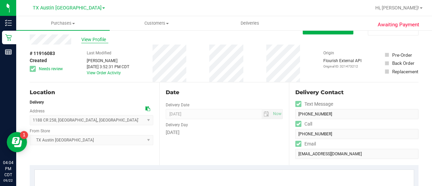
scroll to position [14, 0]
click at [145, 108] on icon at bounding box center [147, 108] width 5 height 5
click at [118, 103] on div "Delivery" at bounding box center [91, 102] width 123 height 6
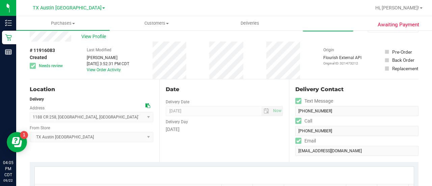
scroll to position [0, 0]
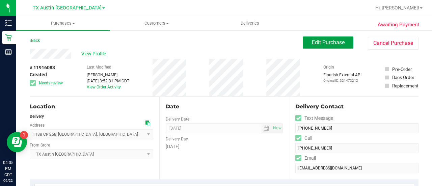
click at [321, 48] on button "Edit Purchase" at bounding box center [328, 42] width 51 height 12
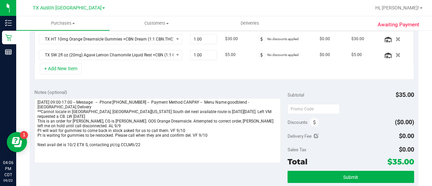
scroll to position [186, 0]
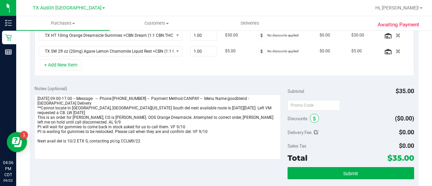
click at [313, 117] on icon at bounding box center [314, 118] width 3 height 5
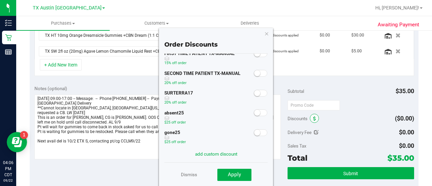
scroll to position [36, 0]
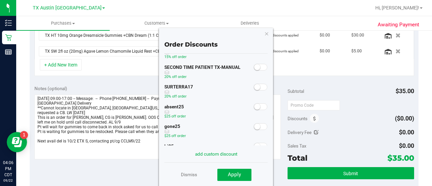
click at [260, 104] on span at bounding box center [260, 106] width 13 height 7
click at [236, 174] on span "Apply" at bounding box center [234, 174] width 13 height 6
click at [235, 172] on div "Notes (optional) Subtotal $35.00 Discounts Order Discounts 50coupon $50 off ord…" at bounding box center [224, 141] width 389 height 121
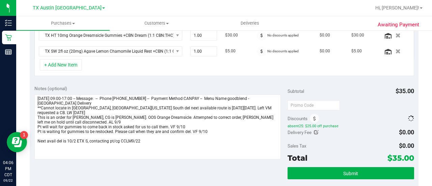
click at [234, 172] on div "Notes (optional) Subtotal $35.00 Discounts absent25: $25.00 off purchase Delive…" at bounding box center [224, 141] width 389 height 121
click at [313, 116] on icon at bounding box center [314, 118] width 3 height 5
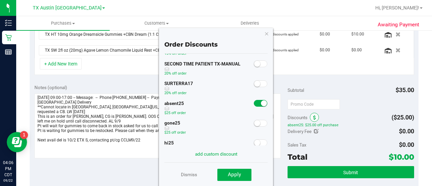
scroll to position [42, 0]
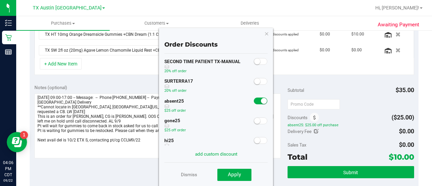
click at [260, 121] on span at bounding box center [260, 120] width 13 height 7
click at [261, 101] on small at bounding box center [264, 101] width 6 height 6
click at [240, 178] on button "Apply" at bounding box center [234, 175] width 34 height 12
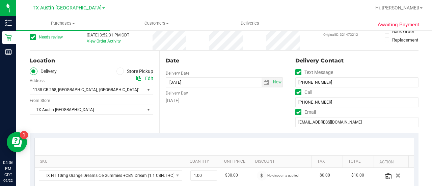
scroll to position [55, 0]
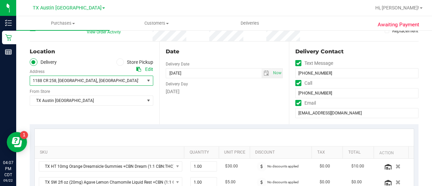
click at [103, 76] on span "1188 CR 258 , [GEOGRAPHIC_DATA], , [GEOGRAPHIC_DATA] 75972" at bounding box center [84, 80] width 109 height 9
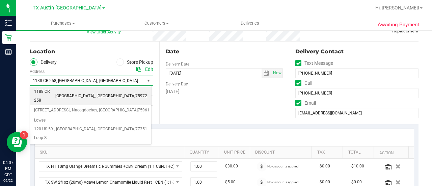
click at [162, 107] on div "Date Delivery Date [DATE] Now [DATE] 08:00 AM Now Delivery Day [DATE]" at bounding box center [224, 82] width 130 height 83
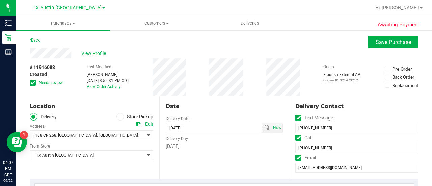
scroll to position [0, 0]
click at [116, 105] on div "Location" at bounding box center [91, 107] width 123 height 8
click at [94, 51] on span "View Profile" at bounding box center [94, 53] width 27 height 7
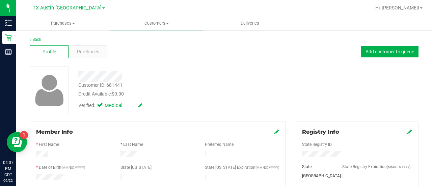
click at [200, 125] on div "Member Info * First Name * Last Name Preferred Name * Date of Birth (MM/DD/YYYY…" at bounding box center [158, 188] width 256 height 135
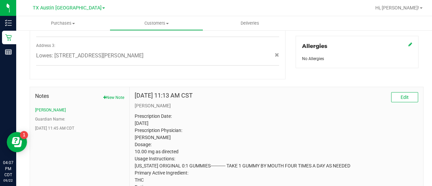
scroll to position [299, 0]
click at [62, 117] on button "Guardian Name:" at bounding box center [50, 120] width 30 height 6
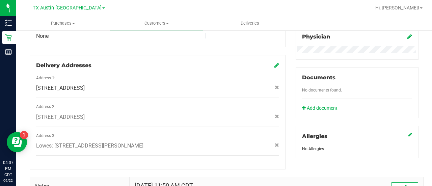
scroll to position [209, 0]
click at [275, 63] on icon at bounding box center [276, 65] width 5 height 5
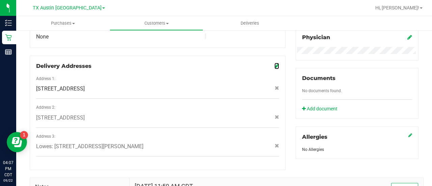
click at [183, 158] on div "Delivery Addresses Address 1: [STREET_ADDRESS] Address 2: [STREET_ADDRESS] Addr…" at bounding box center [158, 113] width 256 height 114
click at [238, 153] on div "Delivery Addresses Address 1: [STREET_ADDRESS] Address 2: [STREET_ADDRESS] Addr…" at bounding box center [158, 113] width 256 height 114
click at [304, 159] on div "Member Info * First Name * Last Name Preferred Name * Date of Birth (MM/DD/YYYY…" at bounding box center [224, 91] width 399 height 356
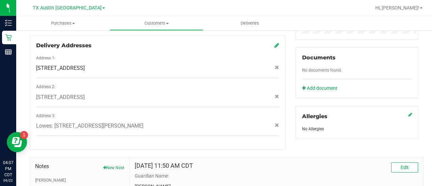
scroll to position [229, 0]
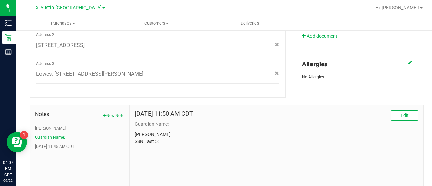
scroll to position [295, 0]
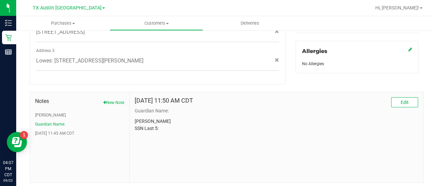
click at [109, 100] on button "New Note" at bounding box center [113, 103] width 21 height 6
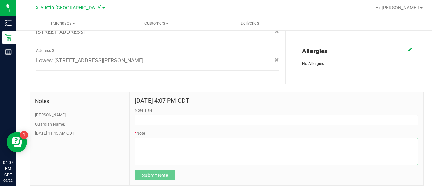
click at [245, 149] on textarea "* Note" at bounding box center [276, 151] width 283 height 27
click at [226, 138] on textarea "* Note" at bounding box center [276, 151] width 283 height 27
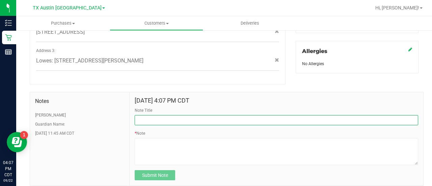
click at [230, 115] on input "Note Title" at bounding box center [276, 120] width 283 height 10
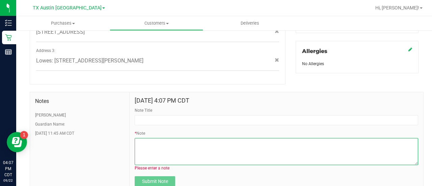
click at [241, 150] on textarea "* Note" at bounding box center [276, 151] width 283 height 27
click at [261, 138] on textarea "* Note" at bounding box center [276, 151] width 283 height 27
click at [292, 151] on textarea "* Note" at bounding box center [276, 151] width 283 height 27
click at [281, 150] on textarea "* Note" at bounding box center [276, 151] width 283 height 27
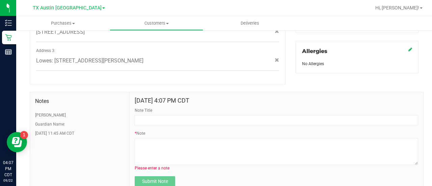
click at [257, 107] on div "Note Title" at bounding box center [276, 116] width 283 height 18
click at [282, 115] on input "Note Title" at bounding box center [276, 120] width 283 height 10
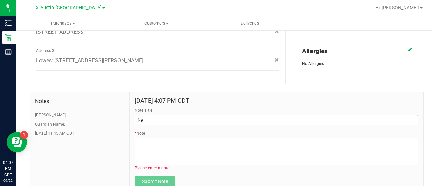
type input "N"
click at [179, 115] on input "Note Title" at bounding box center [276, 120] width 283 height 10
type input "N"
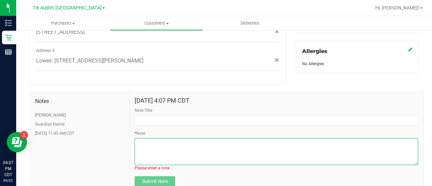
click at [190, 138] on textarea "* Note" at bounding box center [276, 151] width 283 height 27
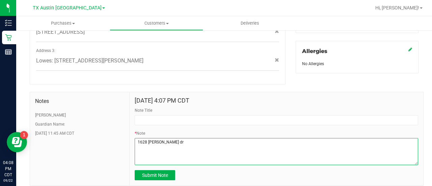
drag, startPoint x: 176, startPoint y: 136, endPoint x: 113, endPoint y: 133, distance: 63.5
click at [113, 133] on div "Notes [PERSON_NAME] Guardian Name: [DATE] 11:45 AM CDT [DATE] 4:07 PM CDT Note …" at bounding box center [227, 139] width 394 height 94
type textarea "1628 [PERSON_NAME] dr"
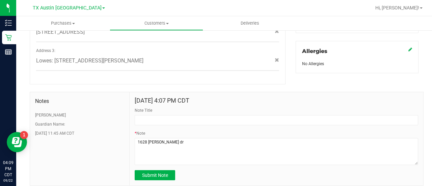
click at [205, 130] on div "* Note" at bounding box center [276, 147] width 283 height 35
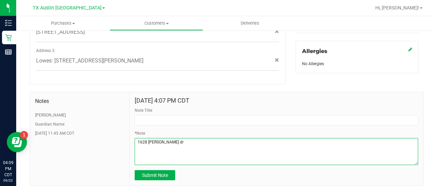
click at [159, 138] on textarea "* Note" at bounding box center [276, 151] width 283 height 27
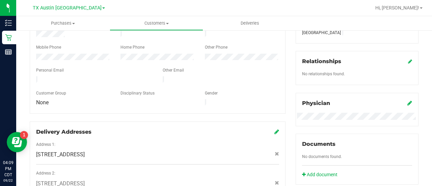
scroll to position [0, 0]
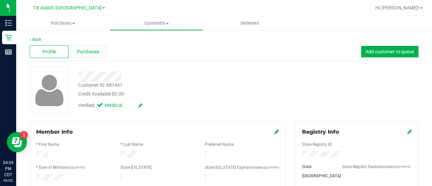
click at [93, 57] on div "Purchases" at bounding box center [87, 51] width 39 height 13
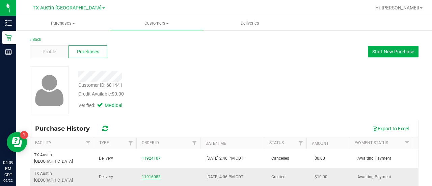
click at [149, 174] on link "11916083" at bounding box center [151, 176] width 19 height 5
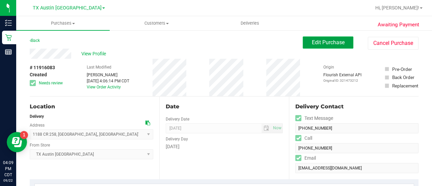
click at [319, 46] on button "Edit Purchase" at bounding box center [328, 42] width 51 height 12
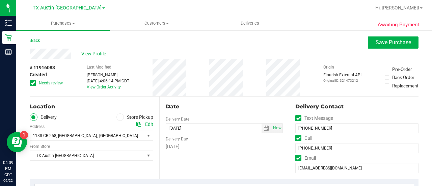
click at [37, 83] on label "Needs review" at bounding box center [47, 83] width 34 height 6
click at [0, 0] on input "Needs review" at bounding box center [0, 0] width 0 height 0
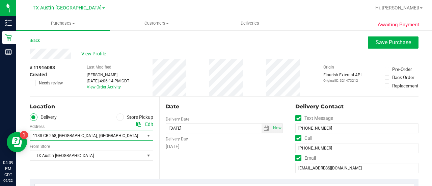
drag, startPoint x: 131, startPoint y: 138, endPoint x: 131, endPoint y: 134, distance: 3.7
click at [131, 137] on span "1188 CR 258 , [GEOGRAPHIC_DATA], , [GEOGRAPHIC_DATA] 75972" at bounding box center [84, 135] width 109 height 9
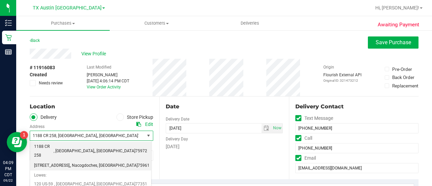
click at [138, 161] on span "75961" at bounding box center [144, 165] width 12 height 9
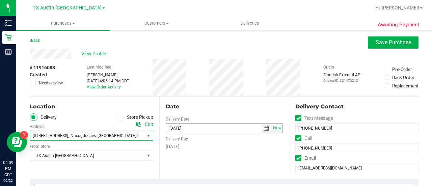
click at [265, 130] on span "select" at bounding box center [265, 127] width 5 height 5
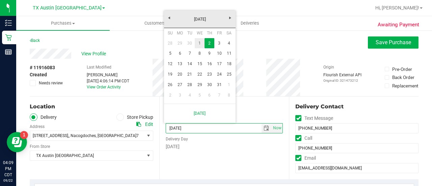
click at [197, 42] on link "1" at bounding box center [200, 43] width 10 height 10
type input "[DATE]"
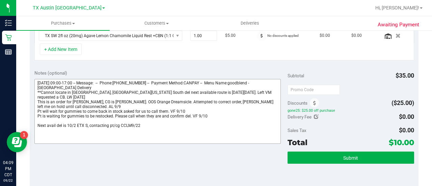
scroll to position [204, 0]
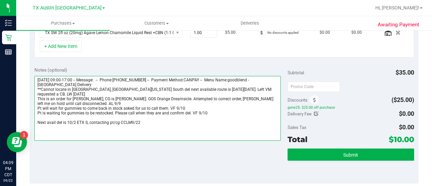
click at [156, 114] on textarea at bounding box center [157, 108] width 246 height 65
click at [154, 117] on textarea at bounding box center [157, 108] width 246 height 65
click at [153, 114] on textarea at bounding box center [157, 108] width 246 height 65
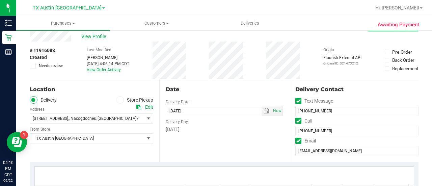
scroll to position [0, 0]
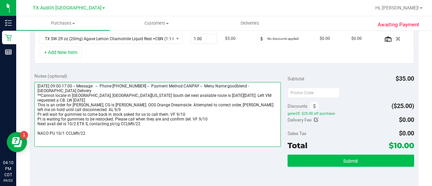
type textarea "[DATE] 09:00-17:00 -- Message: -- Phone:[PHONE_NUMBER] -- Payment Method:CANPAY…"
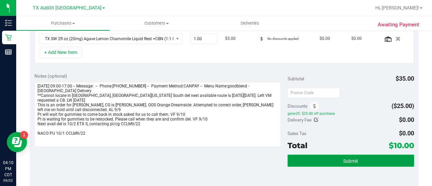
click at [309, 158] on button "Submit" at bounding box center [350, 161] width 127 height 12
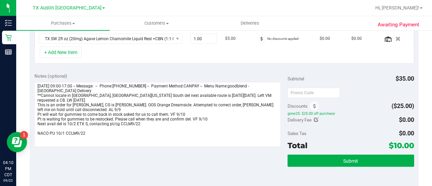
scroll to position [188, 0]
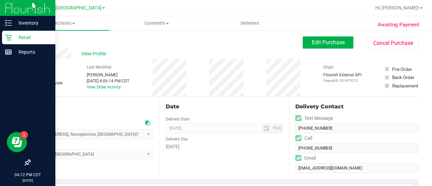
drag, startPoint x: 10, startPoint y: 40, endPoint x: 16, endPoint y: 39, distance: 6.2
click at [10, 40] on icon at bounding box center [8, 37] width 7 height 7
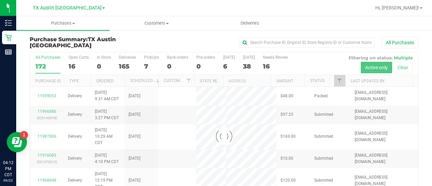
click at [273, 66] on div at bounding box center [224, 136] width 388 height 168
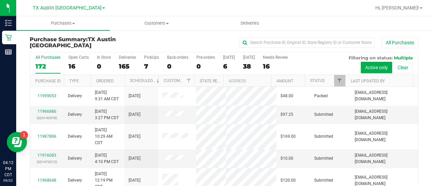
click at [273, 66] on div "16" at bounding box center [275, 66] width 25 height 8
click at [0, 0] on input "Needs Review 16" at bounding box center [0, 0] width 0 height 0
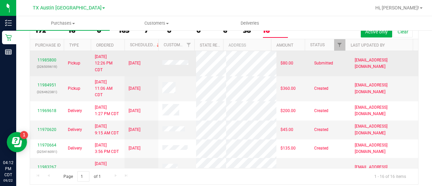
scroll to position [35, 0]
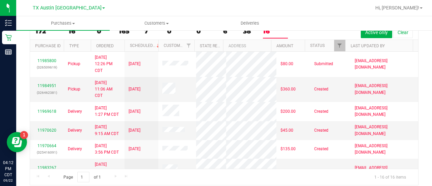
click at [360, 48] on th "Last Updated By" at bounding box center [378, 46] width 67 height 12
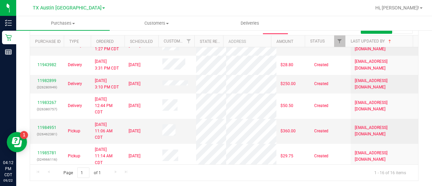
scroll to position [152, 0]
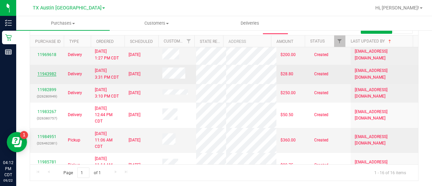
click at [48, 76] on link "11943982" at bounding box center [46, 74] width 19 height 5
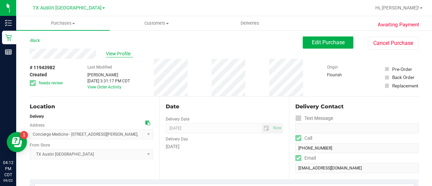
click at [112, 50] on span "View Profile" at bounding box center [119, 53] width 27 height 7
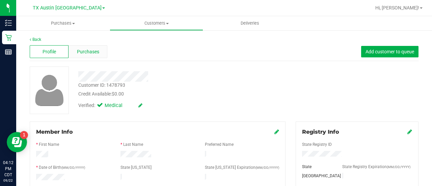
click at [89, 53] on span "Purchases" at bounding box center [88, 51] width 22 height 7
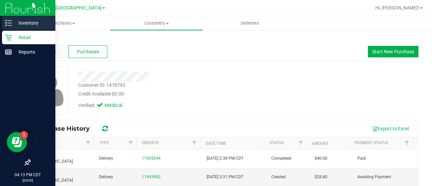
click at [9, 27] on div "Inventory" at bounding box center [28, 22] width 53 height 13
click at [15, 35] on p "Retail" at bounding box center [32, 37] width 40 height 8
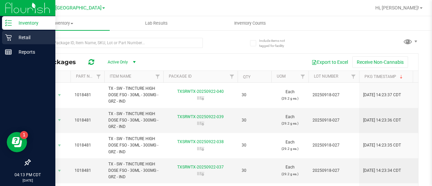
click at [11, 42] on div "Retail" at bounding box center [28, 37] width 53 height 13
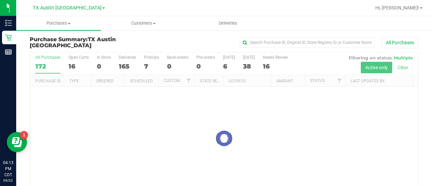
click at [266, 68] on div at bounding box center [224, 138] width 388 height 172
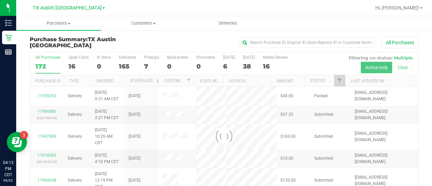
click at [277, 68] on div at bounding box center [224, 136] width 388 height 168
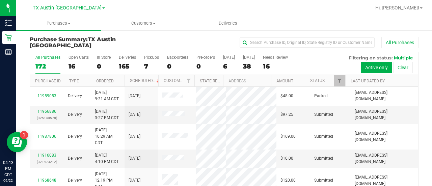
click at [273, 67] on div "16" at bounding box center [275, 66] width 25 height 8
click at [0, 0] on input "Needs Review 16" at bounding box center [0, 0] width 0 height 0
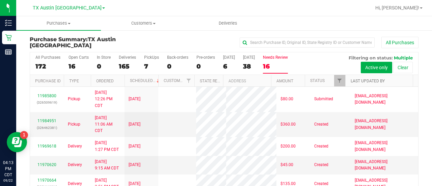
click at [362, 81] on link "Last Updated By" at bounding box center [368, 81] width 34 height 5
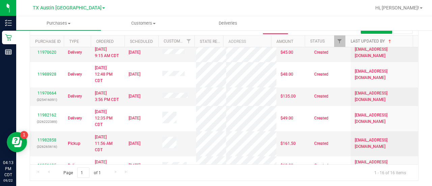
scroll to position [39, 0]
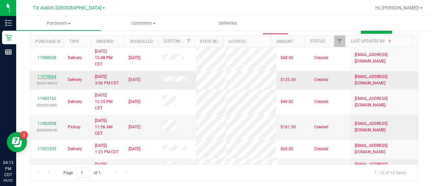
click at [47, 75] on link "11970664" at bounding box center [46, 76] width 19 height 5
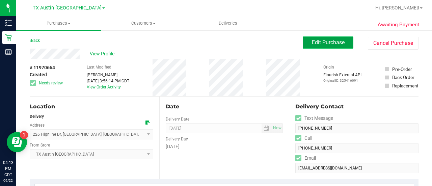
click at [341, 45] on button "Edit Purchase" at bounding box center [328, 42] width 51 height 12
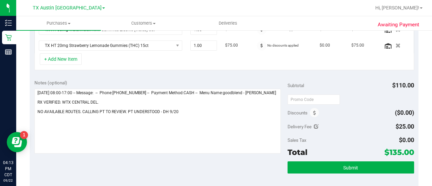
scroll to position [193, 0]
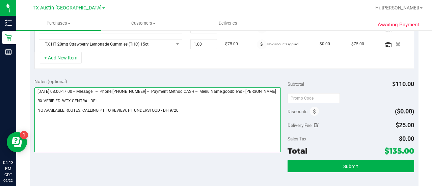
click at [249, 119] on textarea at bounding box center [157, 119] width 246 height 65
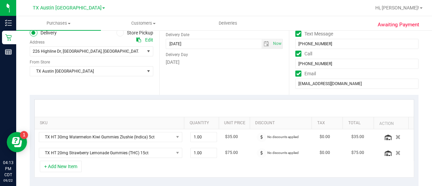
scroll to position [0, 0]
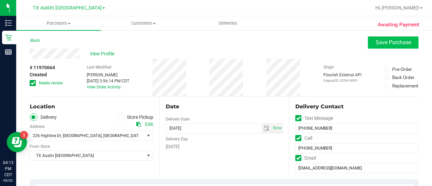
type textarea "[DATE] 08:00-17:00 -- Message: -- Phone:[PHONE_NUMBER] -- Payment Method:CASH -…"
click at [381, 40] on span "Save Purchase" at bounding box center [392, 42] width 35 height 6
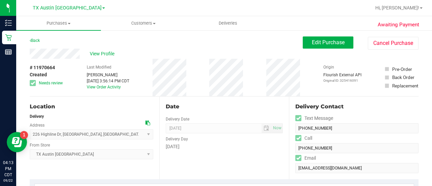
click at [63, 90] on div "# 11970664 Created Needs review Last Modified [PERSON_NAME] [DATE] 3:56:14 PM C…" at bounding box center [224, 77] width 389 height 37
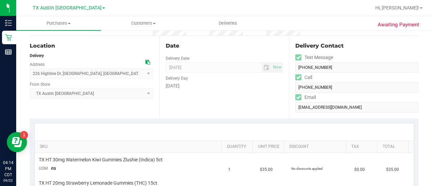
scroll to position [59, 0]
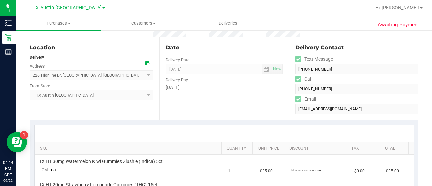
click at [145, 66] on span at bounding box center [147, 63] width 5 height 5
click at [145, 64] on icon at bounding box center [147, 63] width 5 height 5
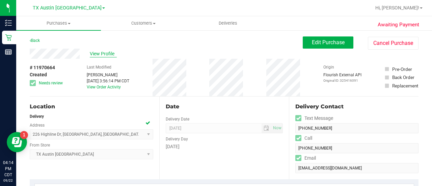
click at [103, 57] on span "View Profile" at bounding box center [103, 53] width 27 height 7
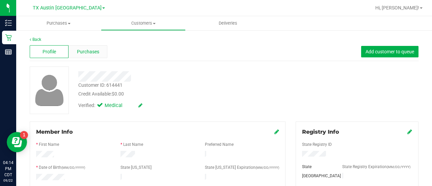
click at [96, 46] on div "Purchases" at bounding box center [87, 51] width 39 height 13
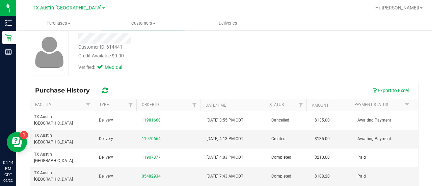
scroll to position [65, 0]
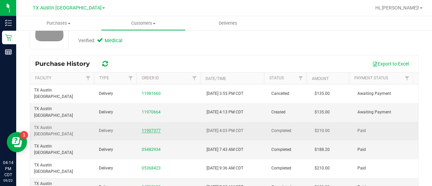
click at [153, 128] on link "11907377" at bounding box center [151, 130] width 19 height 5
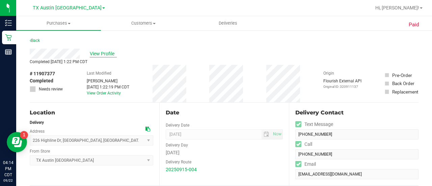
click at [105, 56] on span "View Profile" at bounding box center [103, 53] width 27 height 7
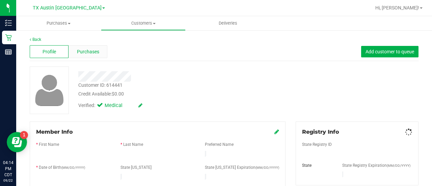
click at [98, 53] on span "Purchases" at bounding box center [88, 51] width 22 height 7
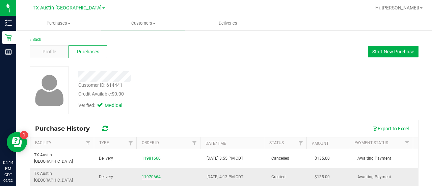
click at [156, 174] on link "11970664" at bounding box center [151, 176] width 19 height 5
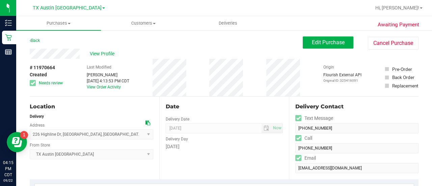
click at [237, 101] on div "Date Delivery Date [DATE] Now [DATE] 08:00 AM Now Delivery Day [DATE]" at bounding box center [224, 137] width 130 height 83
click at [97, 59] on div "Last Modified [PERSON_NAME] [DATE] 4:13:53 PM CDT View Order Activity" at bounding box center [108, 77] width 43 height 37
click at [103, 54] on span "View Profile" at bounding box center [103, 53] width 27 height 7
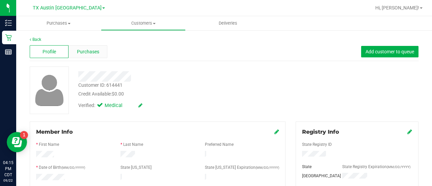
click at [89, 54] on span "Purchases" at bounding box center [88, 51] width 22 height 7
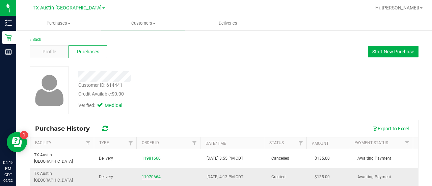
click at [146, 174] on link "11970664" at bounding box center [151, 176] width 19 height 5
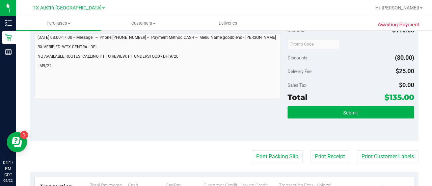
scroll to position [242, 0]
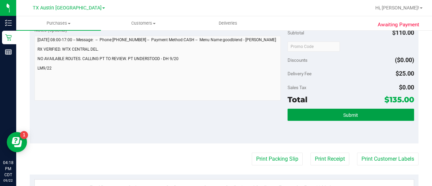
drag, startPoint x: 408, startPoint y: 112, endPoint x: 431, endPoint y: 113, distance: 24.0
click at [431, 113] on div "Purchases Summary of purchases Fulfillment All purchases Customers All customer…" at bounding box center [224, 101] width 416 height 170
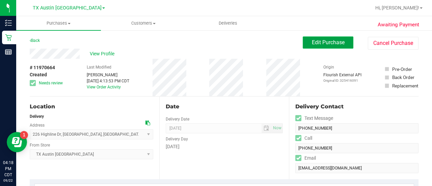
click at [305, 44] on button "Edit Purchase" at bounding box center [328, 42] width 51 height 12
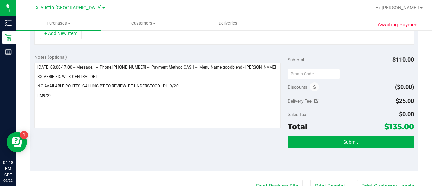
scroll to position [218, 0]
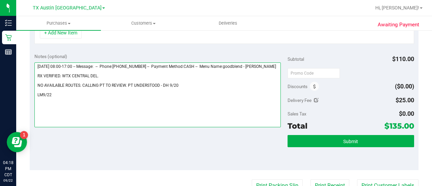
click at [203, 101] on textarea at bounding box center [157, 94] width 246 height 65
click at [107, 73] on textarea at bounding box center [157, 94] width 246 height 65
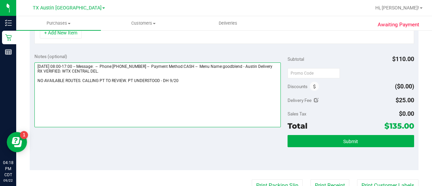
click at [117, 83] on textarea at bounding box center [157, 94] width 246 height 65
click at [135, 85] on textarea at bounding box center [157, 94] width 246 height 65
click at [134, 69] on textarea at bounding box center [157, 94] width 246 height 65
click at [114, 81] on textarea at bounding box center [157, 94] width 246 height 65
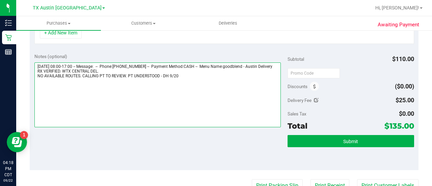
click at [134, 100] on textarea at bounding box center [157, 94] width 246 height 65
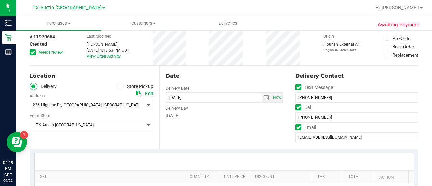
scroll to position [0, 0]
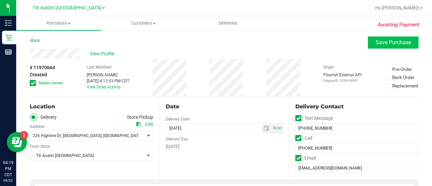
type textarea "[DATE] 08:00-17:00 -- Message: -- Phone:[PHONE_NUMBER] -- Payment Method:CASH -…"
click at [394, 39] on button "Save Purchase" at bounding box center [393, 42] width 51 height 12
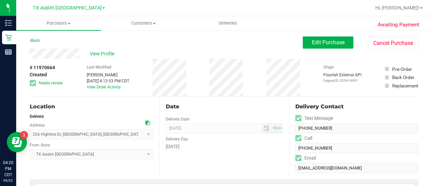
click at [148, 122] on icon at bounding box center [147, 122] width 5 height 5
click at [324, 47] on button "Edit Purchase" at bounding box center [328, 42] width 51 height 12
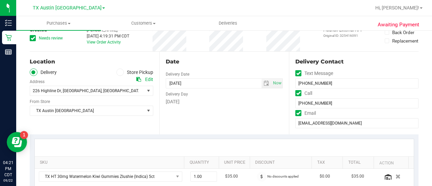
scroll to position [55, 0]
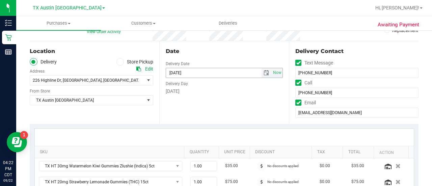
click at [264, 74] on span "select" at bounding box center [265, 72] width 5 height 5
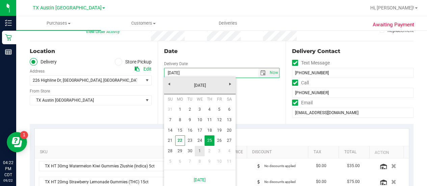
click at [198, 153] on link "1" at bounding box center [200, 151] width 10 height 10
type input "[DATE]"
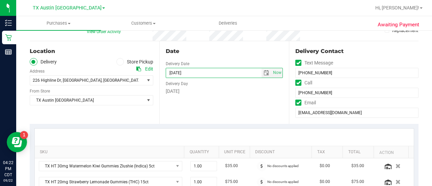
click at [177, 126] on div "SKU Quantity Unit Price Discount Tax Total Action TX HT 30mg Watermelon Kiwi Gu…" at bounding box center [224, 167] width 389 height 87
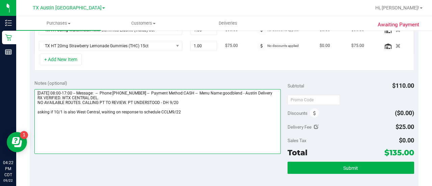
click at [204, 118] on textarea at bounding box center [157, 121] width 246 height 65
click at [159, 116] on textarea at bounding box center [157, 121] width 246 height 65
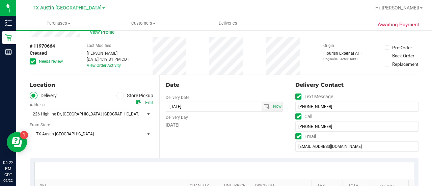
scroll to position [0, 0]
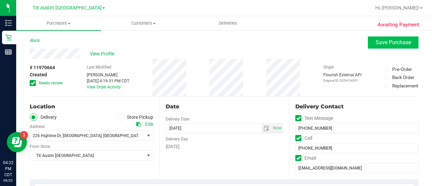
type textarea "[DATE] 08:00-17:00 -- Message: -- Phone:[PHONE_NUMBER] -- Payment Method:CASH -…"
click at [374, 47] on button "Save Purchase" at bounding box center [393, 42] width 51 height 12
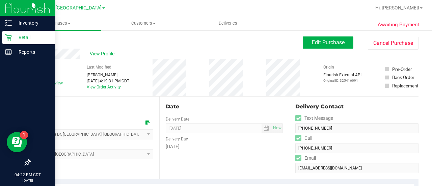
click at [12, 37] on p "Retail" at bounding box center [32, 37] width 40 height 8
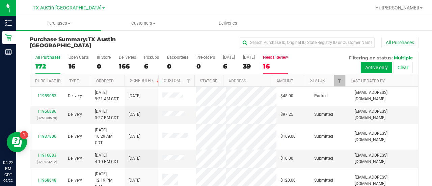
click at [274, 65] on div "16" at bounding box center [275, 66] width 25 height 8
click at [0, 0] on input "Needs Review 16" at bounding box center [0, 0] width 0 height 0
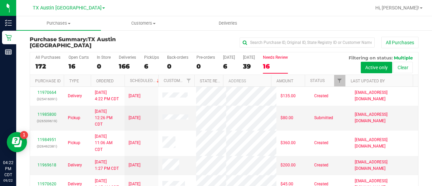
click at [360, 77] on th "Last Updated By" at bounding box center [378, 81] width 67 height 12
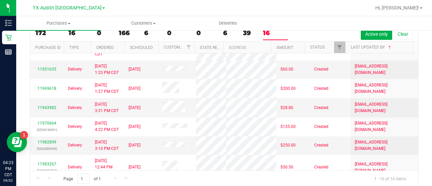
scroll to position [107, 0]
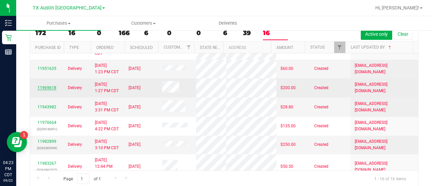
click at [52, 90] on link "11969618" at bounding box center [46, 87] width 19 height 5
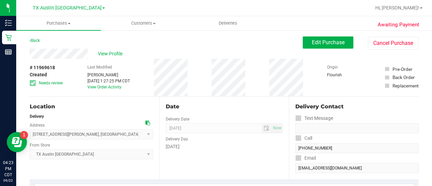
click at [110, 50] on div "View Profile" at bounding box center [166, 54] width 273 height 10
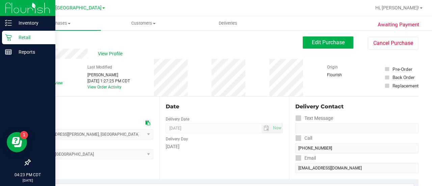
click at [5, 36] on icon at bounding box center [8, 37] width 7 height 7
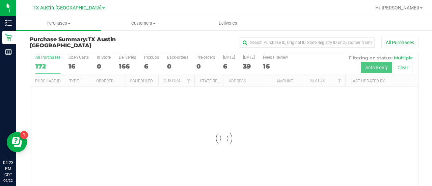
click at [274, 62] on div at bounding box center [224, 138] width 388 height 172
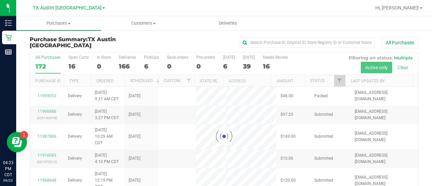
click at [273, 64] on div at bounding box center [224, 136] width 388 height 168
click at [275, 66] on div at bounding box center [224, 136] width 388 height 168
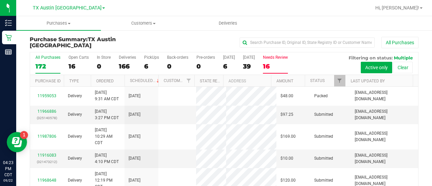
click at [275, 66] on div "16" at bounding box center [275, 66] width 25 height 8
click at [0, 0] on input "Needs Review 16" at bounding box center [0, 0] width 0 height 0
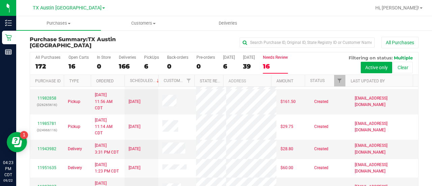
scroll to position [199, 0]
click at [44, 100] on link "11982858" at bounding box center [46, 97] width 19 height 5
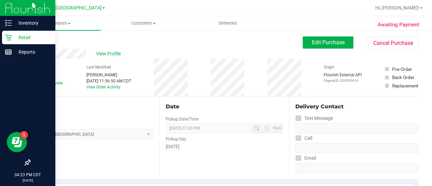
click at [9, 34] on icon at bounding box center [8, 37] width 7 height 7
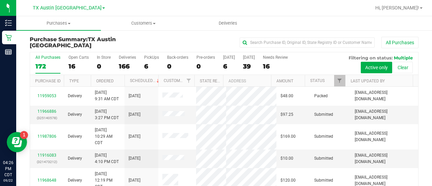
click at [134, 14] on div at bounding box center [246, 7] width 250 height 13
click at [135, 24] on span "Customers" at bounding box center [143, 23] width 84 height 6
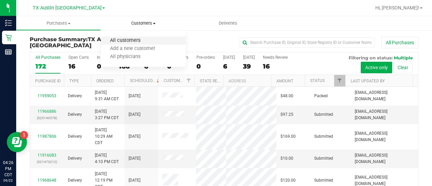
click at [133, 41] on span "All customers" at bounding box center [125, 41] width 49 height 6
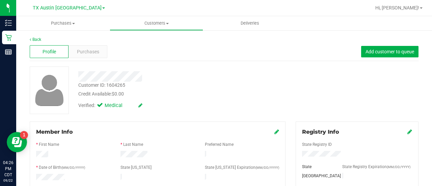
click at [259, 99] on div "Verified: Medical" at bounding box center [172, 104] width 199 height 15
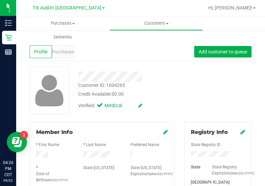
click at [195, 90] on div "Customer ID: 1604265 Credit Available: $0.00 Verified: Medical" at bounding box center [141, 90] width 232 height 48
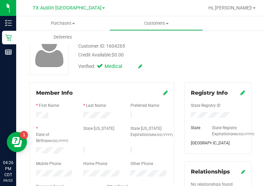
scroll to position [44, 0]
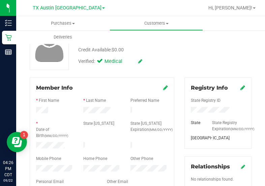
drag, startPoint x: 80, startPoint y: 110, endPoint x: 109, endPoint y: 114, distance: 29.3
click at [109, 114] on form "Member Info * First Name * Last Name Preferred Name * Date of Birth (MM/DD/YYYY…" at bounding box center [102, 155] width 132 height 142
drag, startPoint x: 121, startPoint y: 112, endPoint x: 80, endPoint y: 110, distance: 40.5
click at [80, 110] on div at bounding box center [101, 111] width 47 height 8
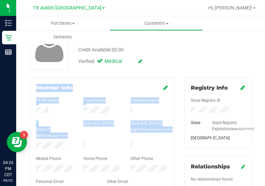
click at [265, 60] on html "Inventory Retail Reports 04:26 PM CDT [DATE] 09/22 [GEOGRAPHIC_DATA] [GEOGRAPHI…" at bounding box center [132, 93] width 265 height 186
click at [121, 133] on div "* Date of Birth (MM/DD/YYYY) State [US_STATE] State [US_STATE] Expiration (MM/D…" at bounding box center [102, 130] width 142 height 20
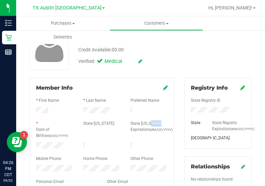
drag, startPoint x: 121, startPoint y: 133, endPoint x: 84, endPoint y: 143, distance: 38.9
click at [100, 138] on form "Member Info * First Name * Last Name Preferred Name * Date of Birth (MM/DD/YYYY…" at bounding box center [102, 155] width 132 height 142
click at [66, 144] on div at bounding box center [54, 146] width 47 height 8
click at [39, 142] on div at bounding box center [54, 146] width 47 height 8
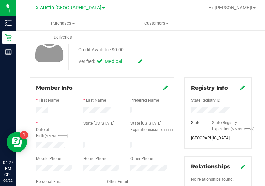
scroll to position [0, 0]
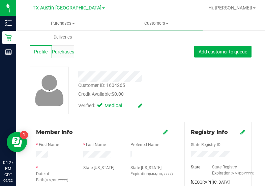
click at [65, 55] on div "Purchases" at bounding box center [63, 51] width 22 height 13
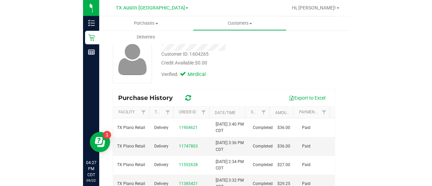
scroll to position [34, 0]
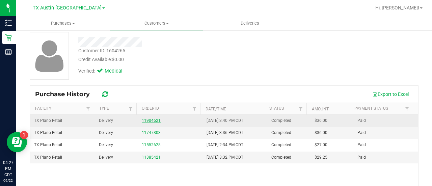
click at [142, 121] on link "11904621" at bounding box center [151, 120] width 19 height 5
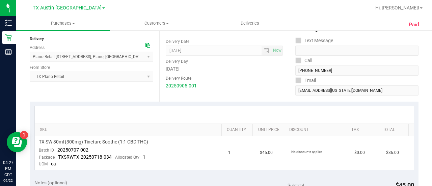
scroll to position [97, 0]
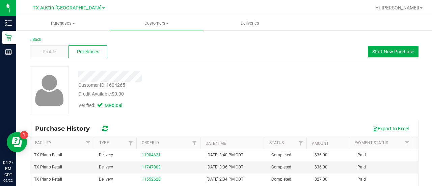
click at [212, 95] on div "Credit Available: $0.00" at bounding box center [172, 93] width 189 height 7
click at [257, 116] on div "Customer ID: 1604265 Credit Available: $0.00 Verified: Medical" at bounding box center [224, 92] width 389 height 53
click at [394, 56] on button "Start New Purchase" at bounding box center [393, 51] width 51 height 11
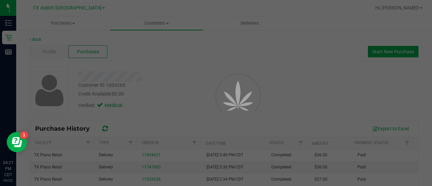
click at [228, 96] on div at bounding box center [229, 111] width 30 height 30
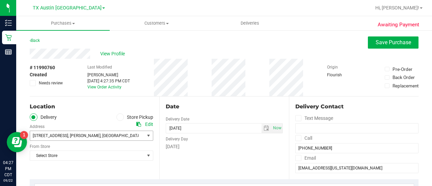
click at [117, 136] on span "[STREET_ADDRESS] , Allen , [GEOGRAPHIC_DATA] 75013" at bounding box center [84, 135] width 109 height 9
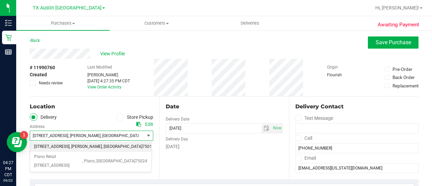
click at [113, 149] on li "[STREET_ADDRESS] , Allen , [GEOGRAPHIC_DATA] 75013" at bounding box center [90, 147] width 121 height 10
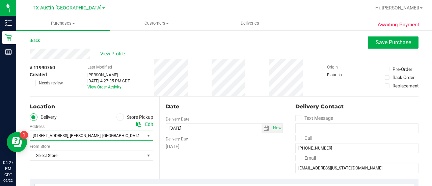
click at [102, 131] on span "[STREET_ADDRESS] , Allen , [GEOGRAPHIC_DATA] 75013" at bounding box center [84, 135] width 109 height 9
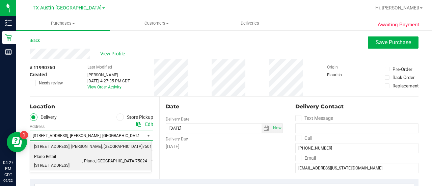
drag, startPoint x: 98, startPoint y: 153, endPoint x: 103, endPoint y: 154, distance: 5.1
click at [82, 154] on span "Plano Retail [STREET_ADDRESS]" at bounding box center [58, 160] width 48 height 17
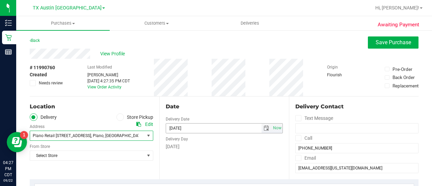
click at [263, 128] on span "select" at bounding box center [265, 127] width 5 height 5
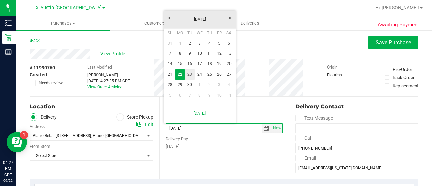
drag, startPoint x: 187, startPoint y: 76, endPoint x: 193, endPoint y: 75, distance: 6.8
click at [187, 76] on link "23" at bounding box center [190, 74] width 10 height 10
type input "[DATE]"
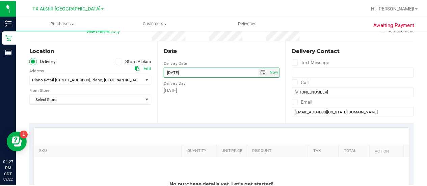
scroll to position [58, 0]
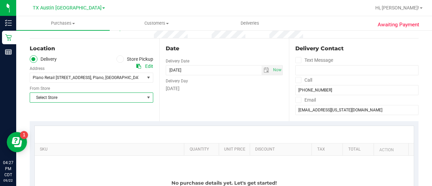
click at [89, 93] on span "Select Store" at bounding box center [87, 97] width 114 height 9
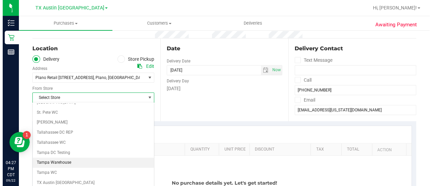
scroll to position [477, 0]
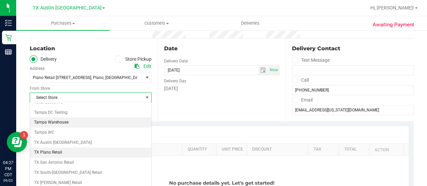
click at [62, 147] on li "TX Plano Retail" at bounding box center [90, 152] width 121 height 10
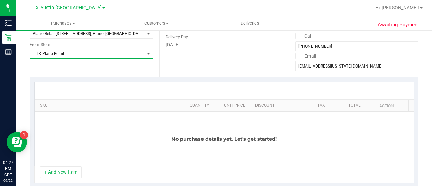
scroll to position [109, 0]
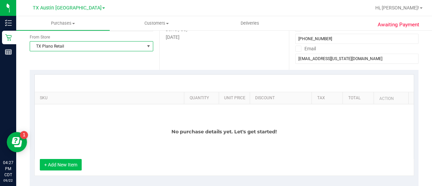
click at [72, 160] on button "+ Add New Item" at bounding box center [61, 164] width 42 height 11
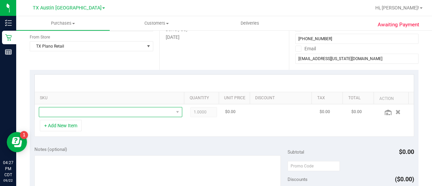
click at [129, 110] on span "NO DATA FOUND" at bounding box center [106, 111] width 134 height 9
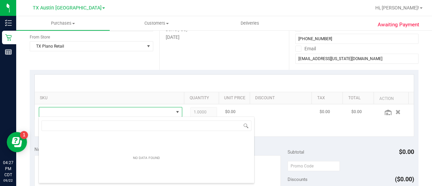
scroll to position [10, 136]
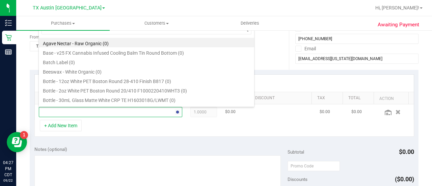
type input "soothe"
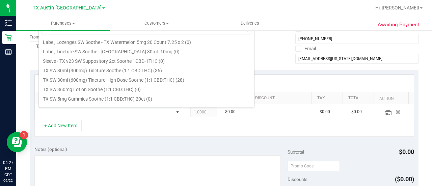
scroll to position [192, 0]
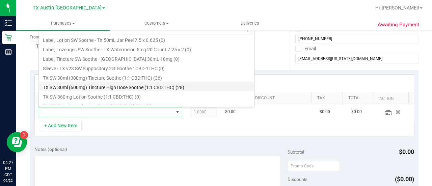
click at [181, 85] on li "TX SW 30ml (600mg) Tincture High Dose Soothe (1:1 CBD:THC) (28)" at bounding box center [146, 86] width 215 height 9
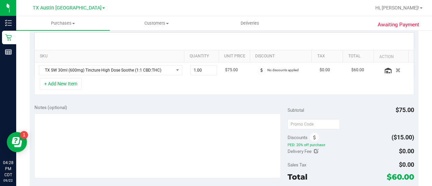
scroll to position [153, 0]
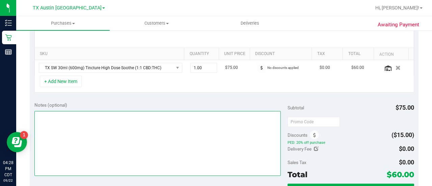
click at [221, 137] on textarea at bounding box center [157, 143] width 246 height 65
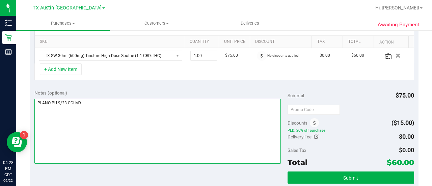
scroll to position [167, 0]
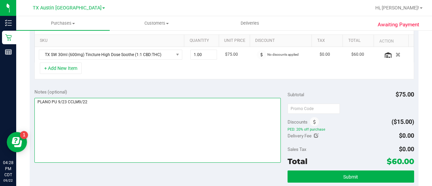
click at [124, 110] on textarea at bounding box center [157, 130] width 246 height 65
click at [190, 127] on textarea at bounding box center [157, 130] width 246 height 65
click at [190, 122] on textarea at bounding box center [157, 130] width 246 height 65
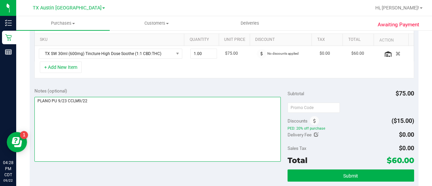
scroll to position [168, 0]
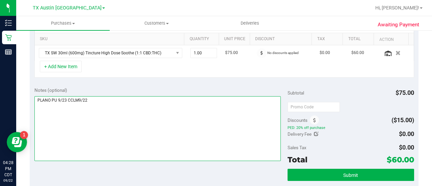
click at [162, 109] on textarea at bounding box center [157, 128] width 246 height 65
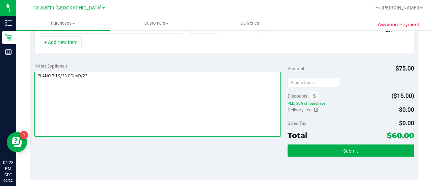
scroll to position [184, 0]
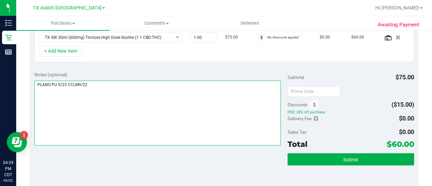
type textarea "PLANO PU 9/23 CCLM9/22"
click at [194, 122] on textarea at bounding box center [157, 113] width 246 height 65
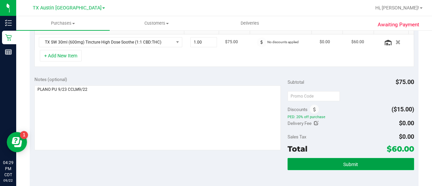
click at [337, 162] on button "Submit" at bounding box center [350, 164] width 127 height 12
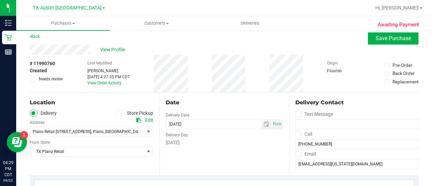
scroll to position [2, 0]
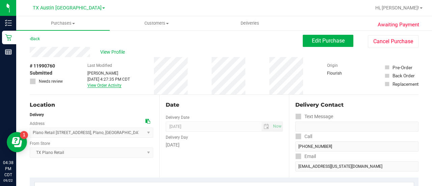
click at [107, 87] on link "View Order Activity" at bounding box center [104, 85] width 34 height 5
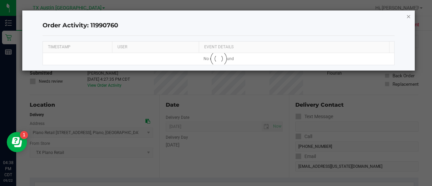
click at [410, 18] on icon "button" at bounding box center [408, 16] width 5 height 8
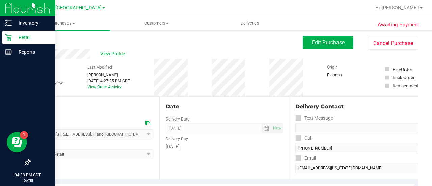
click at [0, 37] on link "Retail" at bounding box center [27, 38] width 55 height 15
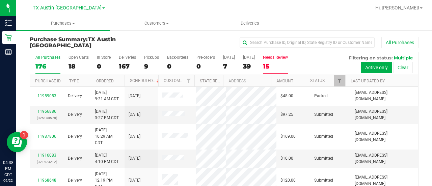
click at [277, 62] on div "15" at bounding box center [275, 66] width 25 height 8
click at [0, 0] on input "Needs Review 15" at bounding box center [0, 0] width 0 height 0
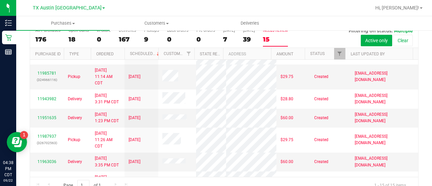
scroll to position [245, 0]
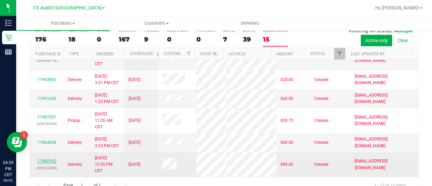
click at [53, 160] on link "11982162" at bounding box center [46, 161] width 19 height 5
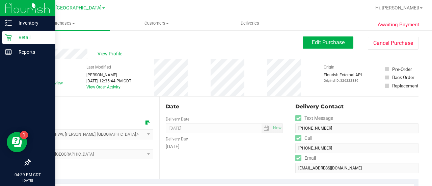
click at [3, 41] on div "Retail" at bounding box center [28, 37] width 53 height 13
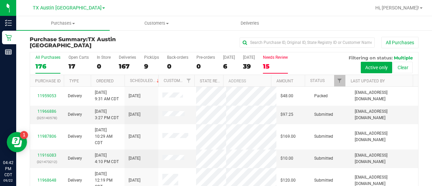
click at [273, 68] on div "15" at bounding box center [275, 66] width 25 height 8
click at [0, 0] on input "Needs Review 15" at bounding box center [0, 0] width 0 height 0
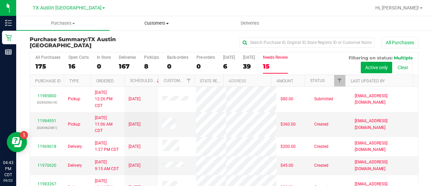
click at [164, 23] on span "Customers" at bounding box center [156, 23] width 93 height 6
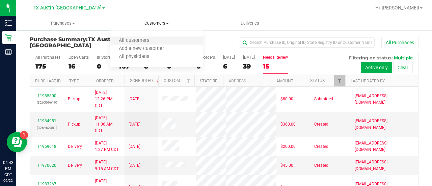
click at [146, 37] on li "All customers" at bounding box center [156, 41] width 93 height 8
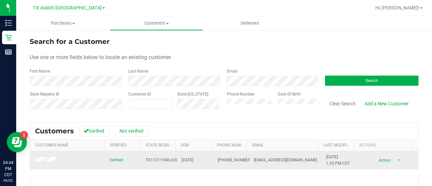
click at [45, 162] on span at bounding box center [46, 160] width 25 height 7
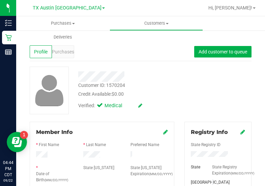
click at [223, 78] on div "Customer ID: 1570204 Credit Available: $0.00 Verified: Medical" at bounding box center [141, 90] width 232 height 48
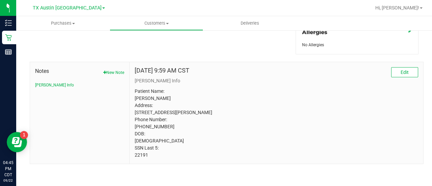
scroll to position [318, 0]
click at [246, 88] on p "Patient Name: [PERSON_NAME] Address: [STREET_ADDRESS][PERSON_NAME] Phone Number…" at bounding box center [276, 123] width 283 height 71
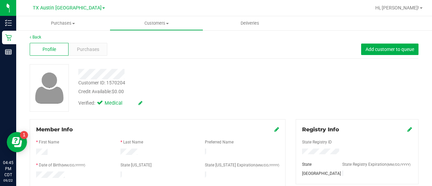
scroll to position [1, 0]
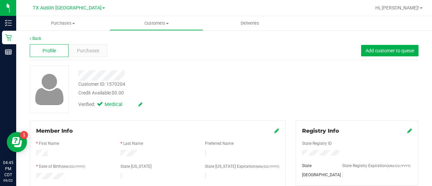
click at [194, 129] on div "Member Info" at bounding box center [157, 131] width 243 height 8
click at [181, 129] on div "Member Info" at bounding box center [157, 131] width 243 height 8
click at [231, 94] on div "Credit Available: $0.00" at bounding box center [172, 92] width 189 height 7
click at [86, 53] on span "Purchases" at bounding box center [88, 50] width 22 height 7
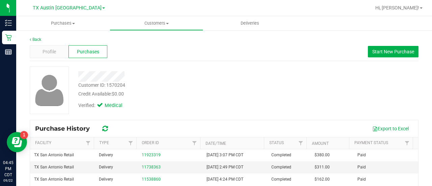
click at [152, 85] on div "Customer ID: 1570204 Credit Available: $0.00" at bounding box center [172, 90] width 199 height 16
click at [151, 25] on span "Customers" at bounding box center [156, 23] width 93 height 6
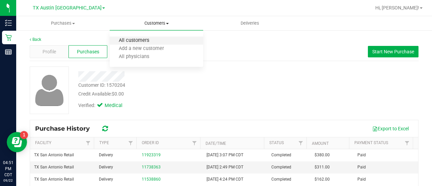
click at [151, 42] on span "All customers" at bounding box center [134, 41] width 49 height 6
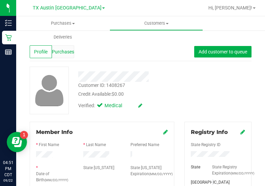
click at [67, 49] on span "Purchases" at bounding box center [63, 51] width 22 height 7
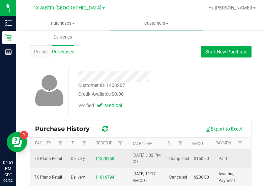
click at [107, 158] on link "11828968" at bounding box center [104, 158] width 19 height 5
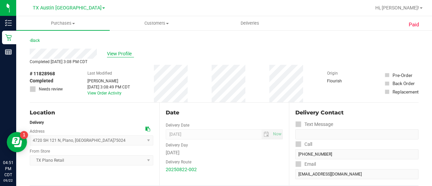
click at [118, 50] on span "View Profile" at bounding box center [120, 53] width 27 height 7
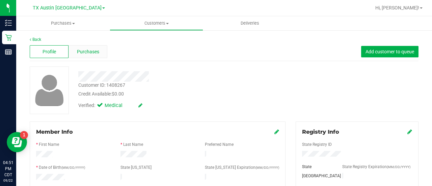
click at [85, 49] on span "Purchases" at bounding box center [88, 51] width 22 height 7
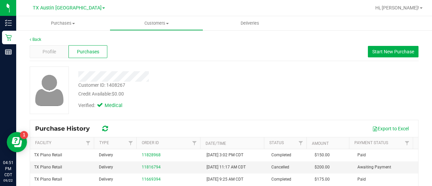
click at [224, 80] on div at bounding box center [172, 76] width 199 height 10
click at [391, 59] on div "Profile Purchases Start New Purchase" at bounding box center [224, 52] width 389 height 19
click at [377, 49] on span "Start New Purchase" at bounding box center [393, 51] width 42 height 5
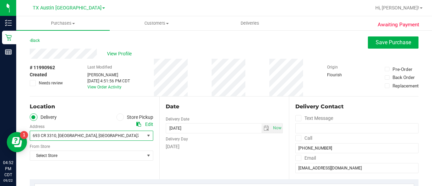
click at [141, 133] on span "693 CR 3310 , [GEOGRAPHIC_DATA] , [GEOGRAPHIC_DATA] 75402" at bounding box center [91, 136] width 123 height 10
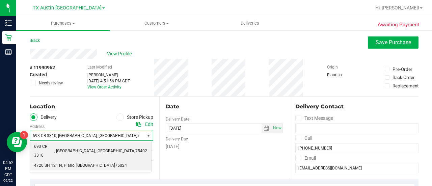
click at [76, 161] on span ", [GEOGRAPHIC_DATA]" at bounding box center [95, 165] width 40 height 9
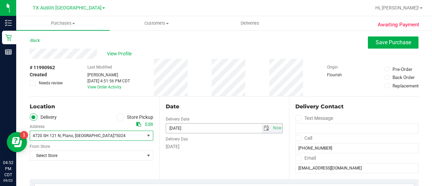
click at [263, 128] on span "select" at bounding box center [265, 127] width 5 height 5
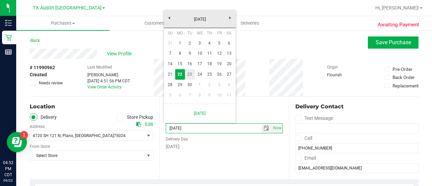
click at [188, 76] on link "23" at bounding box center [190, 74] width 10 height 10
type input "[DATE]"
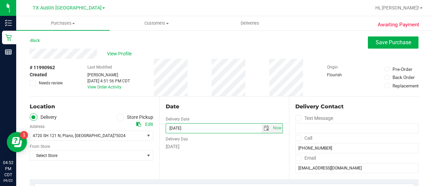
click at [86, 164] on div "Location Delivery Store Pickup Address Edit 4720 SH 121 N , [GEOGRAPHIC_DATA] ,…" at bounding box center [95, 137] width 130 height 83
click at [88, 155] on span "Select Store" at bounding box center [87, 155] width 114 height 9
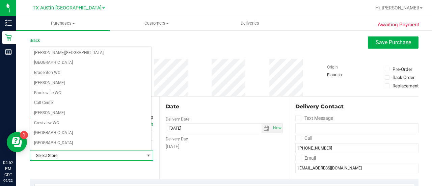
scroll to position [477, 0]
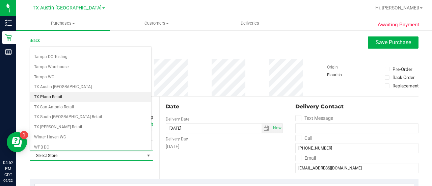
click at [39, 92] on li "TX Plano Retail" at bounding box center [90, 97] width 121 height 10
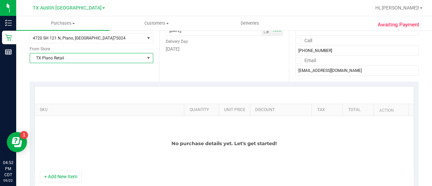
scroll to position [128, 0]
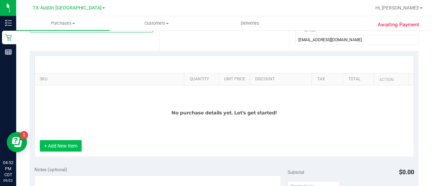
click at [67, 146] on button "+ Add New Item" at bounding box center [61, 145] width 42 height 11
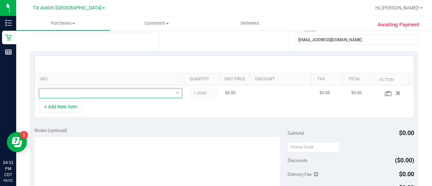
click at [140, 96] on span "NO DATA FOUND" at bounding box center [106, 92] width 134 height 9
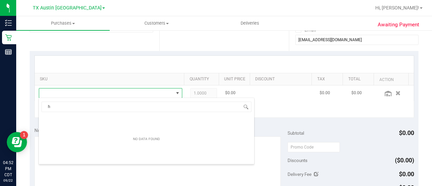
scroll to position [10, 136]
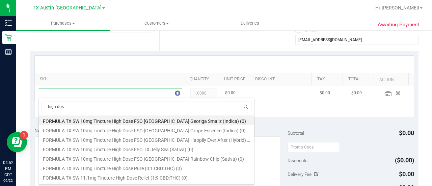
type input "high dose"
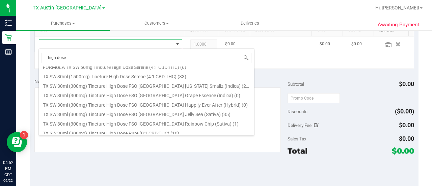
scroll to position [106, 0]
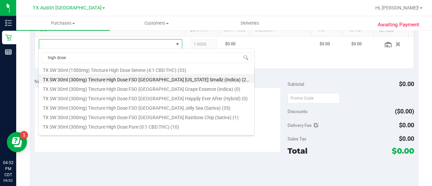
click at [198, 81] on li "TX SW 30ml (300mg) Tincture High Dose FSO [GEOGRAPHIC_DATA] [US_STATE] Smallz (…" at bounding box center [146, 78] width 215 height 9
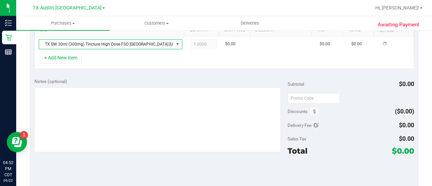
click at [198, 81] on div "Notes (optional)" at bounding box center [160, 81] width 253 height 7
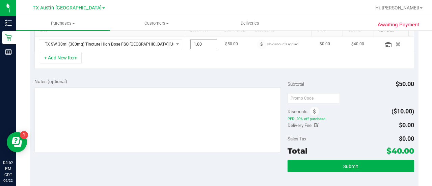
click at [197, 44] on span "1.00 1" at bounding box center [203, 44] width 27 height 10
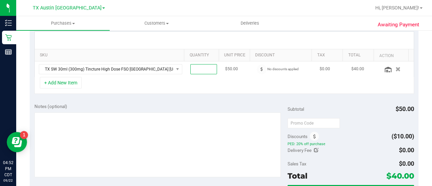
scroll to position [150, 0]
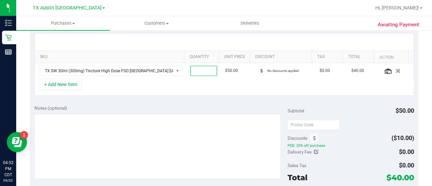
click at [167, 97] on div "SKU Quantity Unit Price Discount Tax Total Action TX SW 30ml (300mg) Tincture H…" at bounding box center [224, 65] width 389 height 72
click at [203, 68] on span at bounding box center [203, 71] width 27 height 10
type input "5"
type input "5.00"
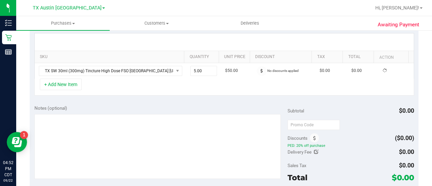
click at [192, 83] on div "+ Add New Item" at bounding box center [224, 87] width 380 height 17
click at [110, 95] on div "SKU Quantity Unit Price Discount Tax Total Action TX SW 30ml (300mg) Tincture H…" at bounding box center [224, 65] width 389 height 72
click at [107, 102] on div "Notes (optional) Subtotal $250.00 Discounts ($50.00) PED: 20% off purchase Deli…" at bounding box center [224, 160] width 389 height 121
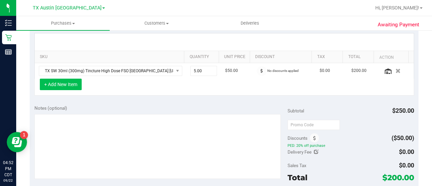
click at [70, 79] on button "+ Add New Item" at bounding box center [61, 84] width 42 height 11
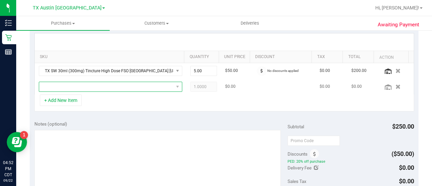
click at [113, 87] on span "NO DATA FOUND" at bounding box center [106, 86] width 134 height 9
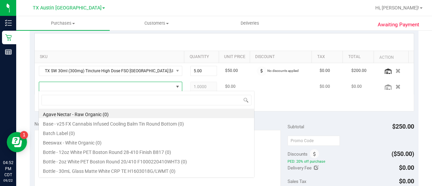
scroll to position [10, 136]
type input "pure"
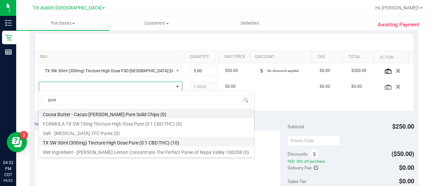
click at [150, 142] on li "TX SW 30ml (300mg) Tincture High Dose Pure (0:1 CBD:THC) (10)" at bounding box center [146, 141] width 215 height 9
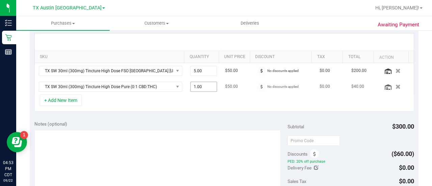
click at [192, 88] on span "1.00 1" at bounding box center [203, 87] width 27 height 10
type input "5"
type input "5.00"
click at [187, 107] on div "+ Add New Item" at bounding box center [224, 102] width 380 height 17
click at [166, 107] on div "+ Add New Item" at bounding box center [224, 102] width 380 height 17
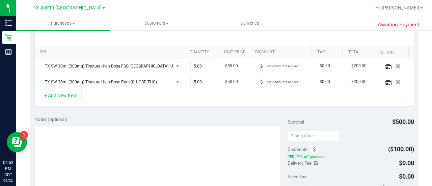
scroll to position [162, 0]
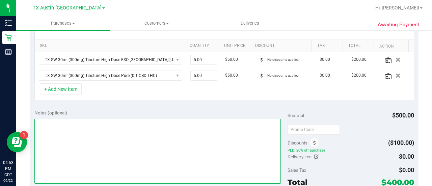
click at [152, 138] on textarea at bounding box center [157, 151] width 246 height 65
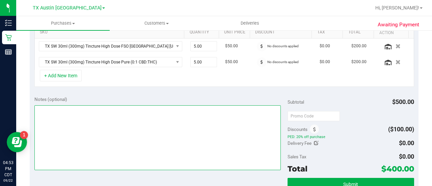
scroll to position [176, 0]
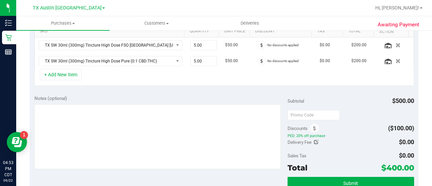
click at [209, 88] on div "SKU Quantity Unit Price Discount Tax Total Action TX SW 30ml (300mg) Tincture H…" at bounding box center [224, 46] width 389 height 87
click at [192, 93] on div "Notes (optional) Subtotal $500.00 Discounts ($100.00) PED: 20% off purchase Del…" at bounding box center [224, 150] width 389 height 121
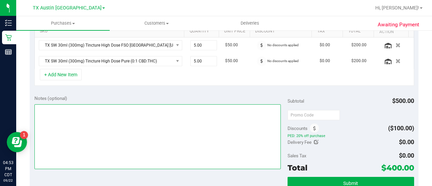
click at [199, 129] on textarea at bounding box center [157, 136] width 246 height 65
click at [221, 108] on textarea at bounding box center [157, 136] width 246 height 65
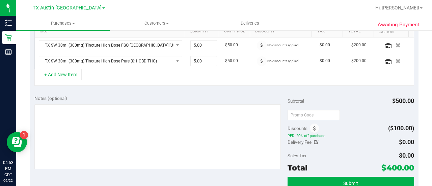
click at [191, 92] on div "Notes (optional) Subtotal $500.00 Discounts ($100.00) PED: 20% off purchase Del…" at bounding box center [224, 150] width 389 height 121
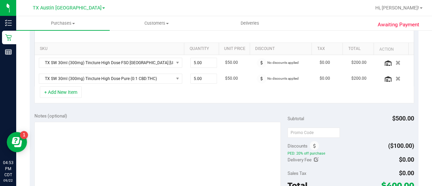
scroll to position [157, 0]
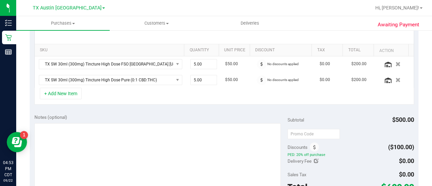
click at [192, 115] on div "Notes (optional)" at bounding box center [160, 117] width 253 height 7
click at [184, 112] on div "Notes (optional) Subtotal $500.00 Discounts ($100.00) PED: 20% off purchase Del…" at bounding box center [224, 169] width 389 height 121
click at [162, 109] on div "Notes (optional) Subtotal $500.00 Discounts ($100.00) PED: 20% off purchase Del…" at bounding box center [224, 169] width 389 height 121
click at [181, 106] on div "SKU Quantity Unit Price Discount Tax Total Action TX SW 30ml (300mg) Tincture H…" at bounding box center [224, 65] width 389 height 87
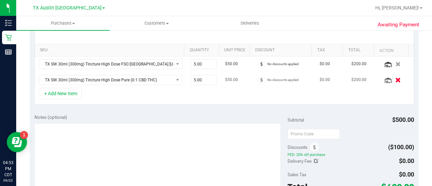
click at [395, 81] on icon "button" at bounding box center [398, 79] width 6 height 5
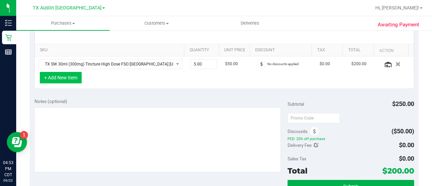
click at [57, 76] on button "+ Add New Item" at bounding box center [61, 77] width 42 height 11
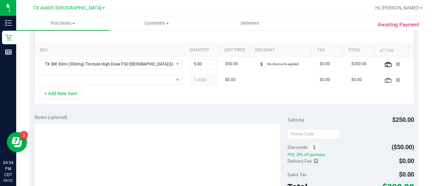
scroll to position [154, 0]
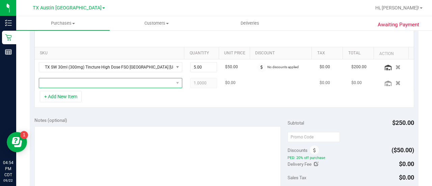
click at [154, 84] on span "NO DATA FOUND" at bounding box center [106, 82] width 134 height 9
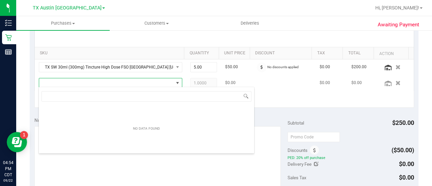
scroll to position [10, 136]
click at [303, 106] on div "+ Add New Item" at bounding box center [224, 99] width 380 height 17
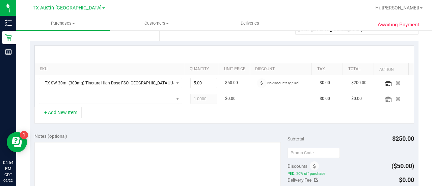
scroll to position [138, 0]
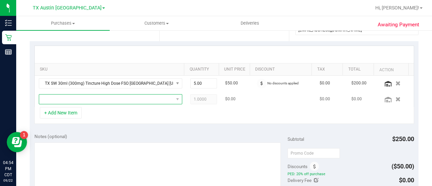
click at [153, 95] on span "NO DATA FOUND" at bounding box center [106, 98] width 134 height 9
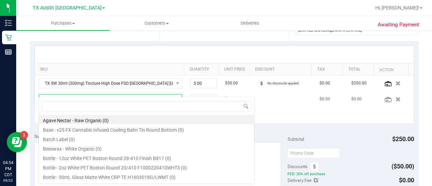
scroll to position [167, 0]
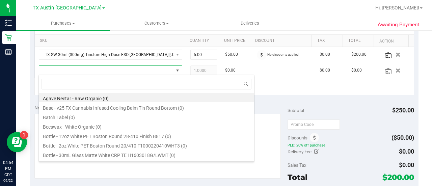
click at [297, 100] on div "Notes (optional) Subtotal $250.00 Discounts ($50.00) PED: 20% off purchase Deli…" at bounding box center [224, 160] width 389 height 121
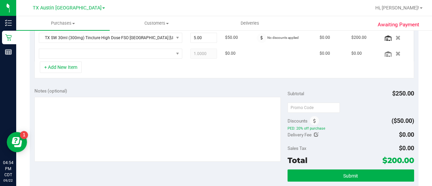
scroll to position [185, 0]
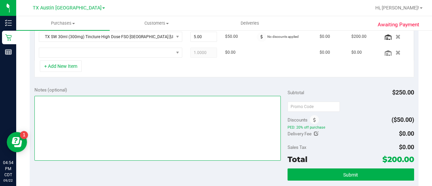
click at [172, 130] on textarea at bounding box center [157, 128] width 246 height 65
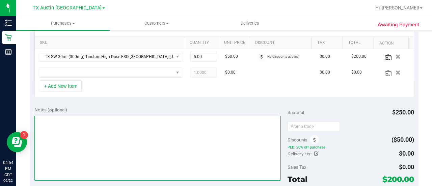
scroll to position [162, 0]
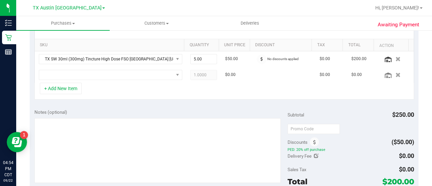
click at [168, 102] on div "SKU Quantity Unit Price Discount Tax Total Action TX SW 30ml (300mg) Tincture H…" at bounding box center [224, 60] width 389 height 87
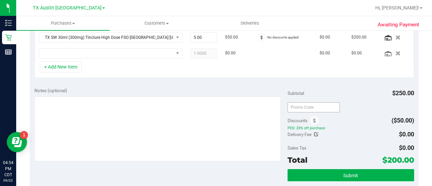
scroll to position [187, 0]
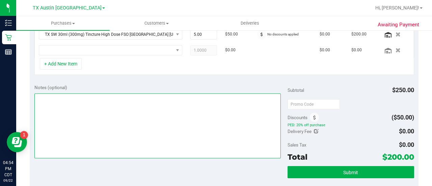
click at [269, 114] on textarea at bounding box center [157, 125] width 246 height 65
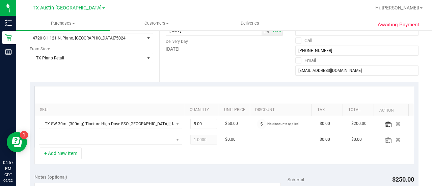
scroll to position [97, 0]
click at [260, 82] on div "SKU Quantity Unit Price Discount Tax Total Action TX SW 30ml (300mg) Tincture H…" at bounding box center [224, 125] width 389 height 87
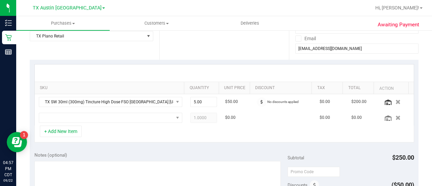
scroll to position [119, 0]
click at [171, 133] on div "+ Add New Item" at bounding box center [224, 134] width 380 height 17
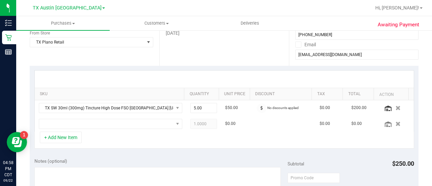
scroll to position [121, 0]
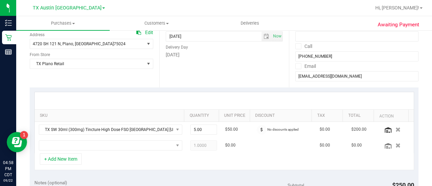
scroll to position [89, 0]
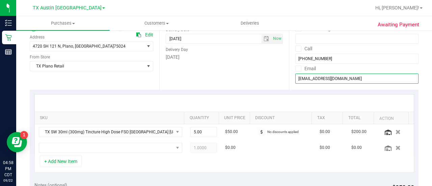
click at [327, 75] on input "[EMAIL_ADDRESS][DOMAIN_NAME]" at bounding box center [356, 79] width 123 height 10
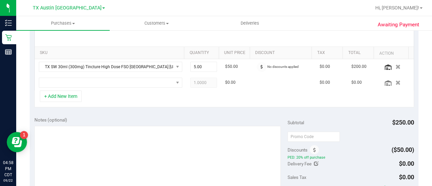
scroll to position [153, 0]
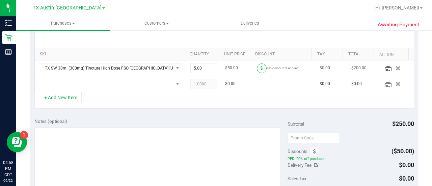
click at [257, 68] on span at bounding box center [262, 68] width 10 height 10
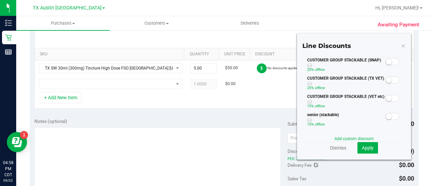
scroll to position [0, 0]
drag, startPoint x: 400, startPoint y: 99, endPoint x: 401, endPoint y: 77, distance: 21.3
click at [401, 77] on div "Line Discounts CUSTOMER GROUP STACKABLE (SNAP) 20% off line CUSTOMER GROUP STAC…" at bounding box center [354, 96] width 114 height 126
click at [291, 82] on td at bounding box center [284, 84] width 63 height 16
click at [273, 108] on div "SKU Quantity Unit Price Discount Tax Total Action TX SW 30ml (300mg) Tincture H…" at bounding box center [224, 69] width 389 height 87
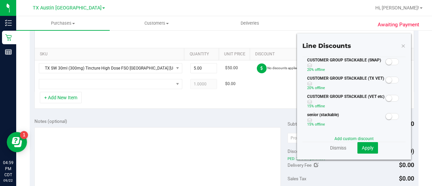
click at [390, 81] on span at bounding box center [391, 80] width 13 height 7
click at [365, 148] on span "Apply" at bounding box center [368, 147] width 12 height 5
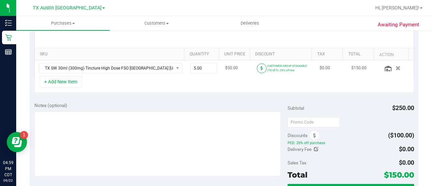
click at [257, 64] on span at bounding box center [262, 68] width 10 height 10
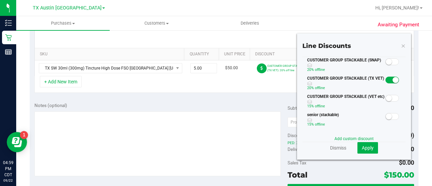
click at [392, 81] on small at bounding box center [395, 80] width 6 height 6
click at [362, 145] on span "Apply" at bounding box center [368, 147] width 12 height 5
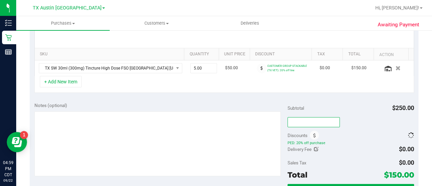
click at [300, 119] on input "text" at bounding box center [313, 122] width 52 height 10
click at [355, 145] on div "Delivery Fee $0.00" at bounding box center [350, 149] width 127 height 12
type input "TXAIQ10"
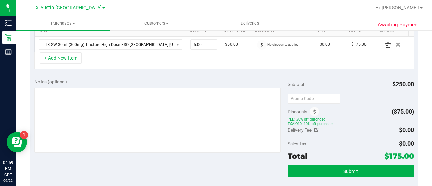
scroll to position [178, 0]
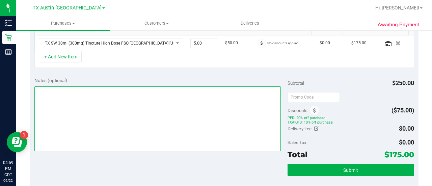
click at [213, 109] on textarea at bounding box center [157, 118] width 246 height 65
click at [159, 142] on textarea at bounding box center [157, 118] width 246 height 65
click at [129, 113] on textarea at bounding box center [157, 118] width 246 height 65
type textarea "PLANO PU 9/23 CCLM9/22"
click at [200, 125] on textarea at bounding box center [157, 118] width 246 height 65
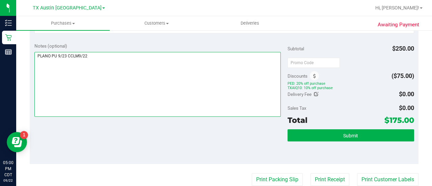
scroll to position [214, 0]
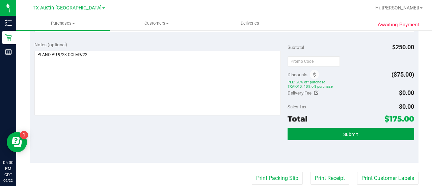
click at [320, 134] on button "Submit" at bounding box center [350, 134] width 127 height 12
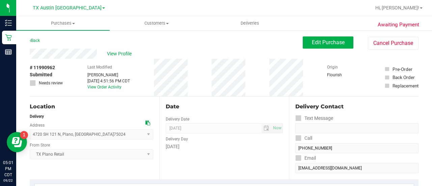
click at [161, 13] on div at bounding box center [246, 7] width 250 height 13
click at [152, 30] on uib-tab-heading "Customers All customers Add a new customer All physicians" at bounding box center [156, 23] width 93 height 13
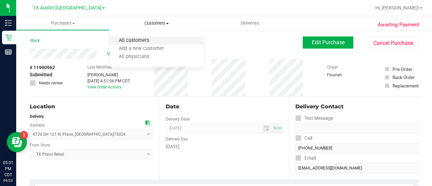
click at [131, 43] on span "All customers" at bounding box center [134, 41] width 49 height 6
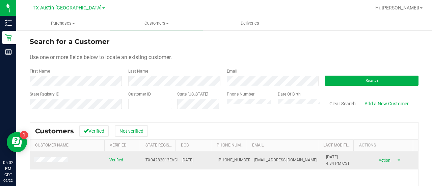
click at [53, 157] on span at bounding box center [52, 160] width 36 height 7
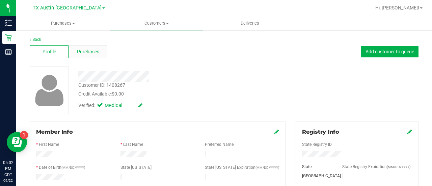
click at [80, 52] on span "Purchases" at bounding box center [88, 51] width 22 height 7
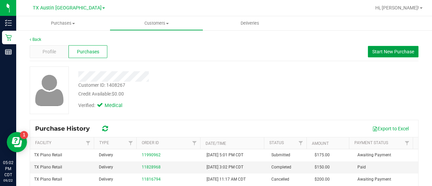
click at [372, 49] on span "Start New Purchase" at bounding box center [393, 51] width 42 height 5
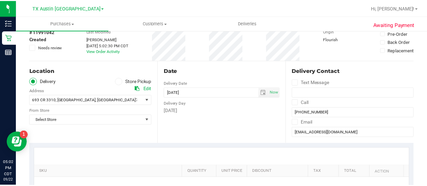
scroll to position [58, 0]
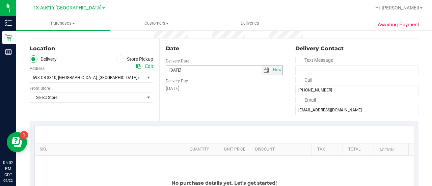
click at [263, 69] on span "select" at bounding box center [265, 69] width 5 height 5
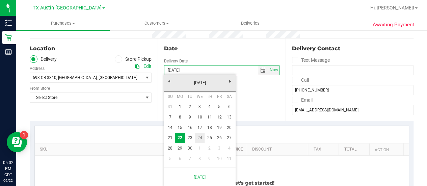
click at [201, 137] on link "24" at bounding box center [200, 138] width 10 height 10
type input "[DATE]"
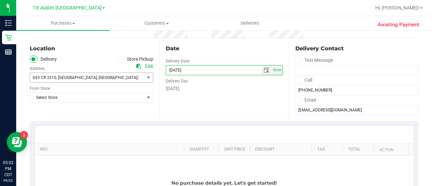
click at [90, 69] on div "693 CR 3310 , [GEOGRAPHIC_DATA] , [GEOGRAPHIC_DATA] 75402 Select address [STREE…" at bounding box center [91, 73] width 123 height 20
click at [90, 75] on span "693 CR 3310 , [GEOGRAPHIC_DATA] , [GEOGRAPHIC_DATA] 75402" at bounding box center [84, 77] width 109 height 9
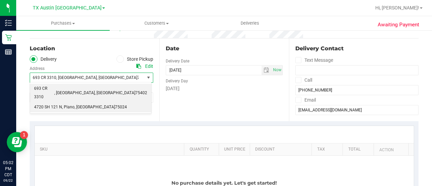
click at [115, 103] on span "75024" at bounding box center [121, 107] width 12 height 9
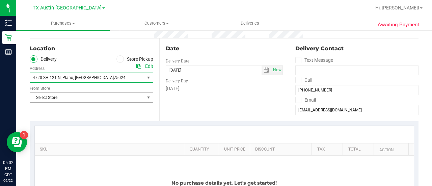
click at [92, 100] on span "Select Store" at bounding box center [87, 97] width 114 height 9
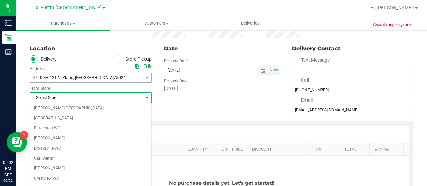
drag, startPoint x: 151, startPoint y: 120, endPoint x: 152, endPoint y: 149, distance: 29.0
click at [154, 165] on body "Inventory Retail Reports 05:02 PM CDT [DATE] 09/22 [GEOGRAPHIC_DATA] [GEOGRAPHI…" at bounding box center [213, 93] width 427 height 186
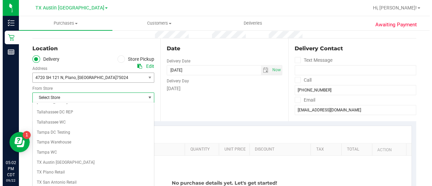
scroll to position [463, 0]
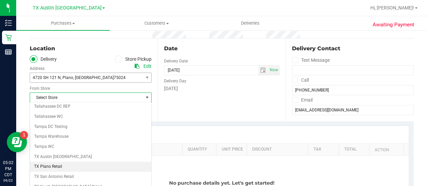
click at [47, 162] on li "TX Plano Retail" at bounding box center [90, 167] width 121 height 10
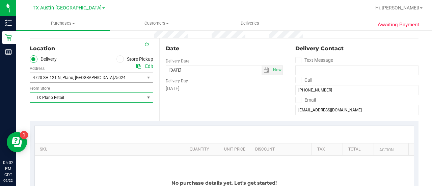
click at [81, 121] on div "SKU Quantity Unit Price Discount Tax Total Action No purchase details yet. Let'…" at bounding box center [224, 176] width 389 height 111
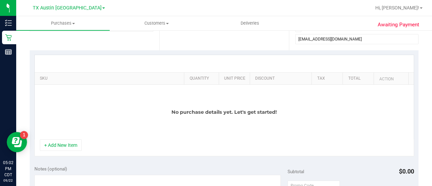
scroll to position [134, 0]
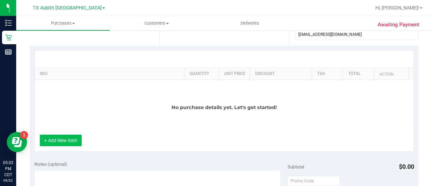
click at [69, 139] on button "+ Add New Item" at bounding box center [61, 140] width 42 height 11
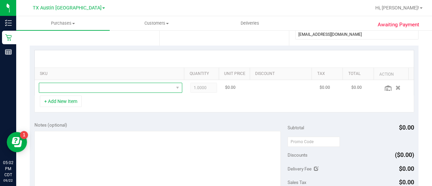
click at [155, 89] on span "NO DATA FOUND" at bounding box center [106, 87] width 134 height 9
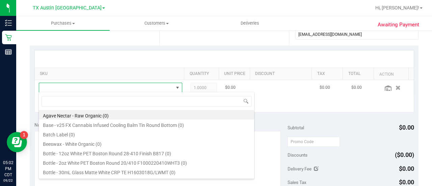
scroll to position [10, 136]
type input "hybrid"
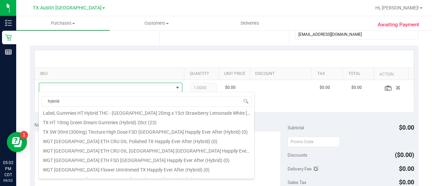
scroll to position [39, 0]
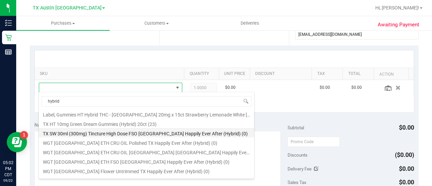
click at [214, 131] on li "TX SW 30ml (300mg) Tincture High Dose FSO [GEOGRAPHIC_DATA] Happily Ever After …" at bounding box center [146, 132] width 215 height 9
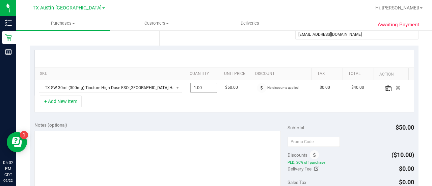
click at [204, 90] on span "1.00 1" at bounding box center [203, 88] width 27 height 10
type input "5"
type input "5.00"
click at [209, 105] on div "+ Add New Item" at bounding box center [224, 103] width 380 height 17
click at [309, 143] on input "text" at bounding box center [313, 142] width 52 height 10
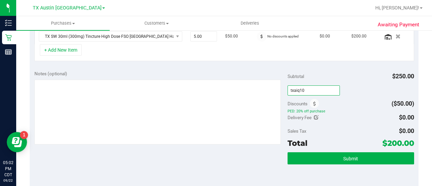
scroll to position [187, 0]
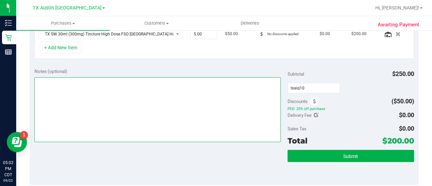
click at [200, 119] on textarea at bounding box center [157, 109] width 246 height 65
type input "TXAIQ10"
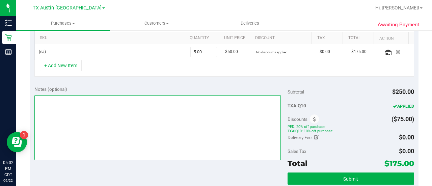
scroll to position [169, 0]
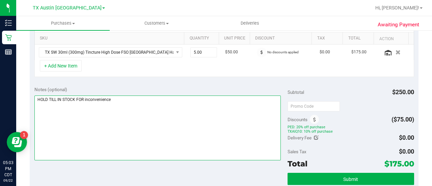
drag, startPoint x: 83, startPoint y: 98, endPoint x: 49, endPoint y: 97, distance: 33.7
click at [49, 97] on textarea at bounding box center [157, 127] width 246 height 65
click at [127, 100] on textarea at bounding box center [157, 127] width 246 height 65
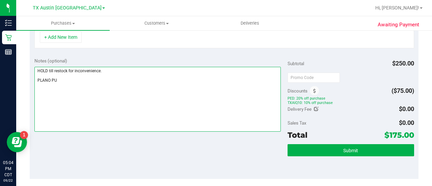
scroll to position [0, 0]
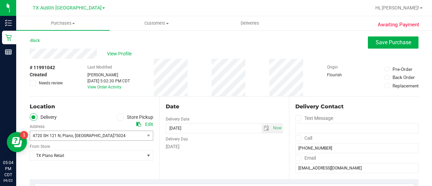
click at [58, 81] on span "Needs review" at bounding box center [51, 83] width 24 height 6
click at [0, 0] on input "Needs review" at bounding box center [0, 0] width 0 height 0
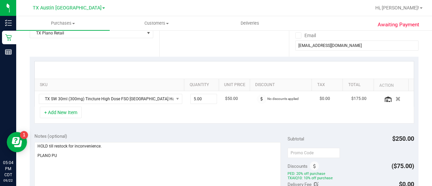
scroll to position [186, 0]
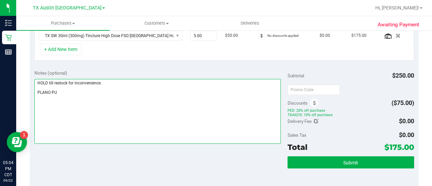
click at [53, 81] on textarea at bounding box center [157, 111] width 246 height 65
click at [142, 81] on textarea at bounding box center [157, 111] width 246 height 65
click at [102, 90] on textarea at bounding box center [157, 111] width 246 height 65
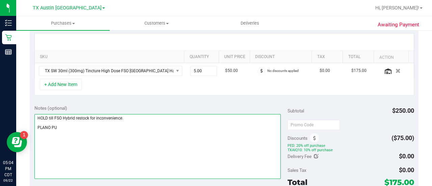
scroll to position [0, 0]
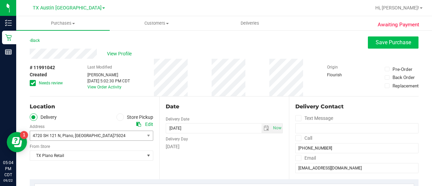
type textarea "HOLD till FSO Hybrid restock for inconvenience. PLANO PU"
click at [383, 43] on span "Save Purchase" at bounding box center [392, 42] width 35 height 6
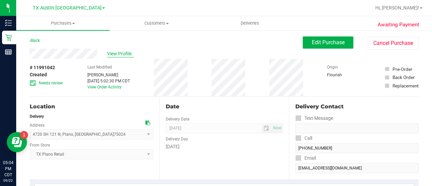
click at [131, 52] on span "View Profile" at bounding box center [120, 53] width 27 height 7
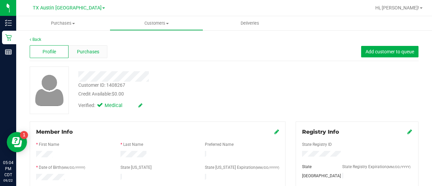
click at [95, 48] on span "Purchases" at bounding box center [88, 51] width 22 height 7
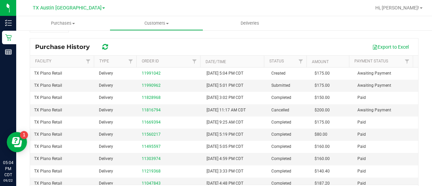
scroll to position [85, 0]
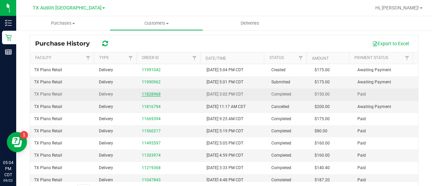
click at [154, 92] on link "11828968" at bounding box center [151, 94] width 19 height 5
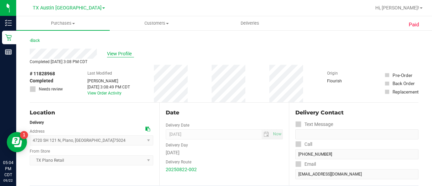
click at [117, 52] on span "View Profile" at bounding box center [120, 53] width 27 height 7
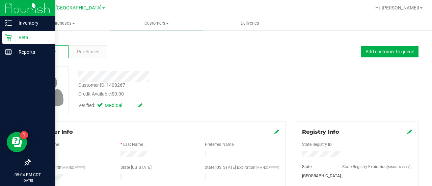
click at [16, 39] on p "Retail" at bounding box center [32, 37] width 40 height 8
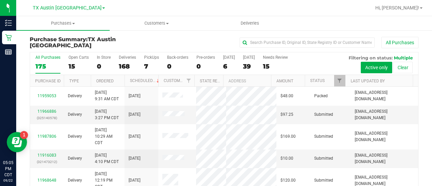
click at [263, 62] on div "All Purchases 175 Open Carts 15 In Store 0 Deliveries 168 PickUps 7 Back-orders…" at bounding box center [224, 63] width 388 height 23
click at [277, 66] on div "15" at bounding box center [275, 66] width 25 height 8
click at [0, 0] on input "Needs Review 15" at bounding box center [0, 0] width 0 height 0
